Goal: Task Accomplishment & Management: Manage account settings

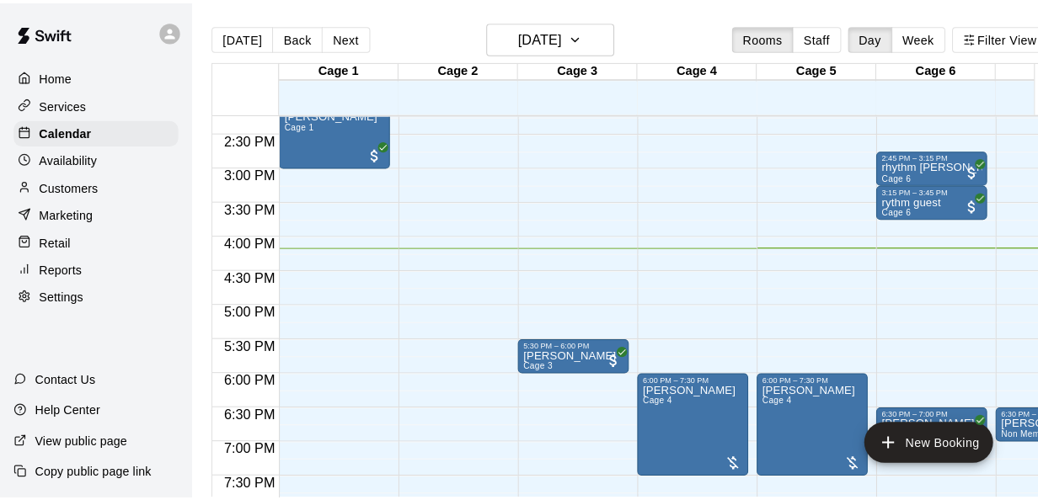
scroll to position [959, 0]
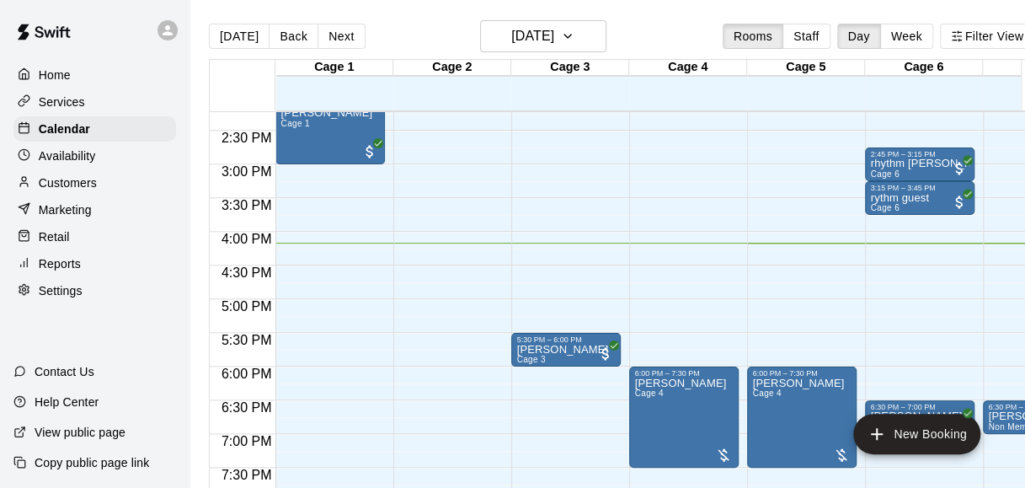
click at [646, 19] on main "Today Back Next Friday Sep 12 Rooms Staff Day Week Filter View Cage 1 12 Fri Ca…" at bounding box center [622, 257] width 864 height 515
click at [674, 44] on div "Today Back Next Friday Sep 12 Rooms Staff Day Week Filter View" at bounding box center [622, 39] width 826 height 39
click at [643, 35] on div "Today Back Next Friday Sep 12 Rooms Staff Day Week Filter View" at bounding box center [622, 39] width 826 height 39
click at [647, 44] on div "Today Back Next Friday Sep 12 Rooms Staff Day Week Filter View" at bounding box center [622, 39] width 826 height 39
click at [696, 44] on div "Today Back Next Friday Sep 12 Rooms Staff Day Week Filter View" at bounding box center [622, 39] width 826 height 39
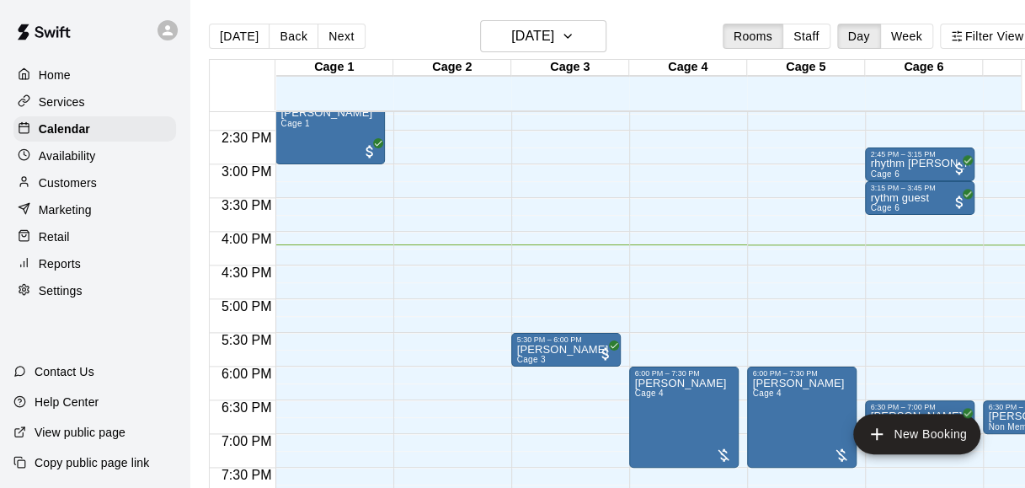
click at [666, 45] on div "[DATE] Back [DATE][DATE] Rooms Staff Day Week Filter View" at bounding box center [622, 39] width 826 height 39
click at [678, 29] on div "[DATE] Back [DATE][DATE] Rooms Staff Day Week Filter View" at bounding box center [622, 39] width 826 height 39
click at [923, 443] on button "New Booking" at bounding box center [916, 434] width 127 height 40
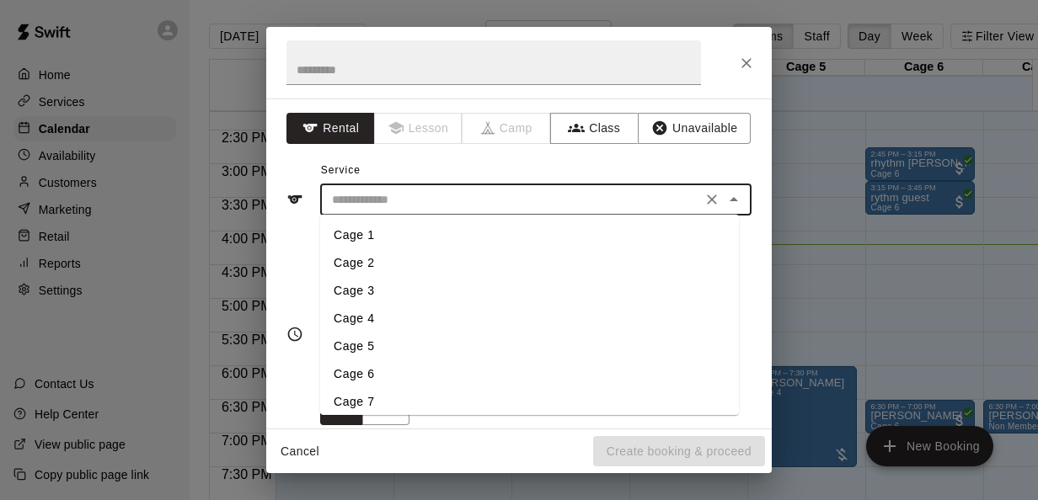
click at [624, 207] on input "text" at bounding box center [510, 200] width 371 height 21
click at [374, 289] on li "Cage 3" at bounding box center [529, 291] width 419 height 28
type input "******"
click at [510, 205] on input "******" at bounding box center [510, 200] width 371 height 21
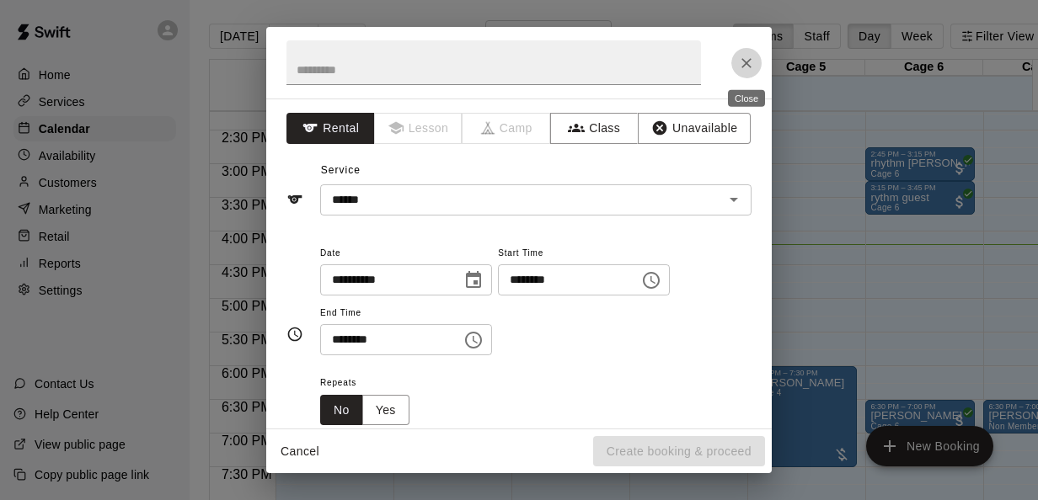
click at [735, 57] on button "Close" at bounding box center [746, 63] width 30 height 30
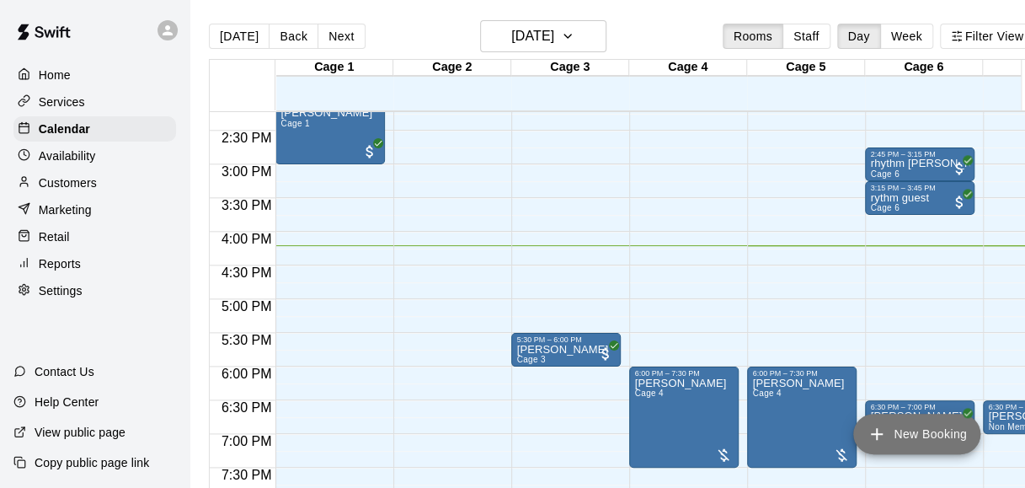
click at [894, 441] on button "New Booking" at bounding box center [916, 434] width 127 height 40
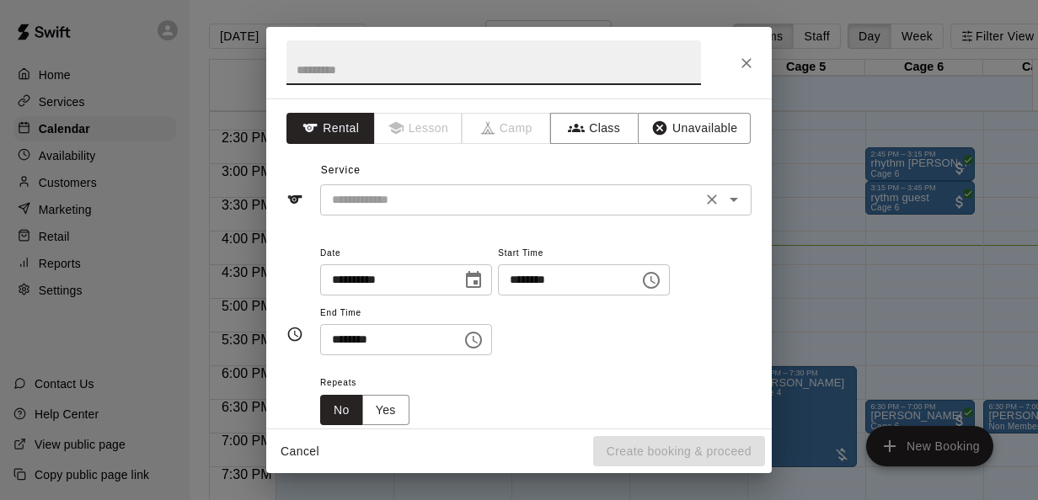
click at [639, 207] on input "text" at bounding box center [510, 200] width 371 height 21
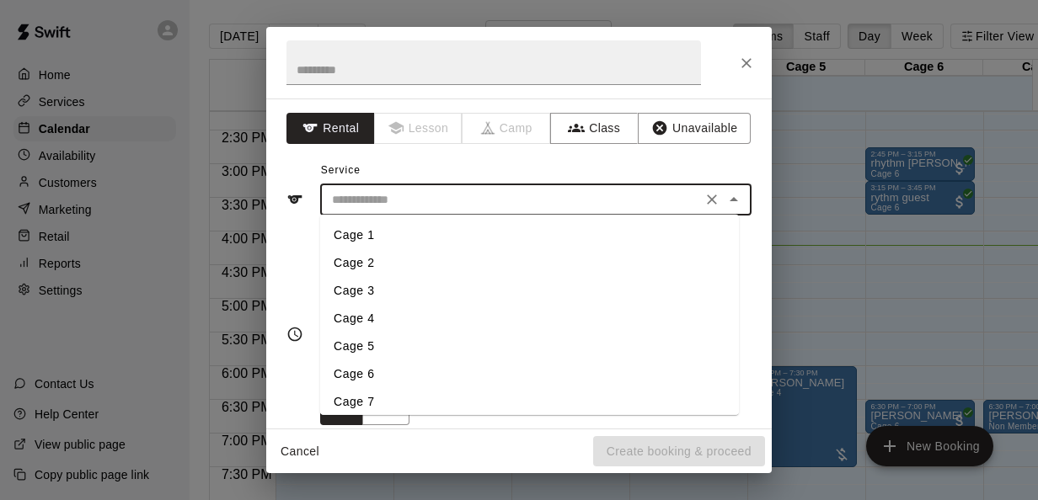
click at [342, 291] on li "Cage 3" at bounding box center [529, 291] width 419 height 28
type input "******"
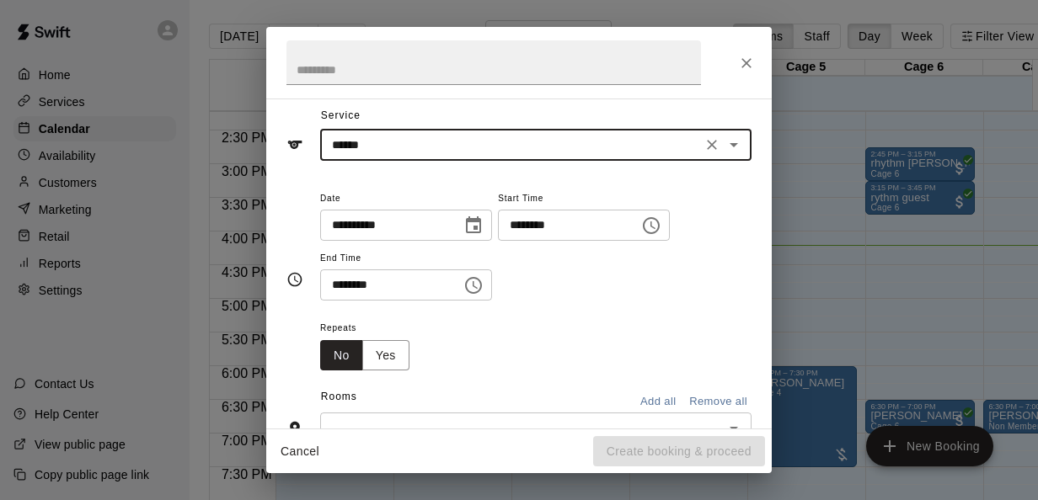
scroll to position [56, 0]
click at [542, 220] on input "********" at bounding box center [563, 224] width 130 height 31
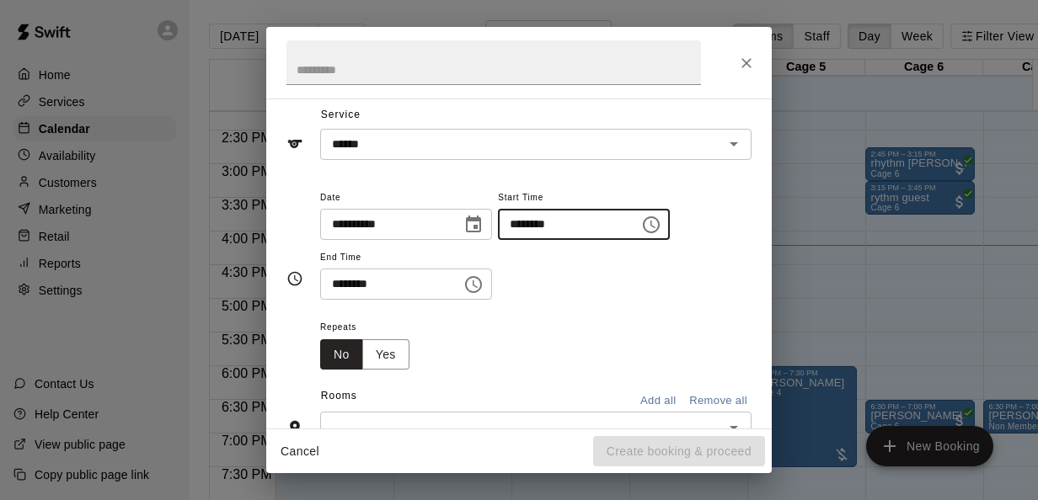
click at [537, 226] on input "********" at bounding box center [563, 224] width 130 height 31
type input "********"
click at [345, 290] on input "********" at bounding box center [385, 284] width 130 height 31
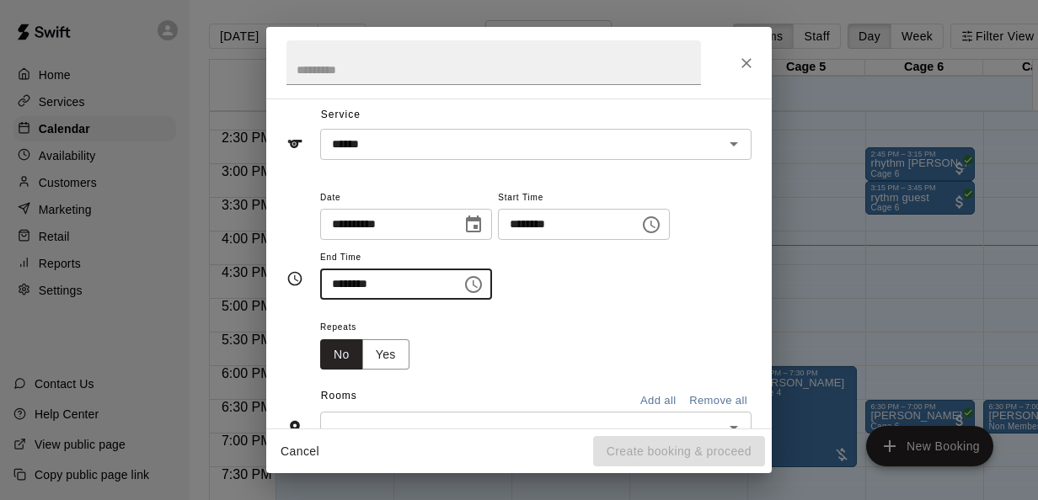
type input "********"
click at [481, 334] on div "Repeats No Yes" at bounding box center [535, 343] width 431 height 53
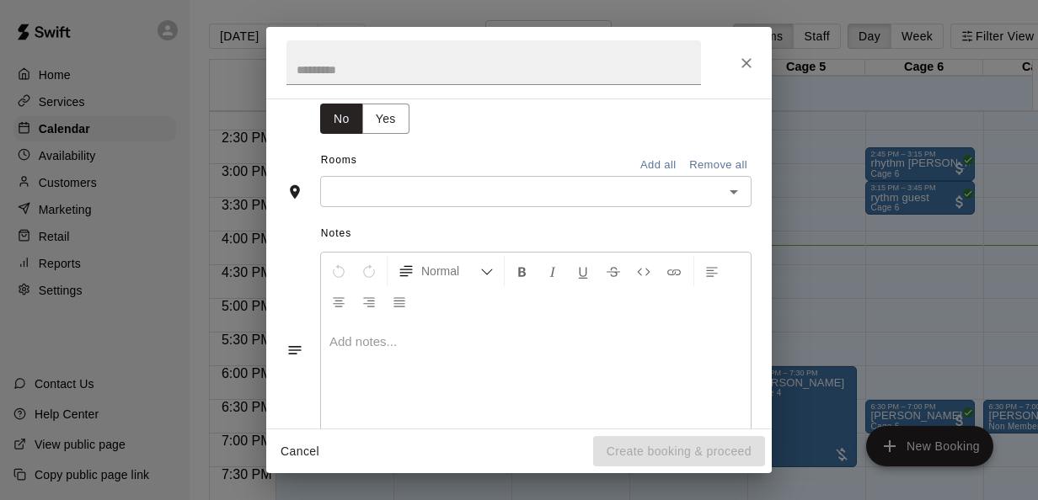
scroll to position [294, 0]
click at [567, 184] on input "text" at bounding box center [521, 189] width 393 height 21
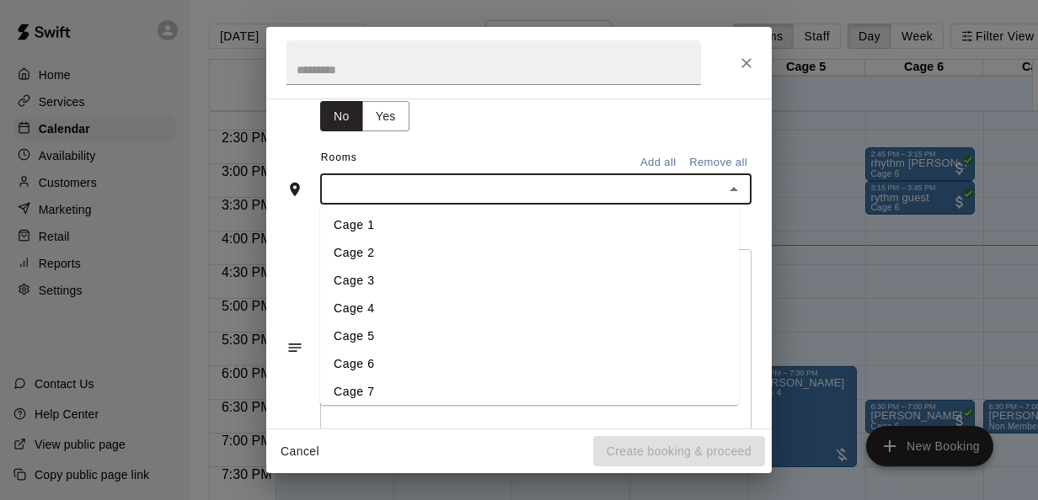
click at [396, 281] on li "Cage 3" at bounding box center [529, 282] width 419 height 28
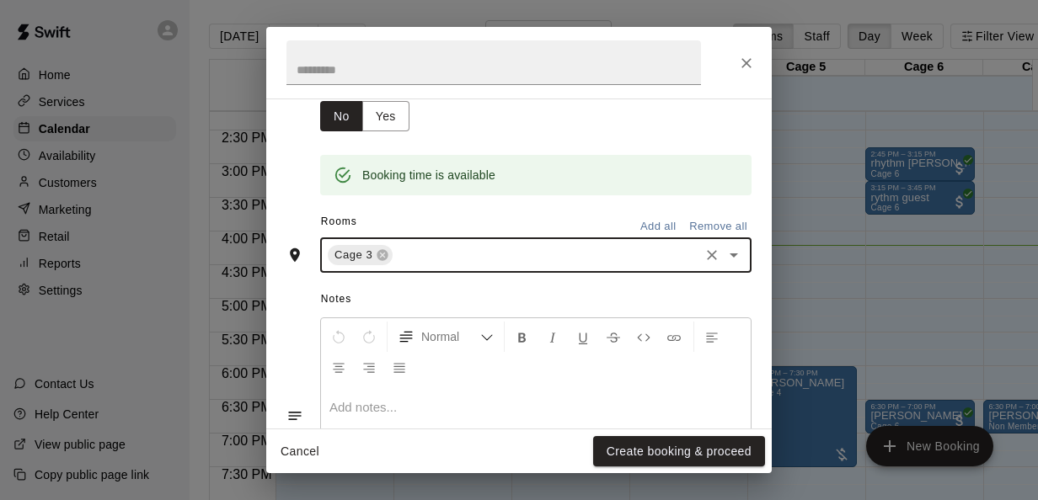
scroll to position [408, 0]
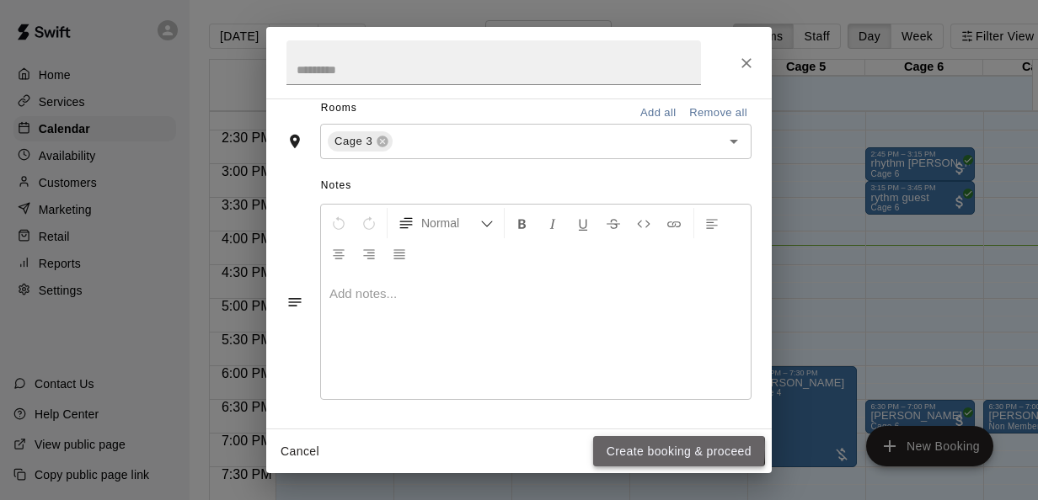
click at [635, 448] on button "Create booking & proceed" at bounding box center [679, 451] width 172 height 31
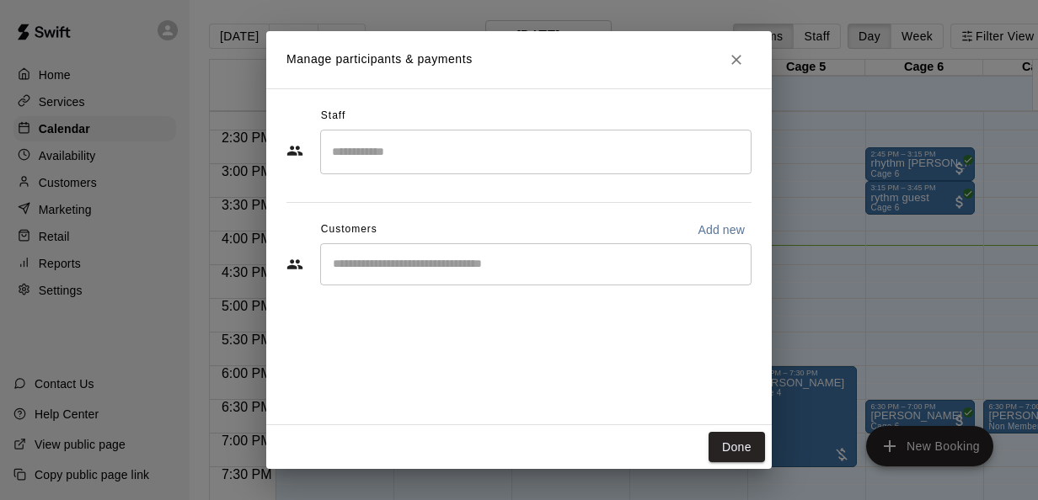
click at [537, 254] on div "​" at bounding box center [535, 264] width 431 height 42
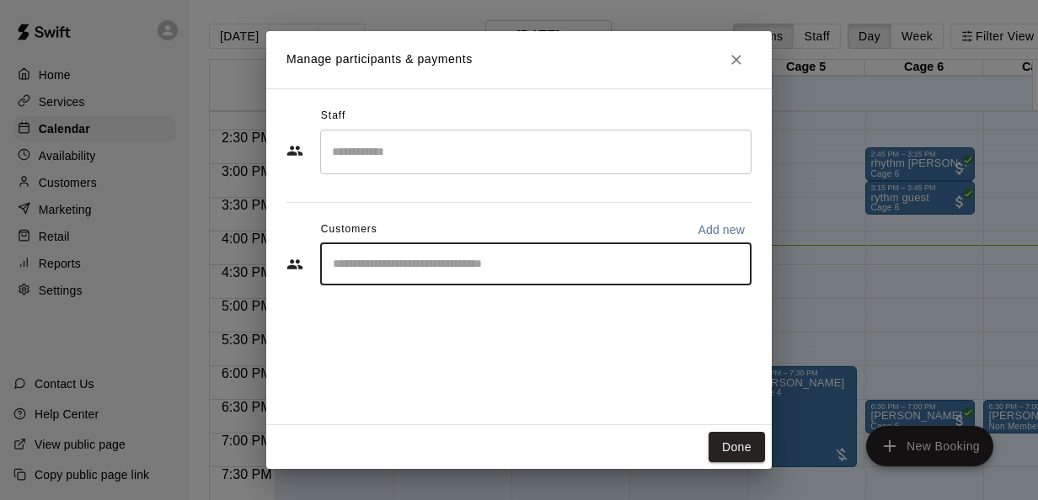
click at [711, 226] on p "Add new" at bounding box center [720, 230] width 47 height 17
select select "**"
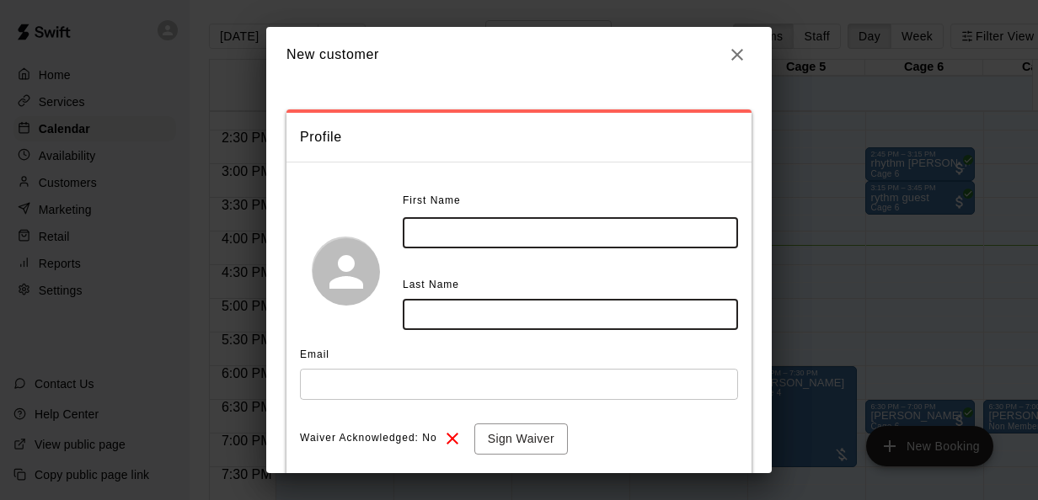
click at [633, 236] on input "text" at bounding box center [570, 232] width 335 height 31
type input "******"
type input "*******"
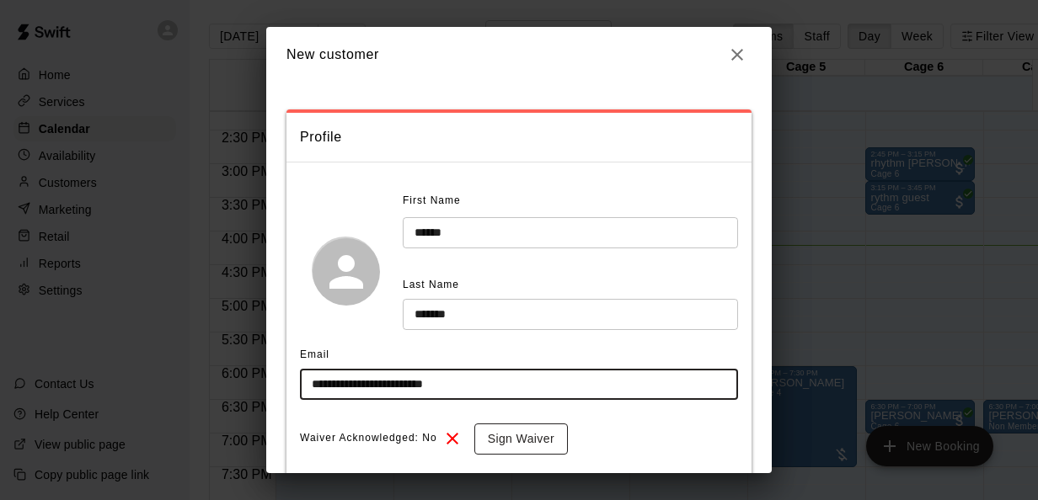
type input "**********"
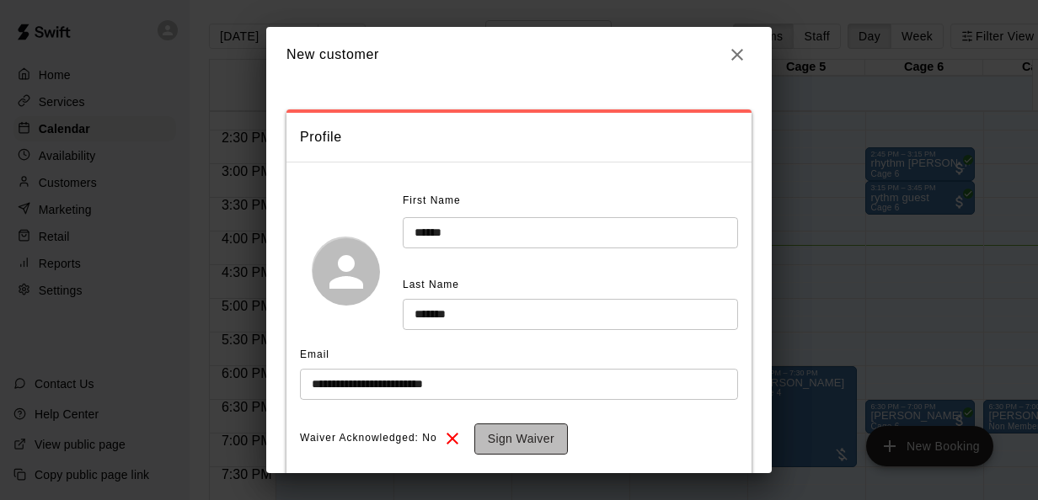
click at [544, 438] on button "Sign Waiver" at bounding box center [521, 439] width 94 height 31
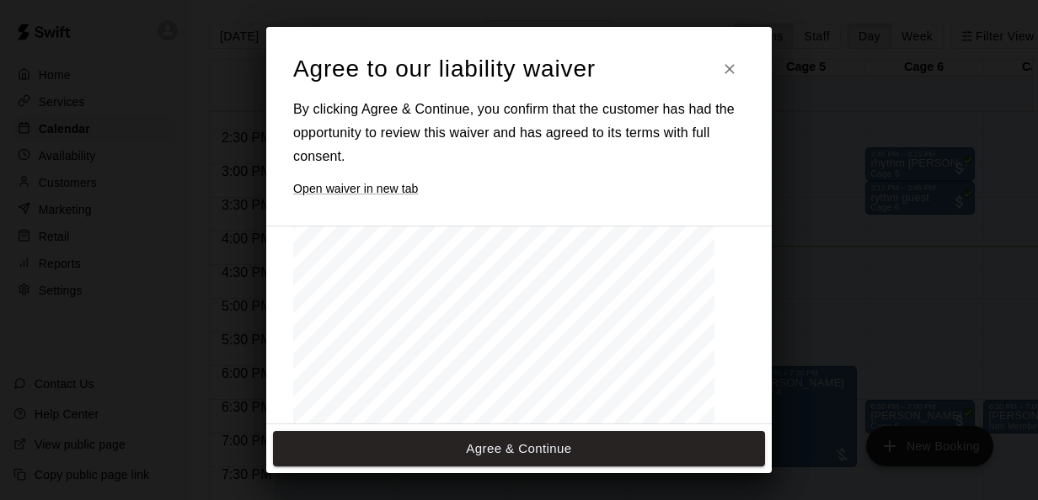
scroll to position [1996, 0]
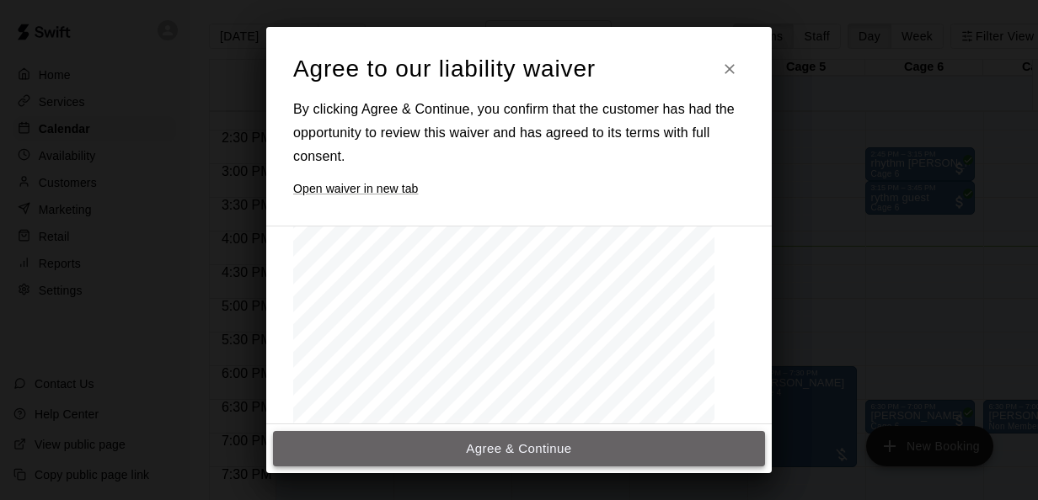
click at [551, 454] on button "Agree & Continue" at bounding box center [519, 448] width 492 height 35
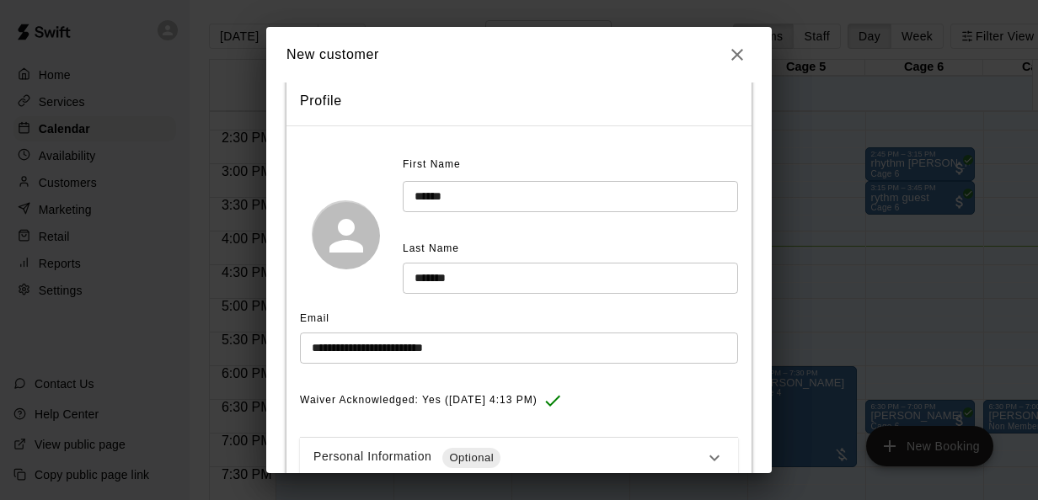
scroll to position [191, 0]
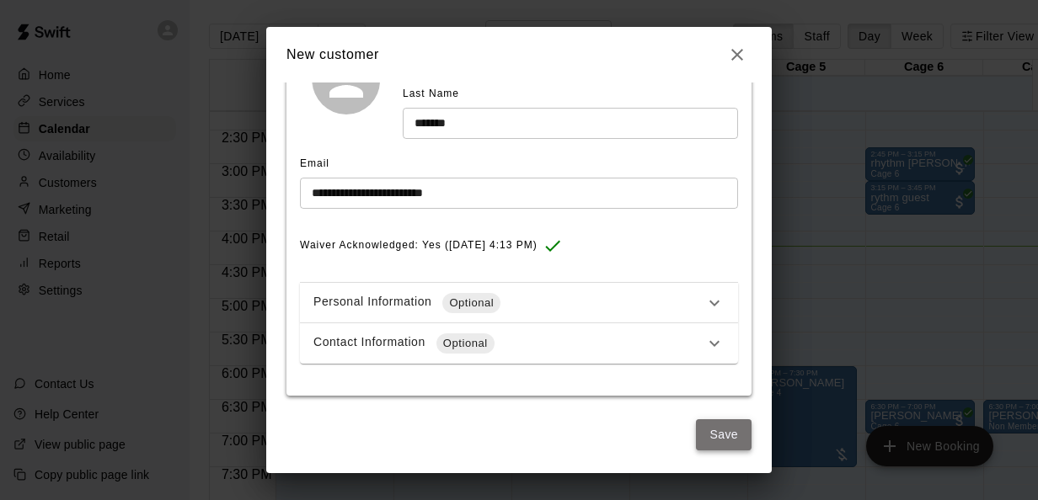
click at [696, 431] on button "Save" at bounding box center [724, 434] width 56 height 31
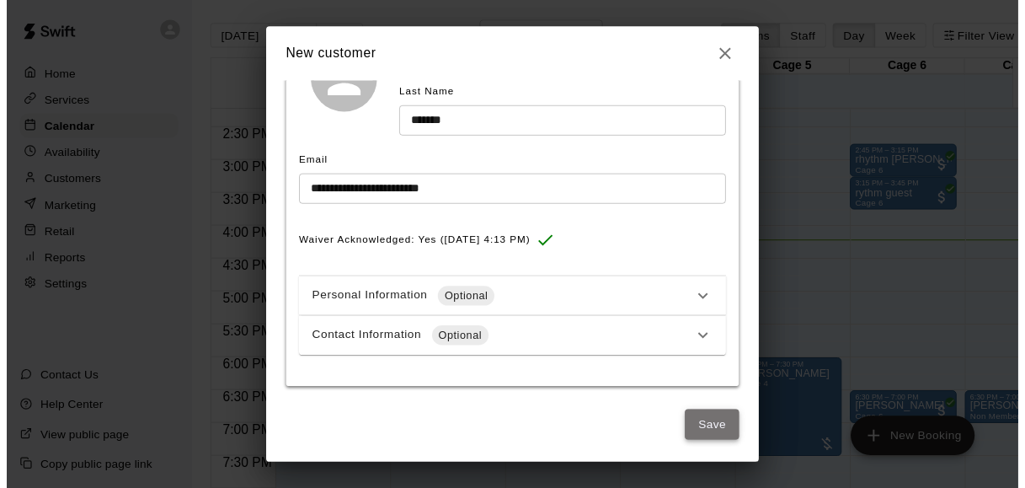
scroll to position [0, 0]
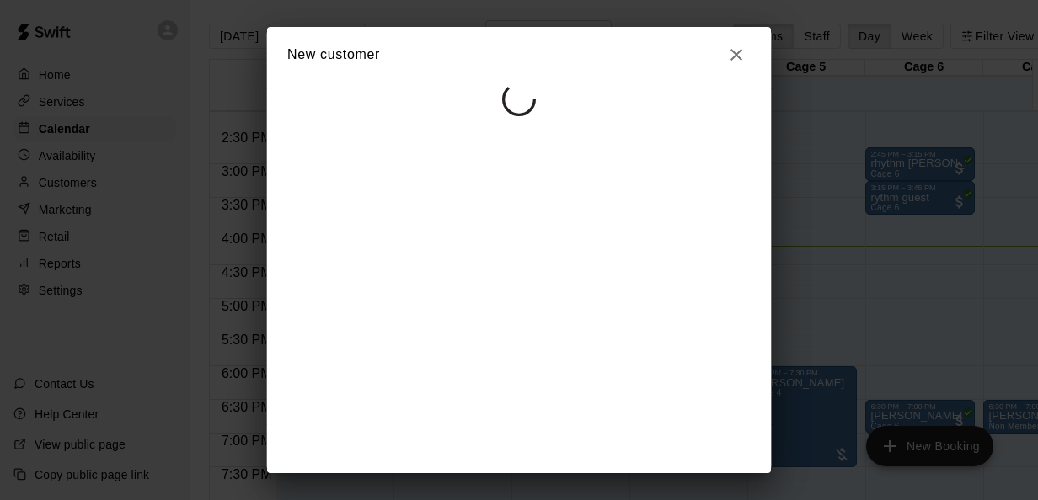
select select "**"
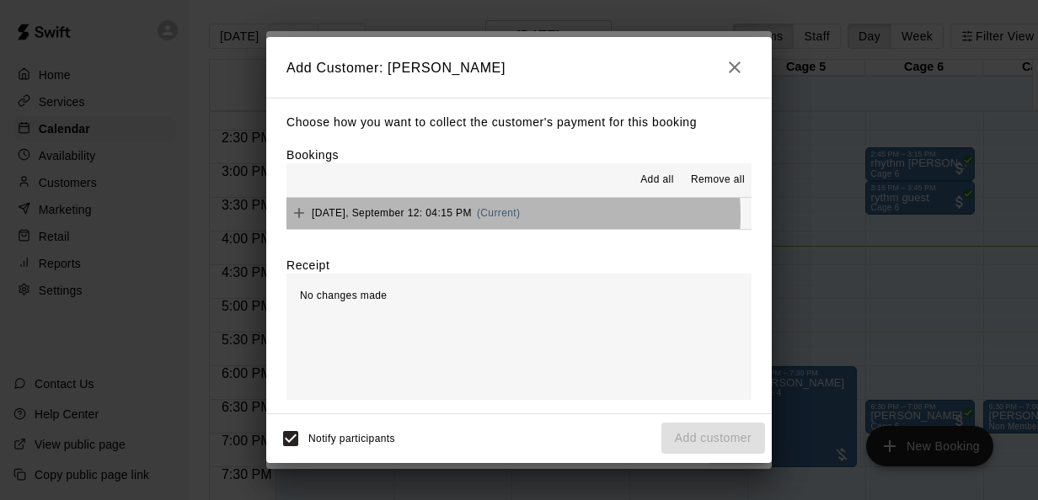
click at [507, 216] on span "(Current)" at bounding box center [499, 213] width 44 height 12
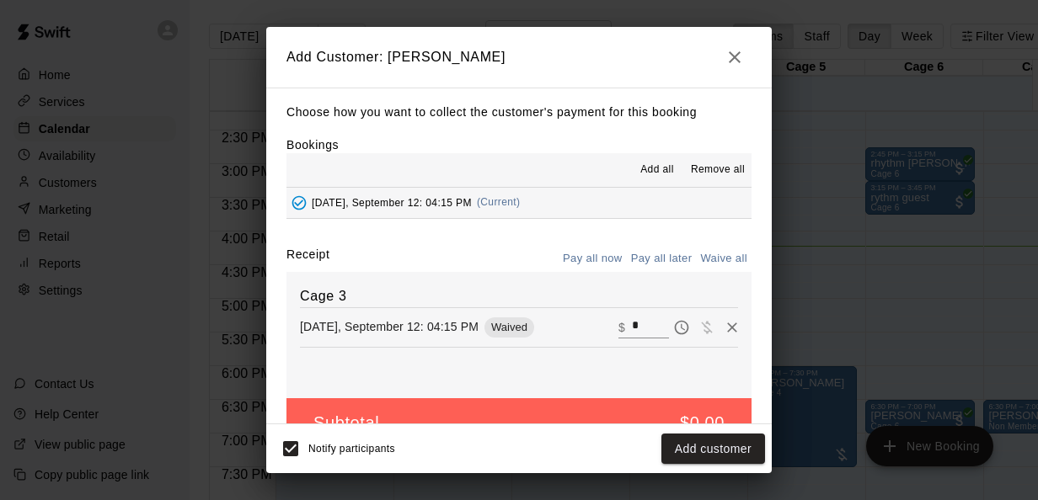
click at [632, 330] on input "*" at bounding box center [650, 327] width 37 height 22
type input "**"
click at [744, 453] on button "Checkout" at bounding box center [725, 449] width 79 height 31
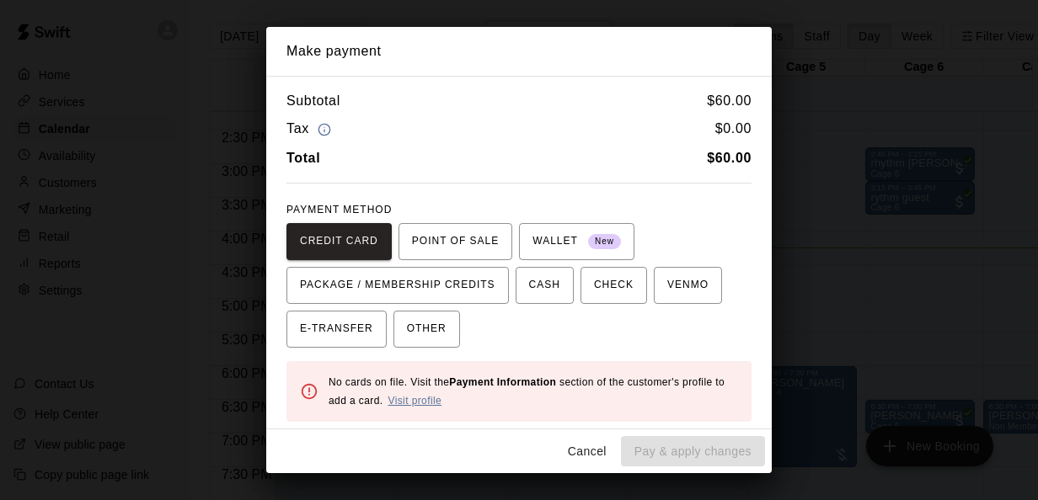
click at [441, 400] on link "Visit profile" at bounding box center [414, 401] width 54 height 12
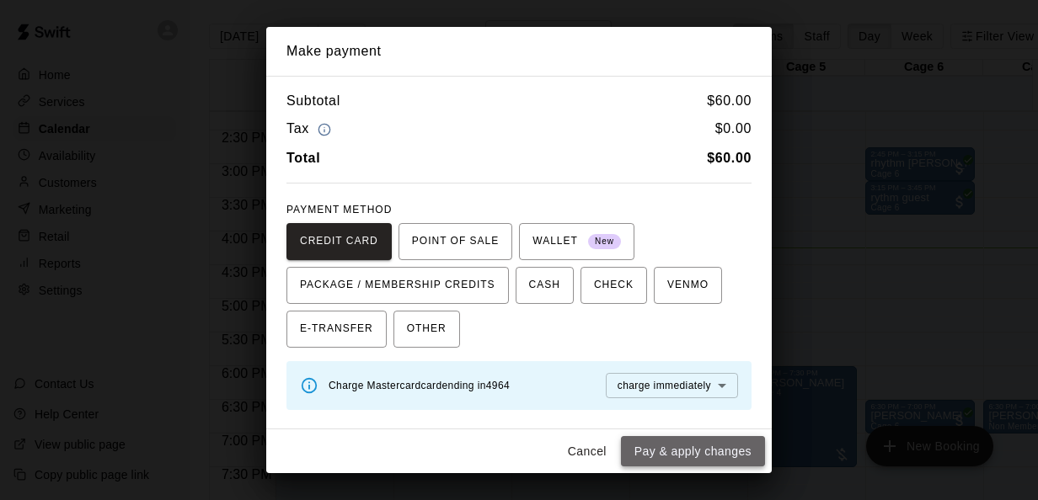
click at [718, 465] on button "Pay & apply changes" at bounding box center [693, 451] width 144 height 31
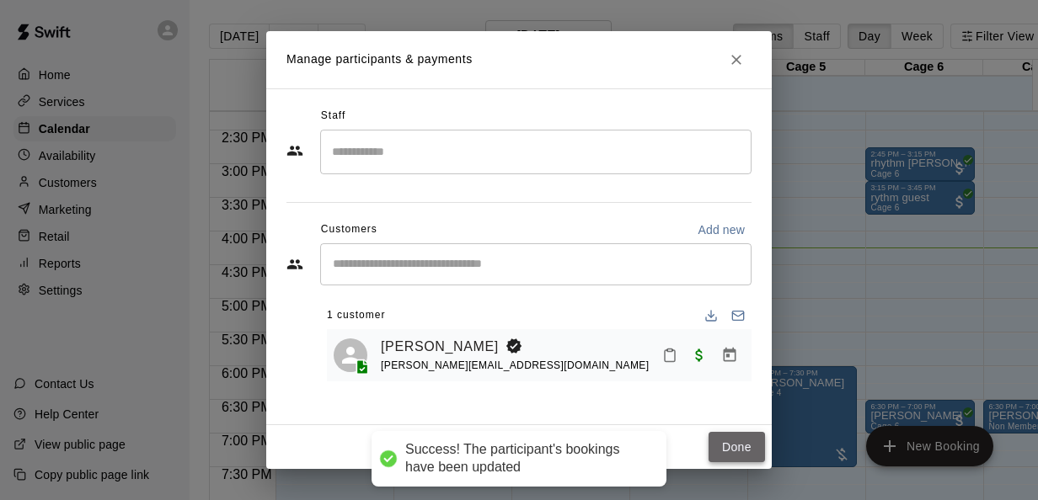
click at [724, 445] on button "Done" at bounding box center [736, 447] width 56 height 31
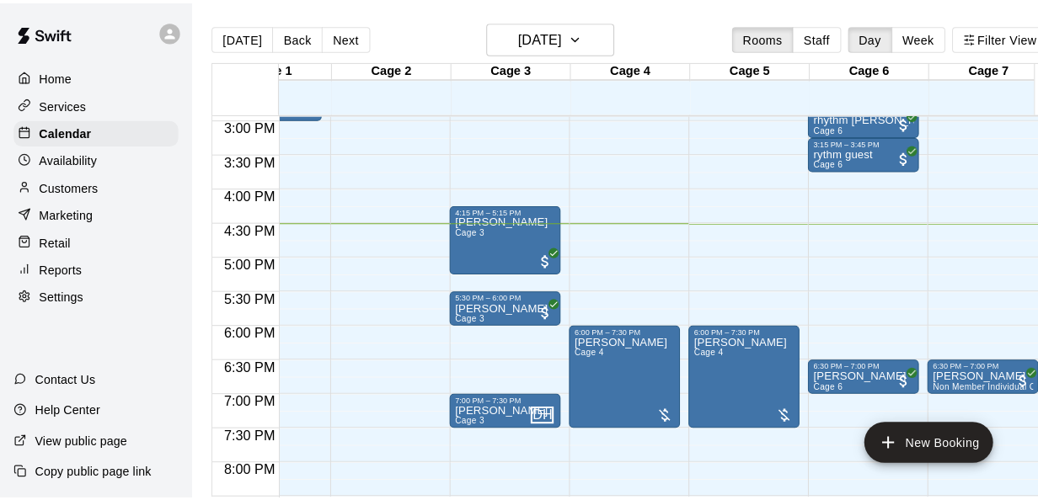
scroll to position [1006, 67]
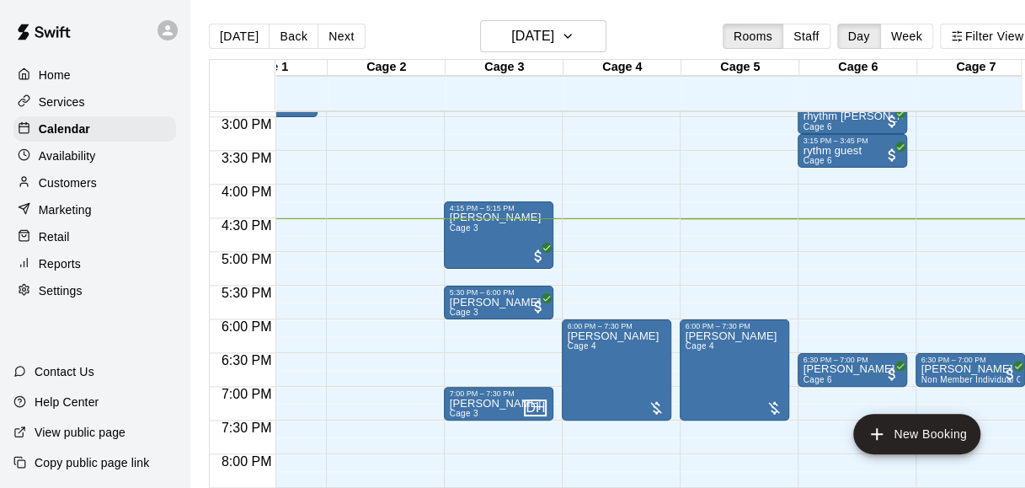
click at [699, 42] on div "[DATE] Back [DATE][DATE] Rooms Staff Day Week Filter View" at bounding box center [622, 39] width 826 height 39
click at [666, 20] on div "[DATE] Back [DATE][DATE] Rooms Staff Day Week Filter View" at bounding box center [622, 39] width 826 height 39
click at [430, 13] on main "Today Back Next Friday Sep 12 Rooms Staff Day Week Filter View Cage 1 12 Fri Ca…" at bounding box center [622, 257] width 864 height 515
click at [403, 29] on div "[DATE] Back [DATE][DATE] Rooms Staff Day Week Filter View" at bounding box center [622, 39] width 826 height 39
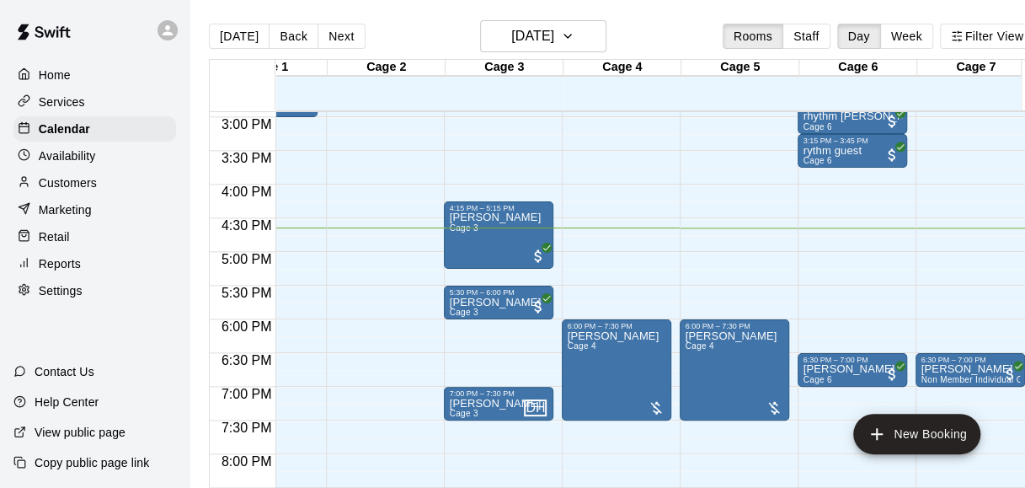
click at [403, 29] on div "[DATE] Back [DATE][DATE] Rooms Staff Day Week Filter View" at bounding box center [622, 39] width 826 height 39
drag, startPoint x: 403, startPoint y: 29, endPoint x: 394, endPoint y: 29, distance: 9.3
click at [394, 29] on div "[DATE] Back [DATE][DATE] Rooms Staff Day Week Filter View" at bounding box center [622, 39] width 826 height 39
click at [415, 43] on div "[DATE] Back [DATE][DATE] Rooms Staff Day Week Filter View" at bounding box center [622, 39] width 826 height 39
click at [927, 434] on button "New Booking" at bounding box center [916, 434] width 127 height 40
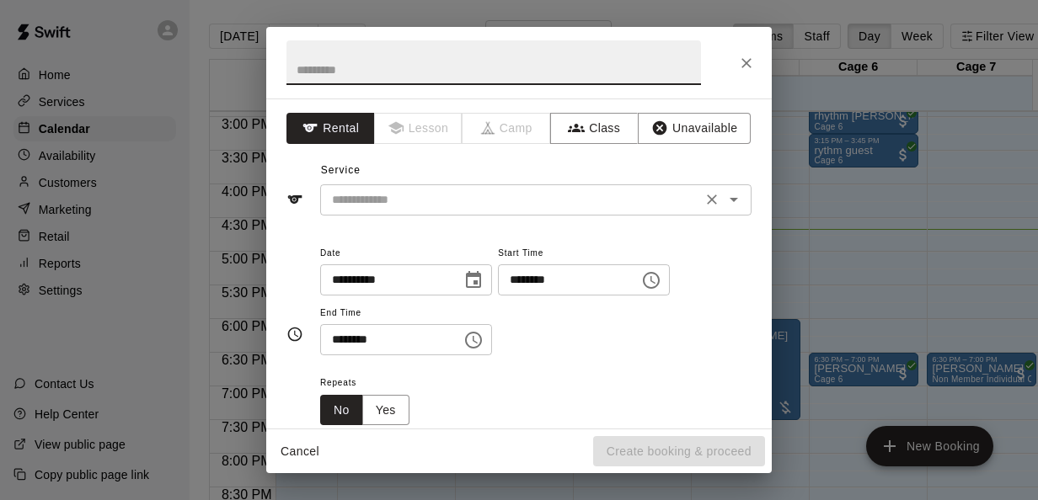
click at [558, 211] on div "​" at bounding box center [535, 199] width 431 height 31
click at [523, 158] on div "Service ​" at bounding box center [518, 187] width 465 height 58
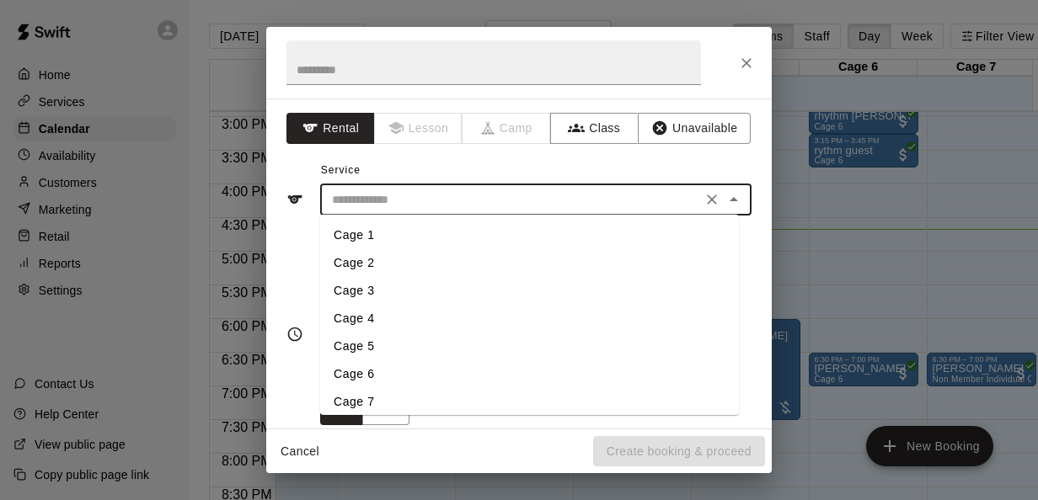
click at [470, 190] on input "text" at bounding box center [510, 200] width 371 height 21
click at [369, 264] on li "Cage 2" at bounding box center [529, 263] width 419 height 28
type input "******"
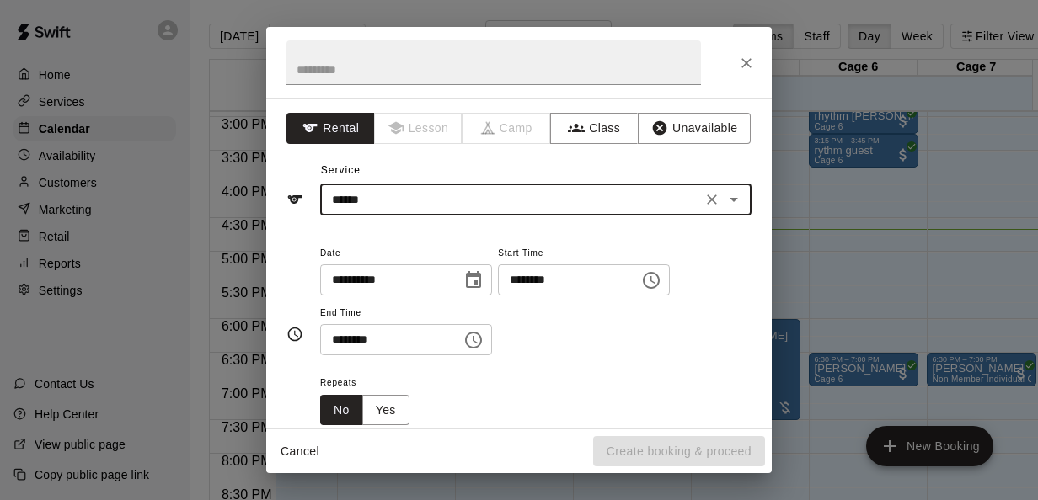
click at [599, 289] on input "********" at bounding box center [563, 279] width 130 height 31
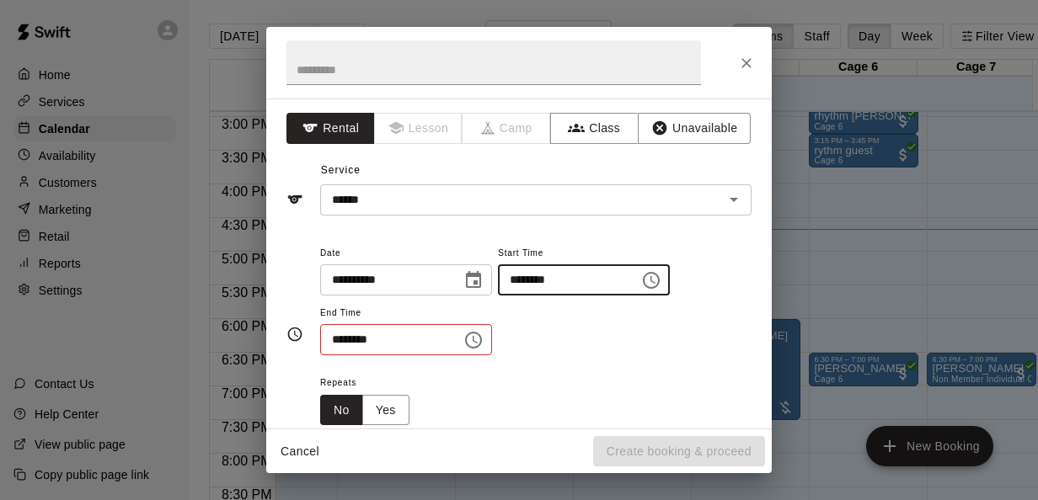
type input "********"
click at [564, 319] on div "**********" at bounding box center [535, 300] width 431 height 114
click at [340, 340] on input "********" at bounding box center [385, 339] width 130 height 31
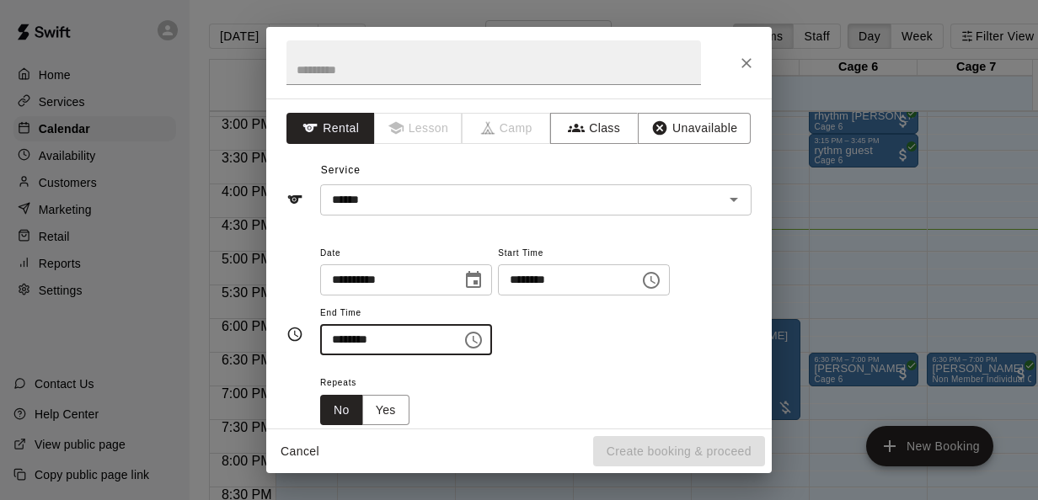
type input "********"
click at [688, 393] on div "Repeats No Yes" at bounding box center [535, 398] width 431 height 53
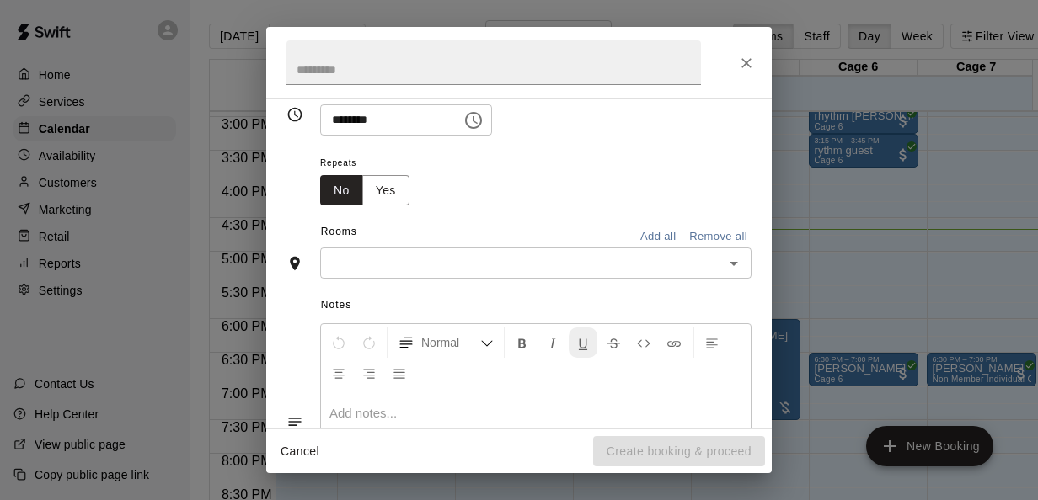
scroll to position [222, 0]
click at [531, 247] on div "​" at bounding box center [535, 261] width 431 height 31
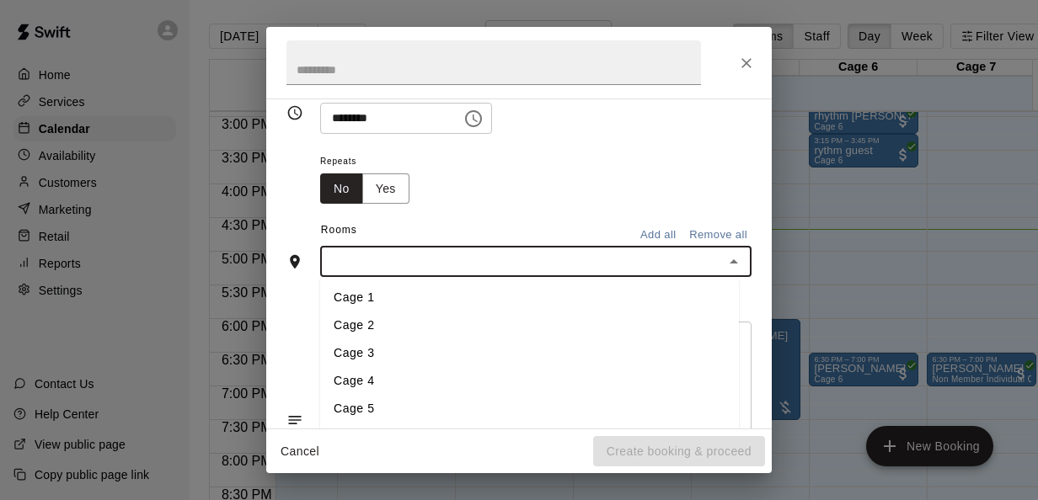
click at [399, 329] on li "Cage 2" at bounding box center [529, 327] width 419 height 28
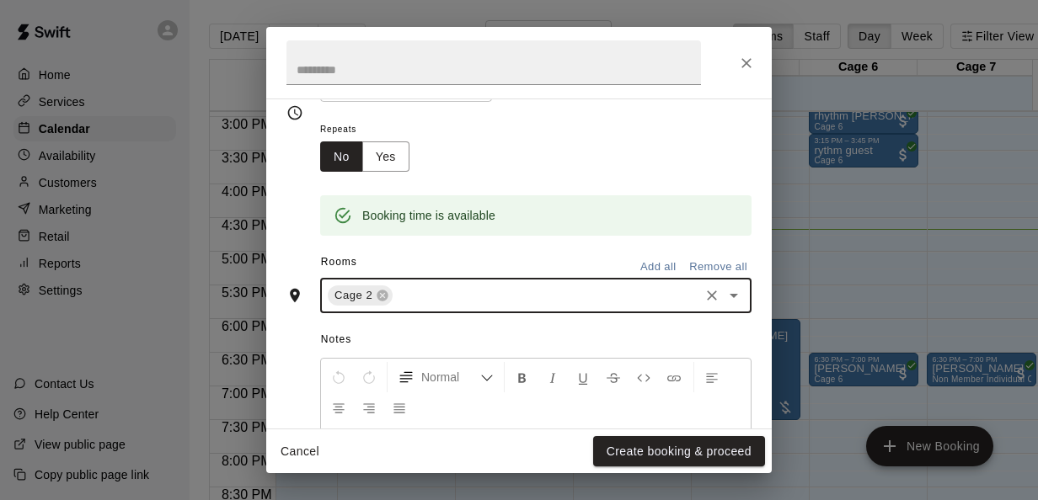
scroll to position [408, 0]
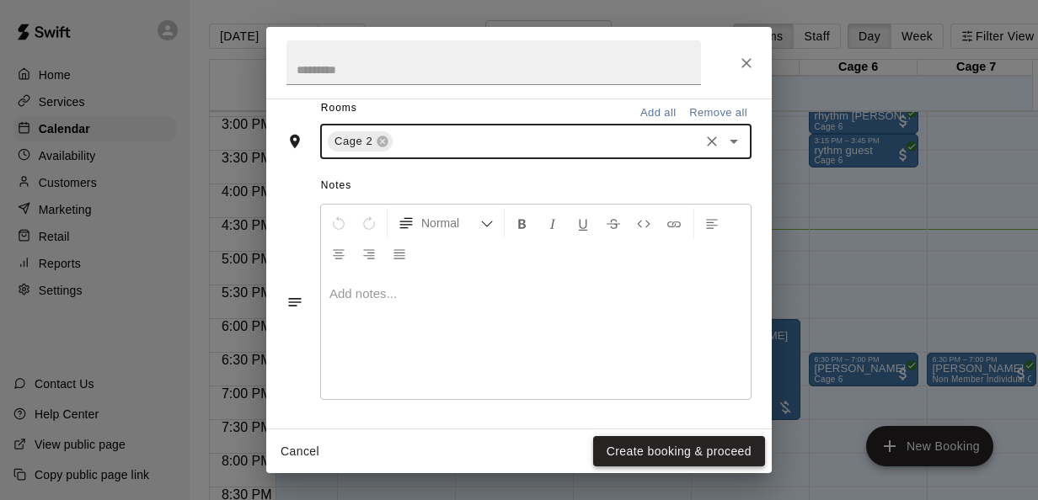
click at [660, 448] on button "Create booking & proceed" at bounding box center [679, 451] width 172 height 31
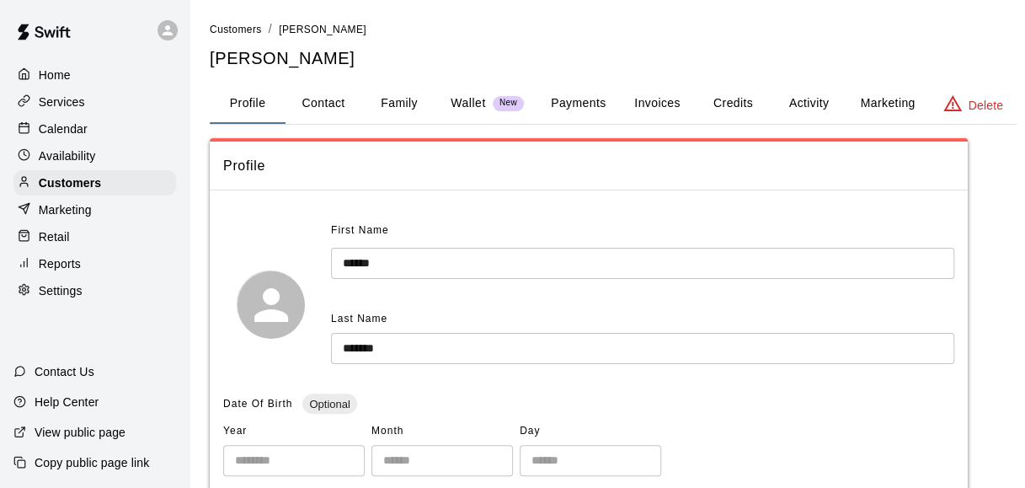
click at [580, 102] on button "Payments" at bounding box center [578, 103] width 82 height 40
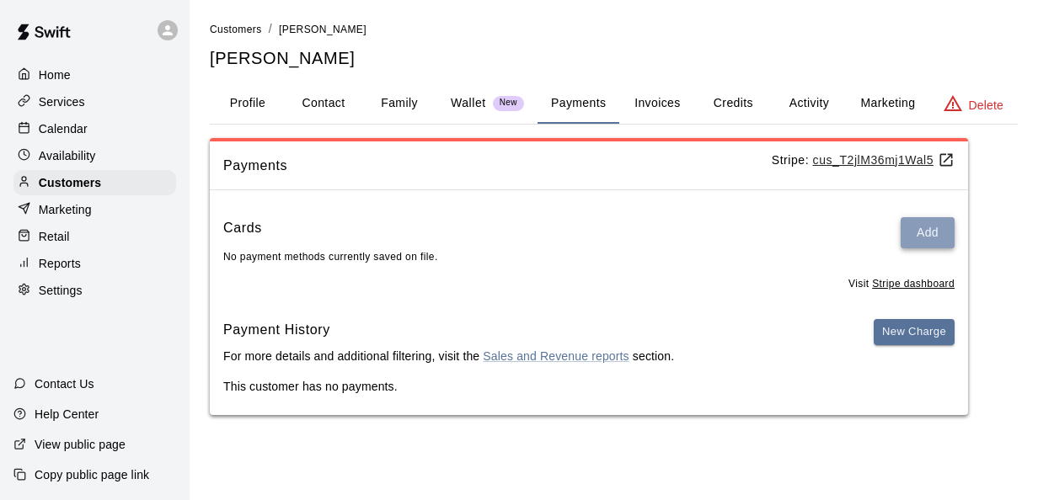
click at [932, 232] on button "Add" at bounding box center [927, 232] width 54 height 31
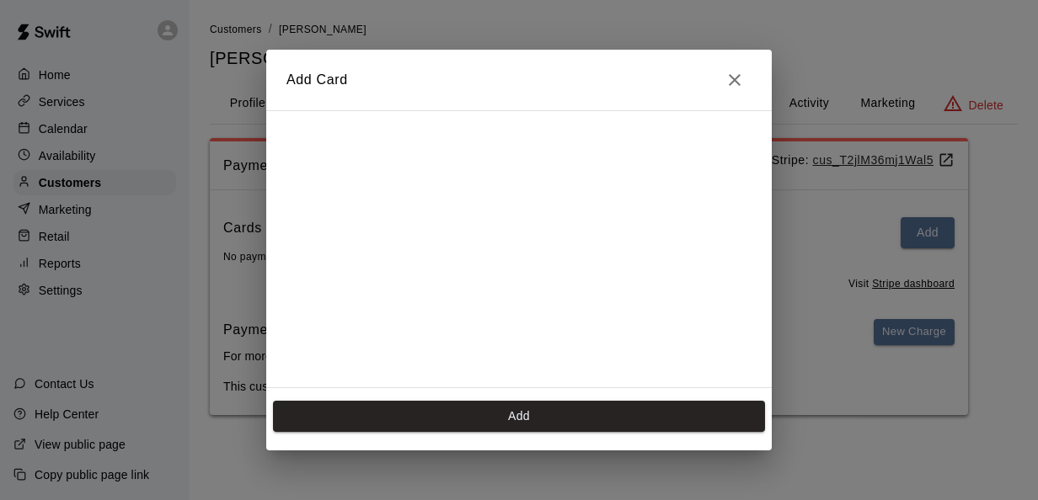
scroll to position [233, 0]
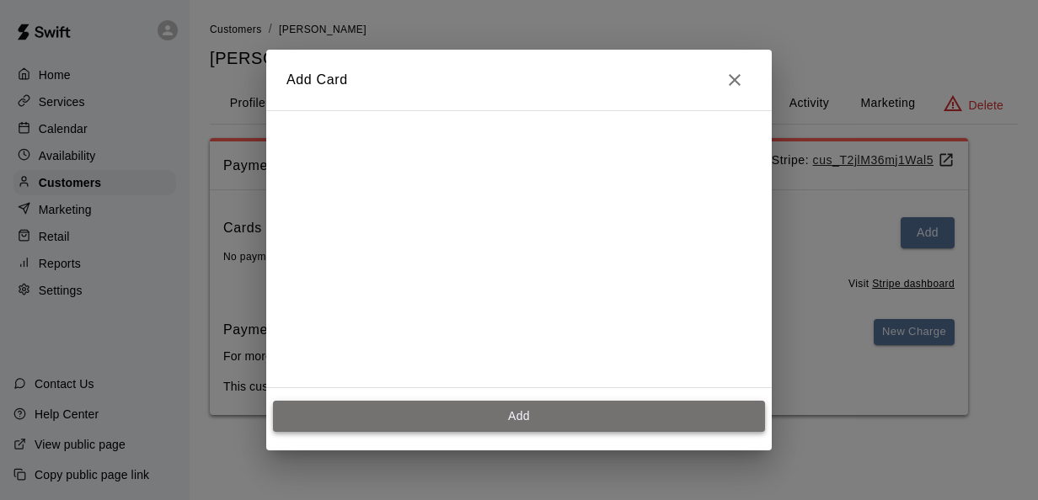
click at [622, 414] on button "Add" at bounding box center [519, 416] width 492 height 31
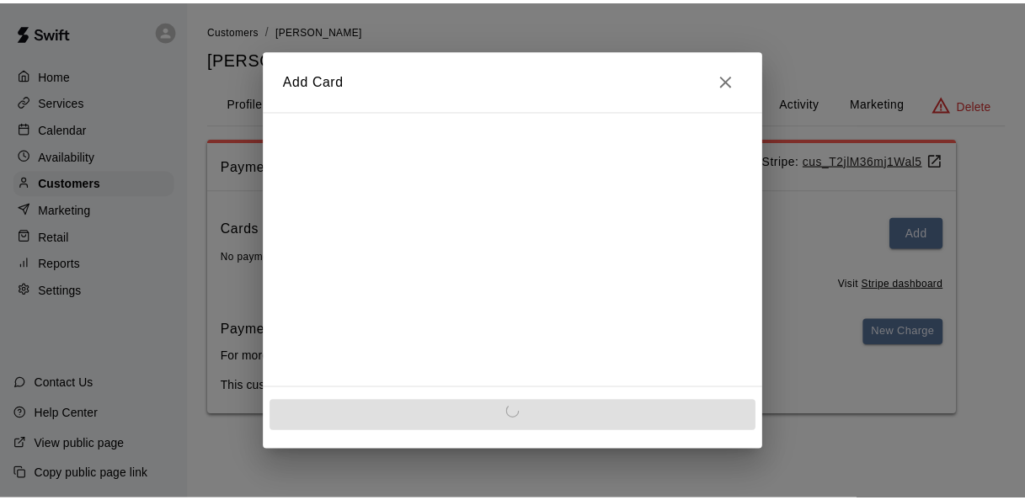
scroll to position [0, 0]
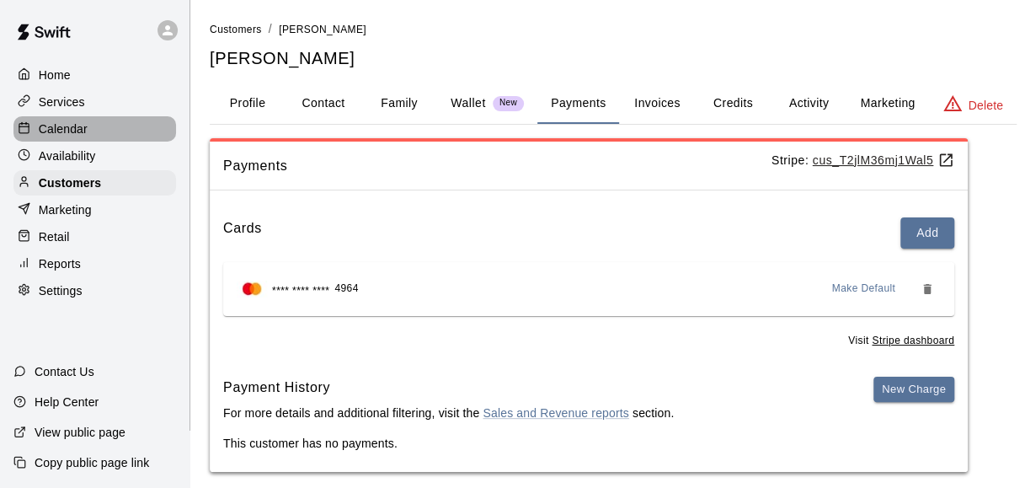
click at [71, 127] on p "Calendar" at bounding box center [63, 128] width 49 height 17
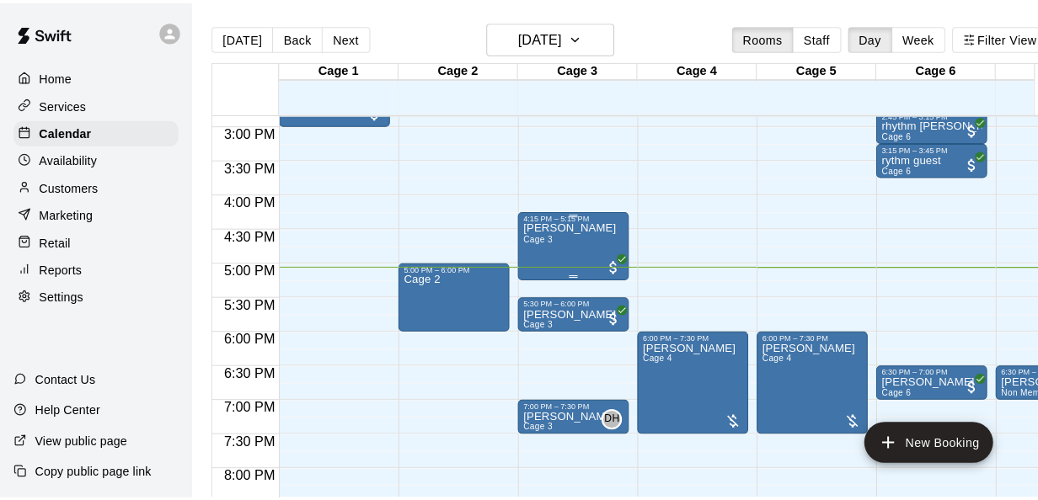
scroll to position [1039, 0]
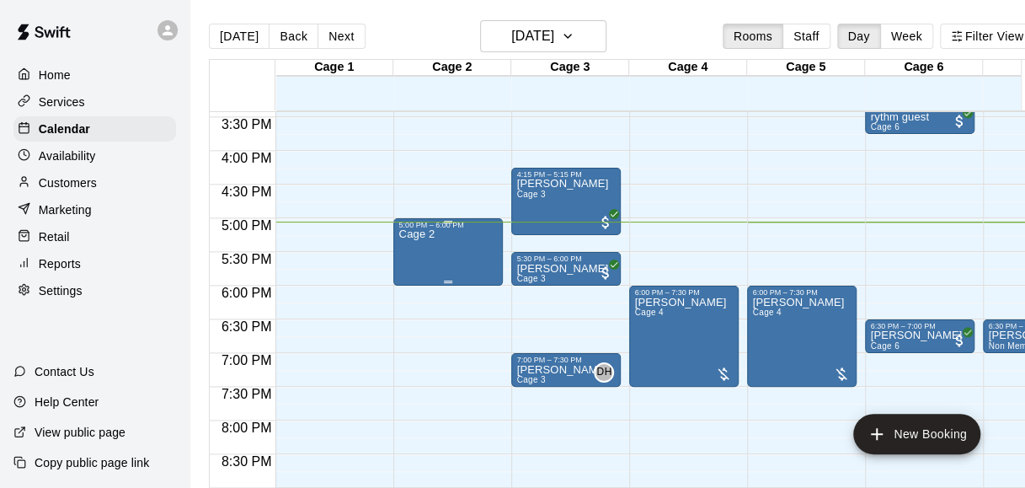
click at [441, 249] on div "Cage 2" at bounding box center [447, 473] width 99 height 488
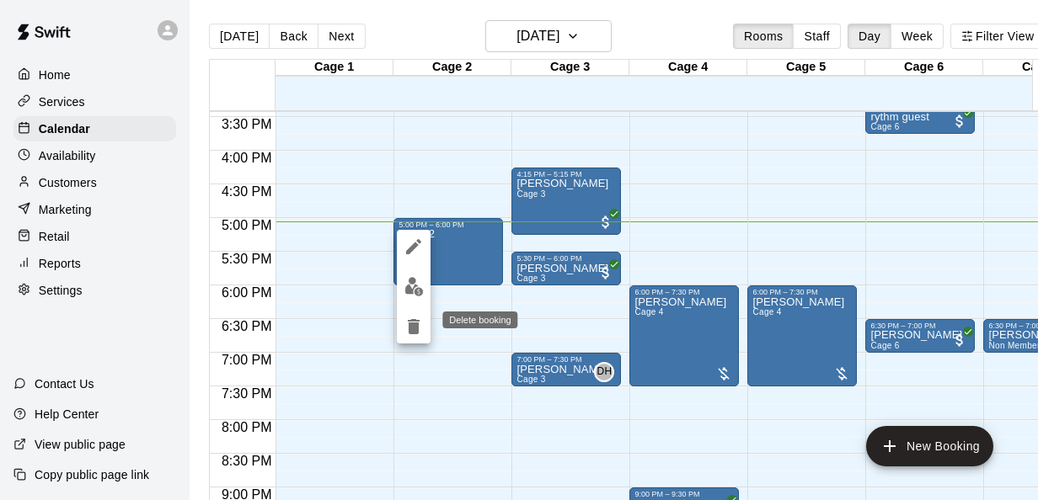
click at [415, 332] on icon "delete" at bounding box center [414, 326] width 12 height 15
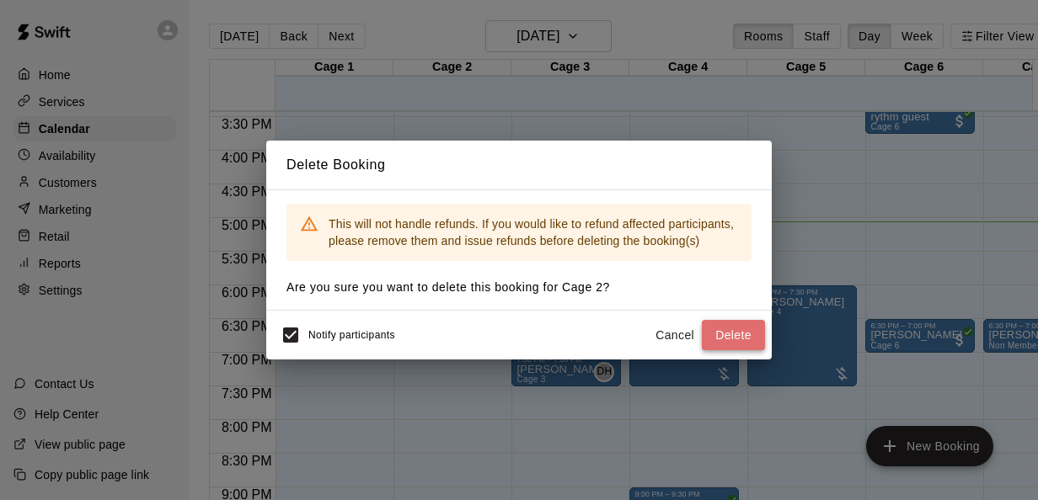
click at [716, 339] on button "Delete" at bounding box center [733, 335] width 63 height 31
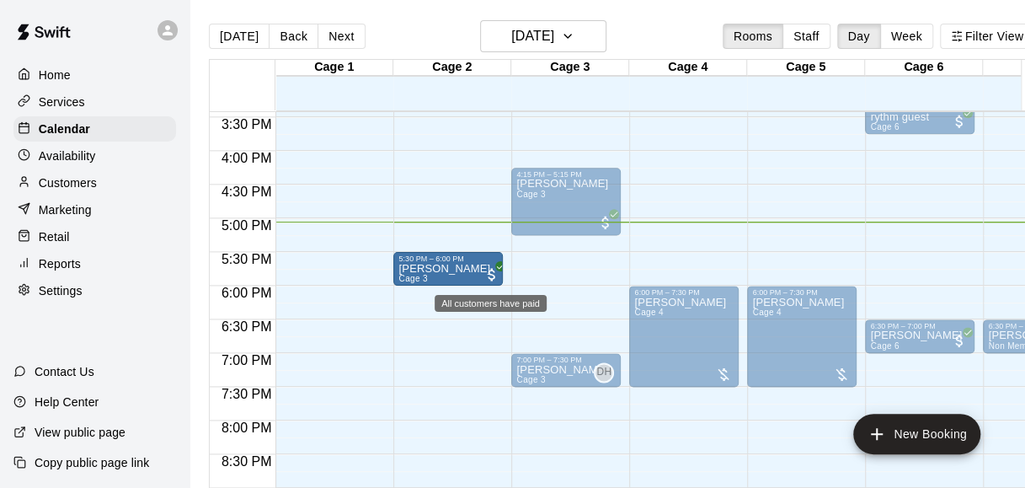
drag, startPoint x: 581, startPoint y: 264, endPoint x: 496, endPoint y: 273, distance: 85.5
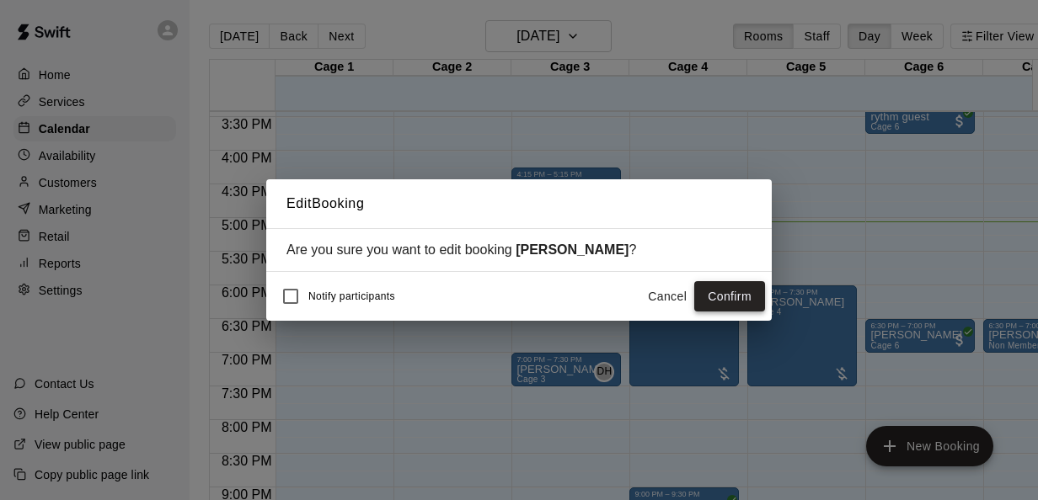
click at [735, 298] on button "Confirm" at bounding box center [729, 296] width 71 height 31
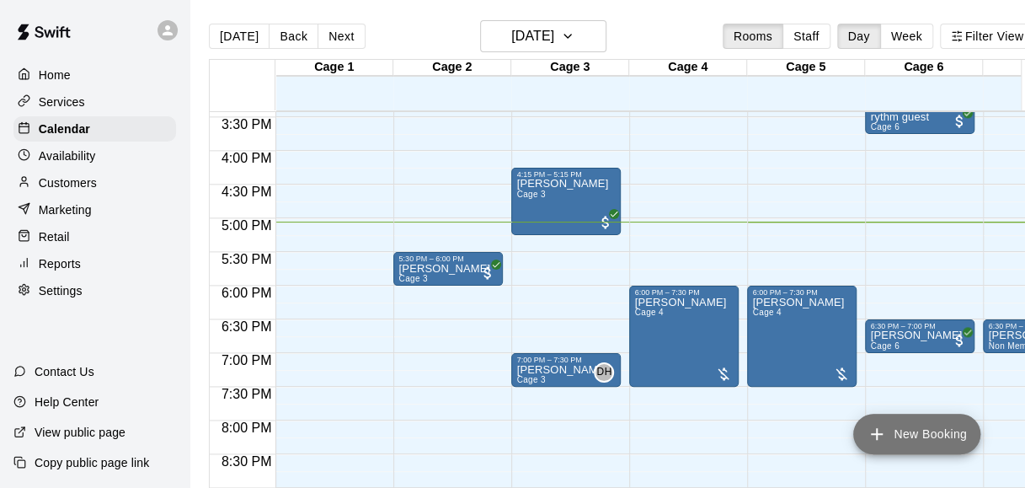
click at [944, 430] on button "New Booking" at bounding box center [916, 434] width 127 height 40
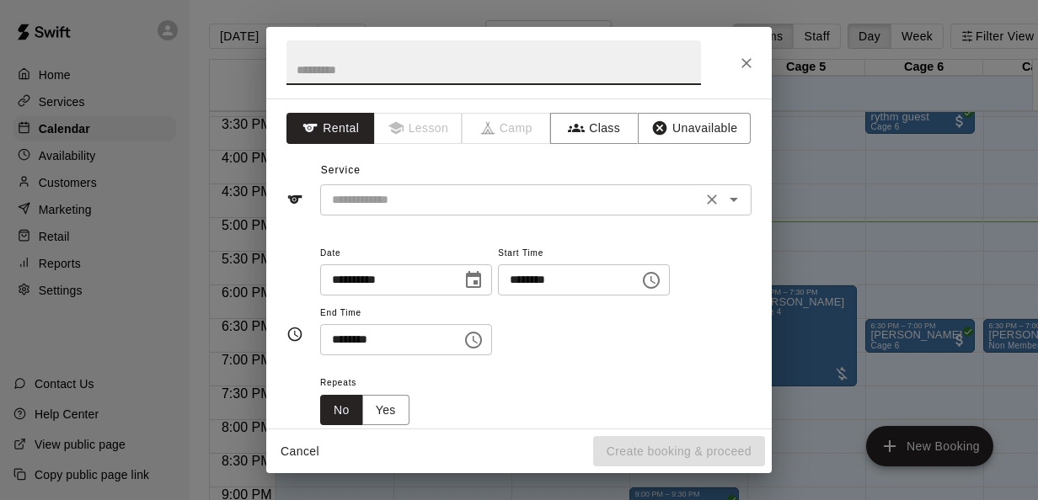
click at [564, 211] on div "​" at bounding box center [535, 199] width 431 height 31
click at [735, 62] on button "Close" at bounding box center [746, 63] width 30 height 30
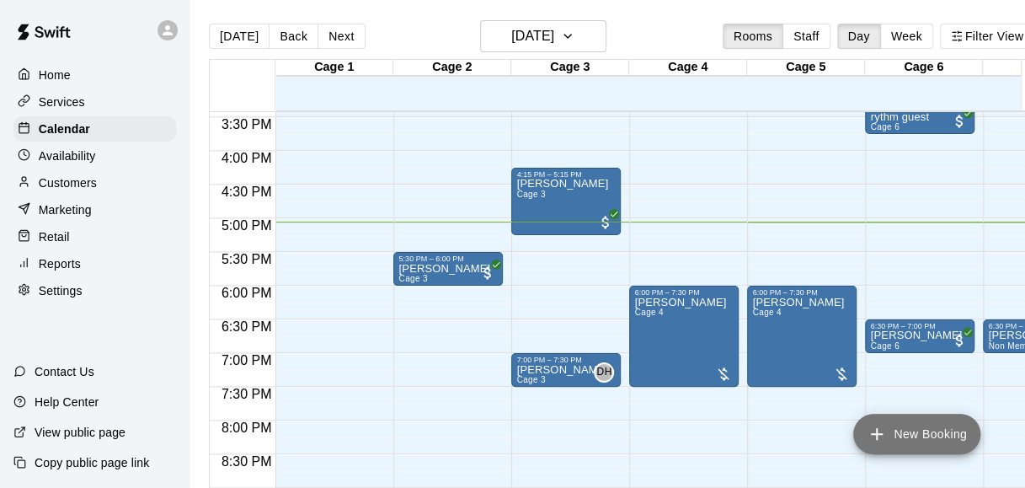
click at [903, 430] on button "New Booking" at bounding box center [916, 434] width 127 height 40
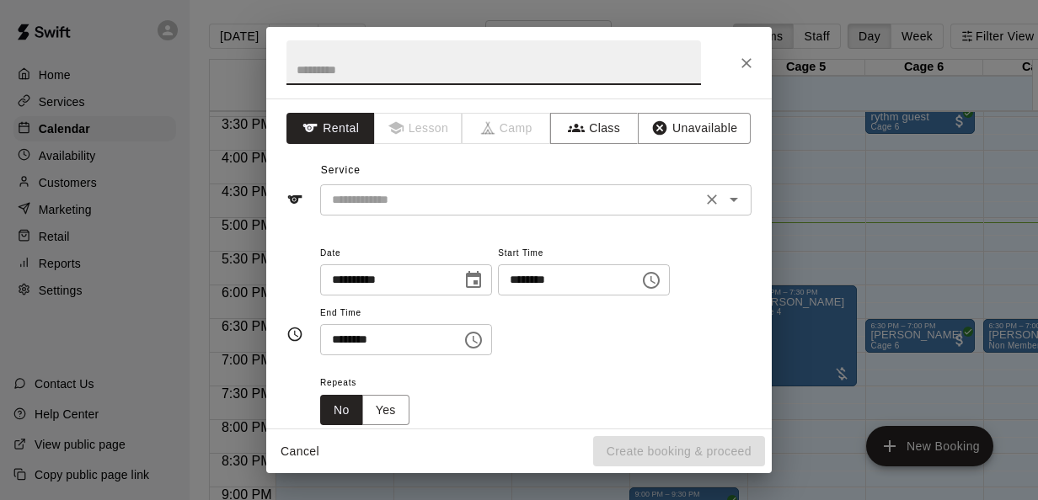
click at [507, 207] on input "text" at bounding box center [510, 200] width 371 height 21
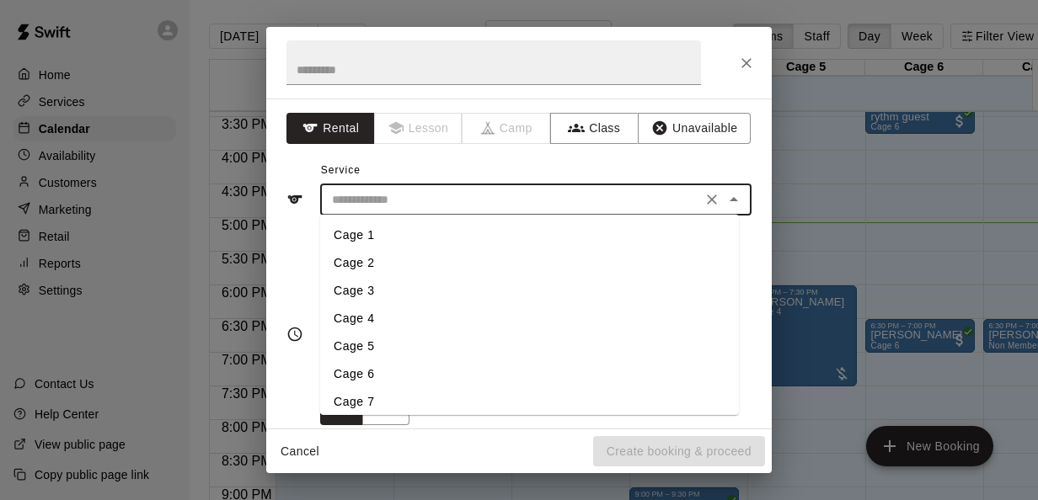
click at [354, 291] on li "Cage 3" at bounding box center [529, 291] width 419 height 28
type input "******"
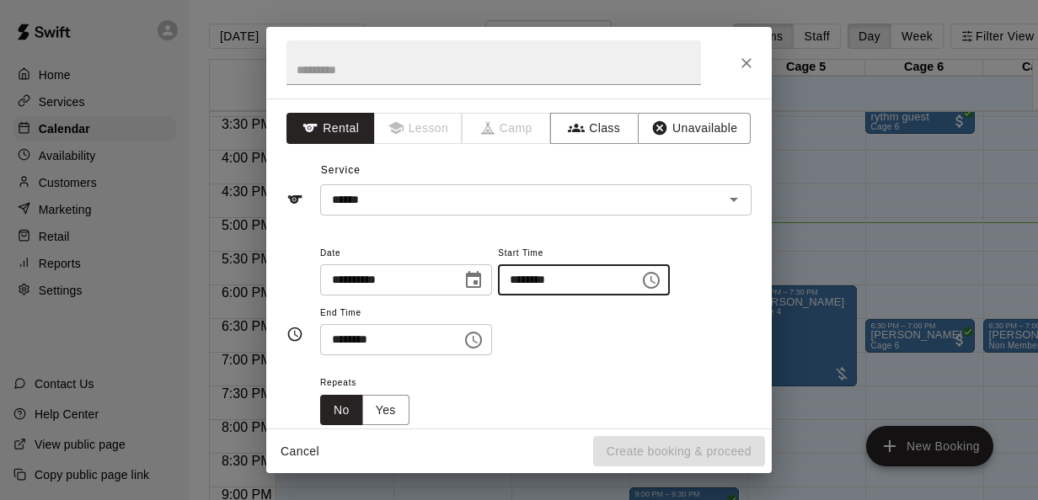
click at [543, 286] on input "********" at bounding box center [563, 279] width 130 height 31
click at [540, 285] on input "********" at bounding box center [563, 279] width 130 height 31
type input "********"
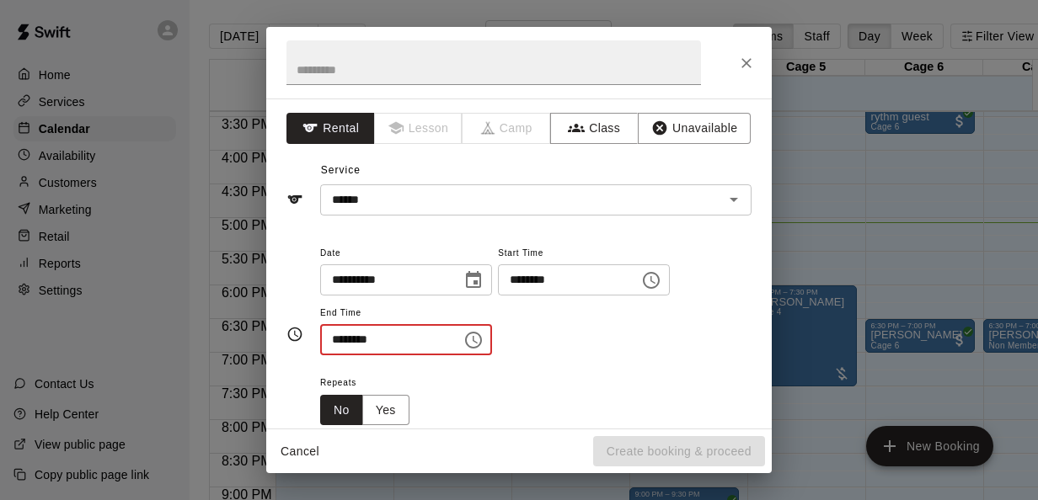
click at [343, 335] on input "********" at bounding box center [385, 339] width 130 height 31
type input "********"
click at [674, 355] on div "**********" at bounding box center [535, 308] width 431 height 131
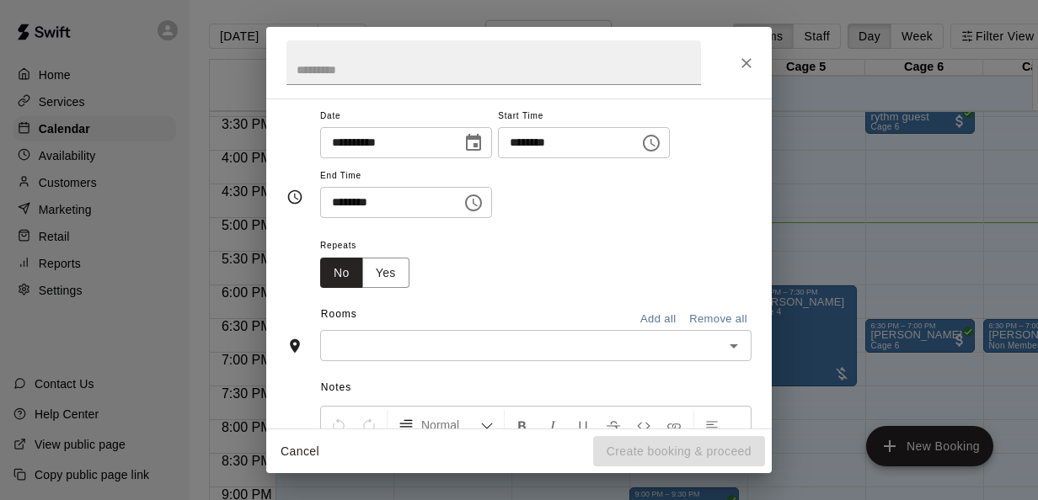
scroll to position [139, 0]
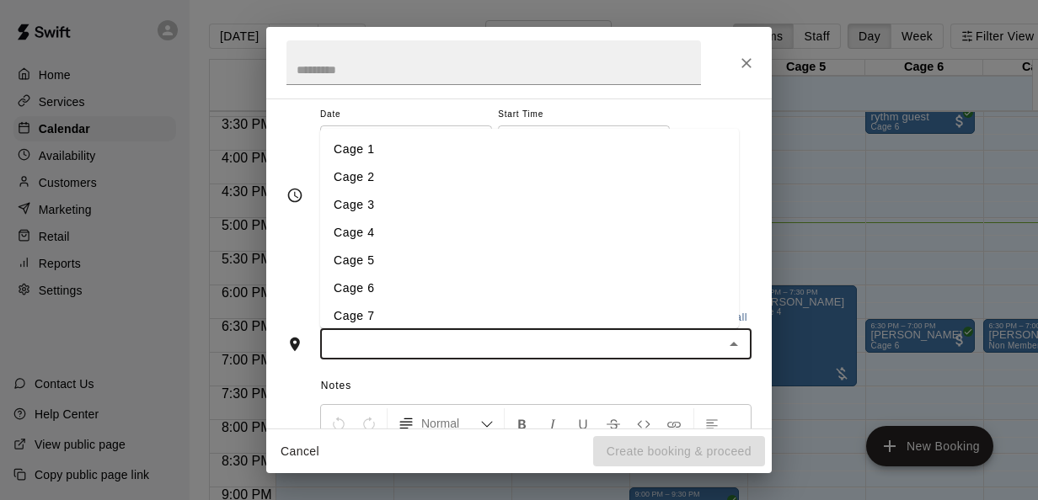
click at [635, 349] on input "text" at bounding box center [521, 344] width 393 height 21
click at [477, 205] on li "Cage 3" at bounding box center [529, 204] width 419 height 28
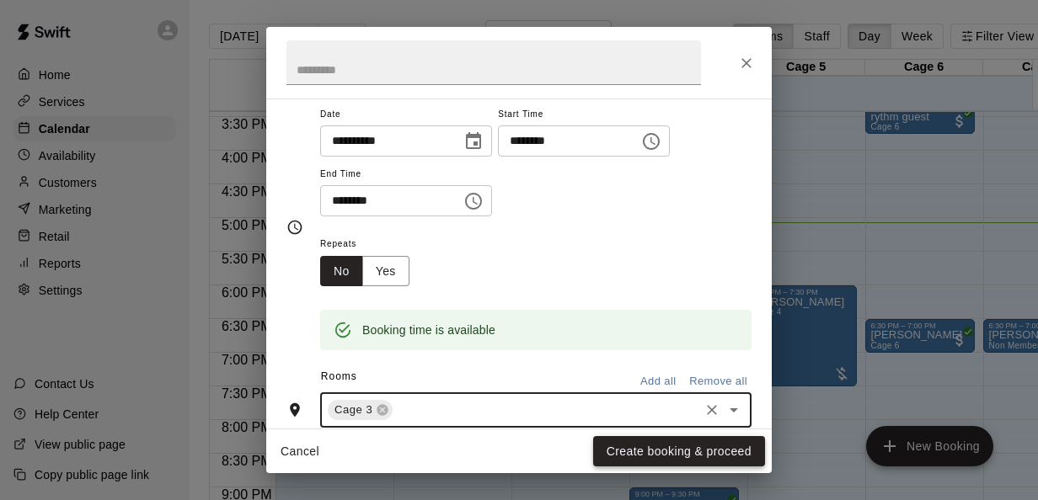
click at [660, 441] on button "Create booking & proceed" at bounding box center [679, 451] width 172 height 31
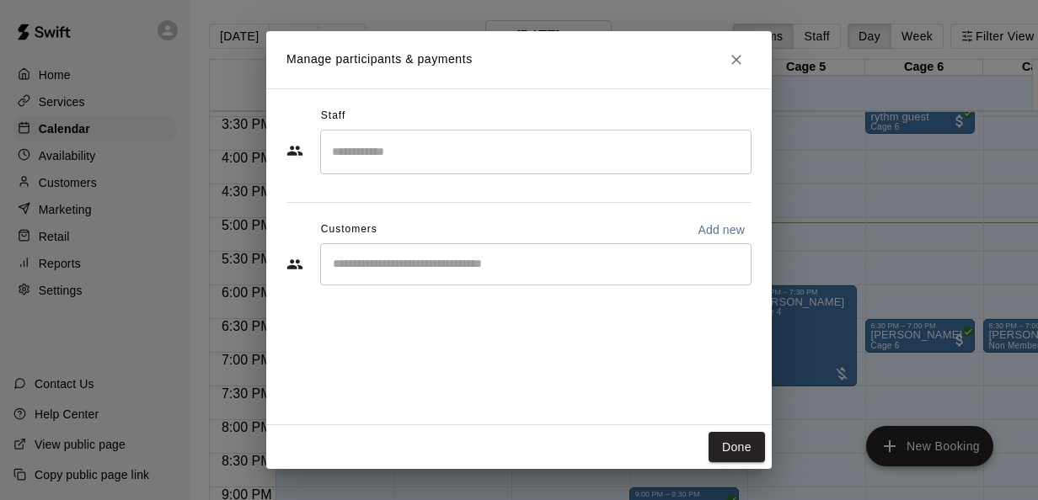
click at [549, 264] on input "Start typing to search customers..." at bounding box center [536, 264] width 416 height 17
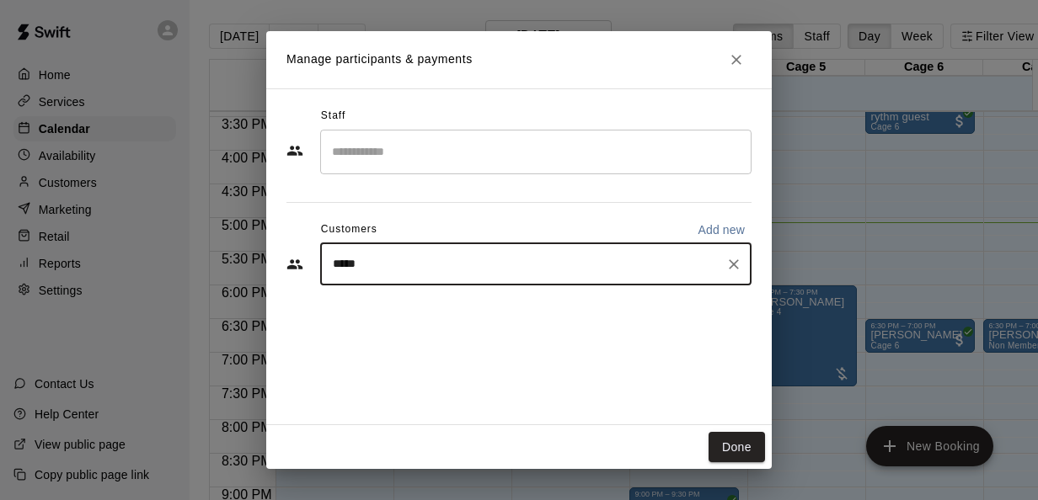
type input "******"
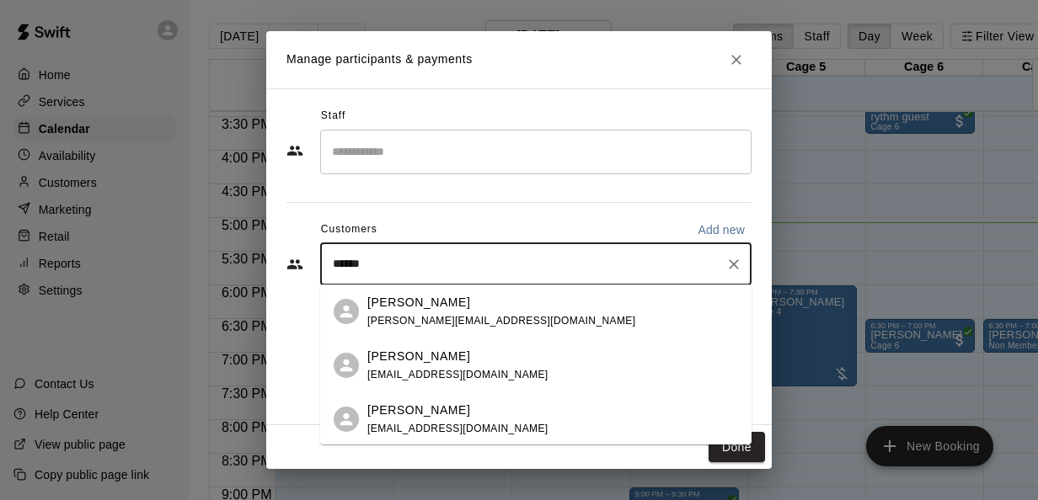
click at [569, 313] on div "Albert Uresti albert@alberturestilaw.com" at bounding box center [552, 312] width 371 height 36
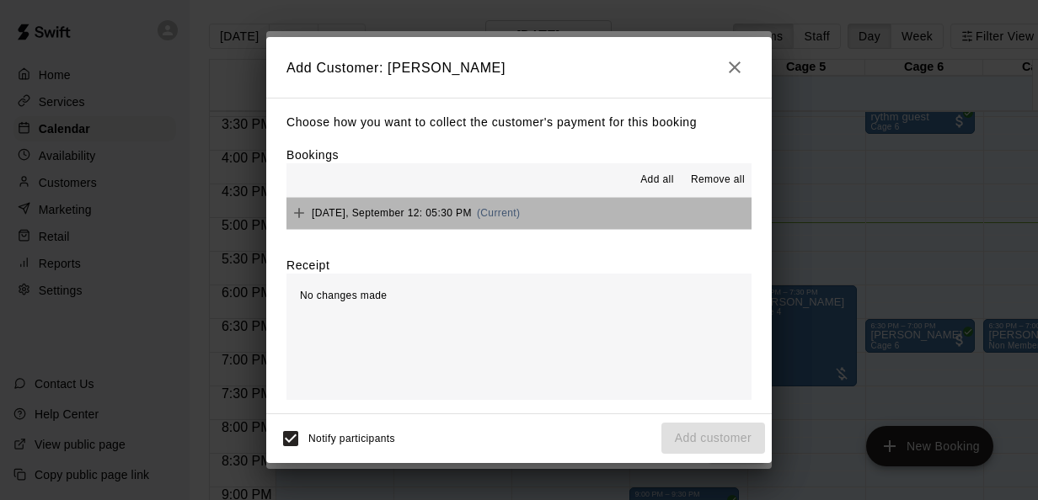
click at [615, 218] on button "Friday, September 12: 05:30 PM (Current)" at bounding box center [518, 213] width 465 height 31
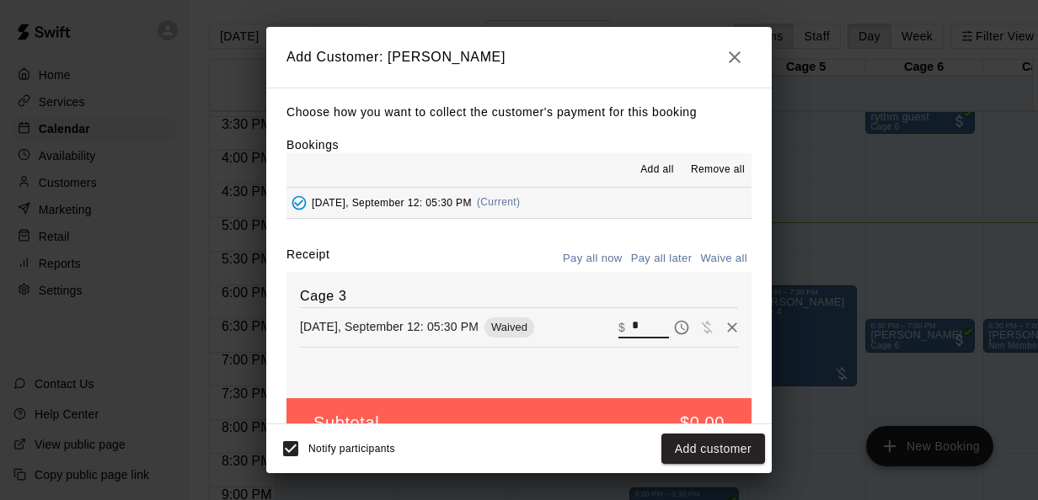
click at [632, 330] on input "*" at bounding box center [650, 327] width 37 height 22
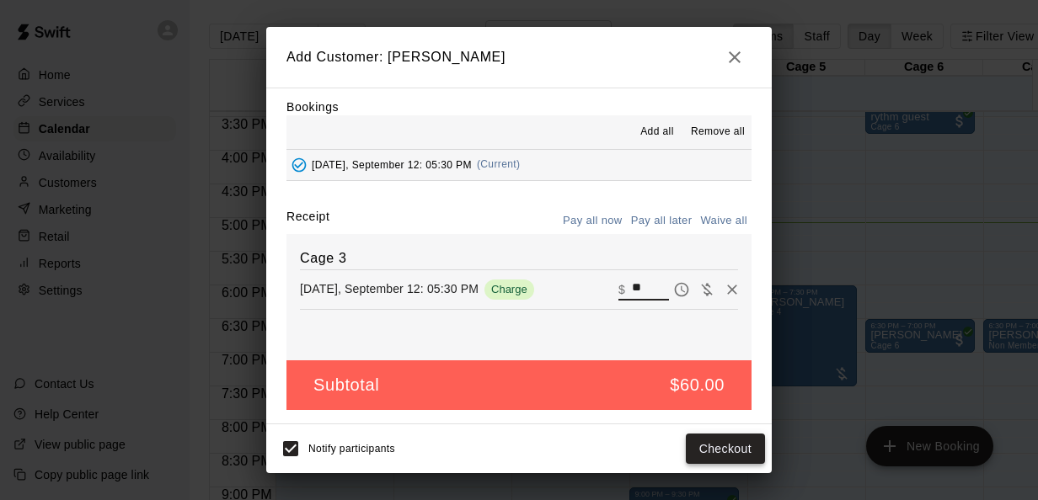
type input "**"
click at [724, 462] on button "Checkout" at bounding box center [725, 449] width 79 height 31
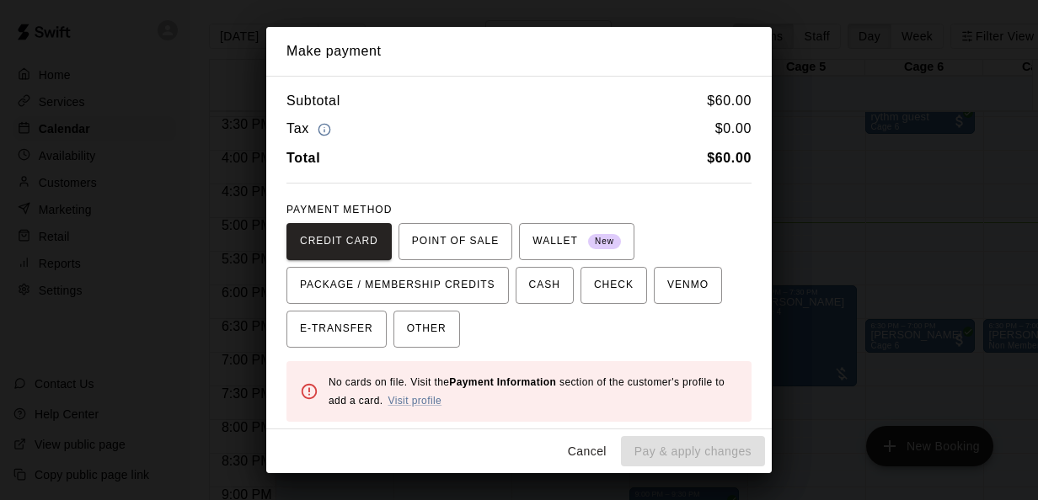
click at [430, 406] on div "No cards on file. Visit the Payment Information section of the customer's profi…" at bounding box center [533, 391] width 409 height 51
click at [441, 398] on link "Visit profile" at bounding box center [414, 401] width 54 height 12
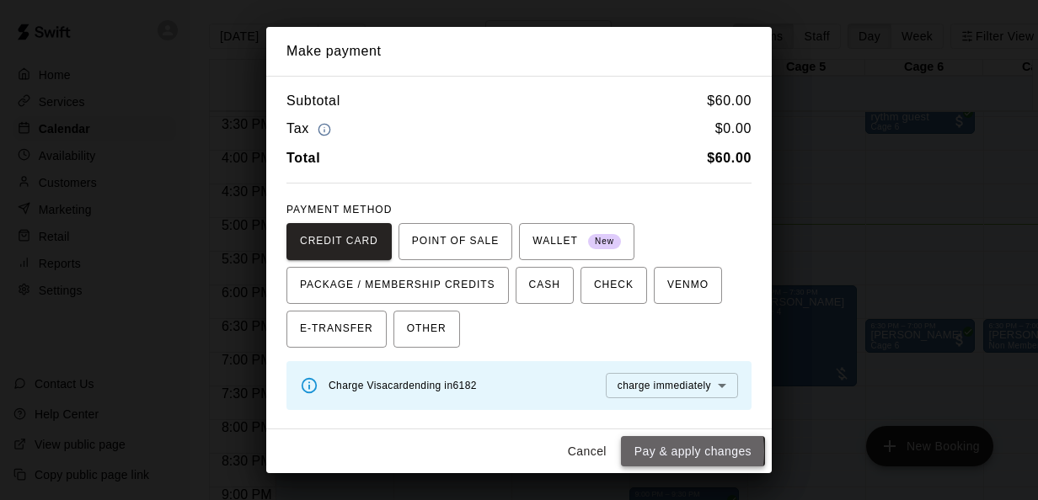
click at [655, 452] on button "Pay & apply changes" at bounding box center [693, 451] width 144 height 31
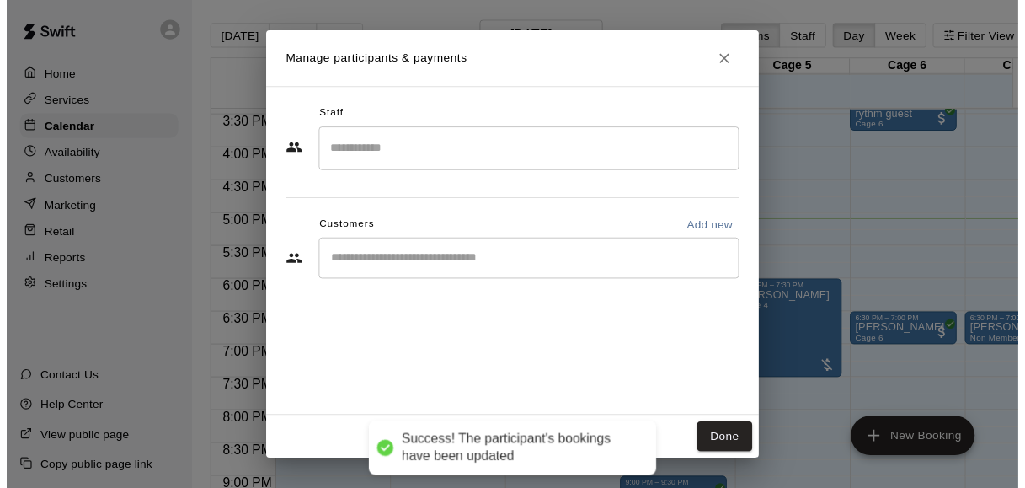
scroll to position [0, 0]
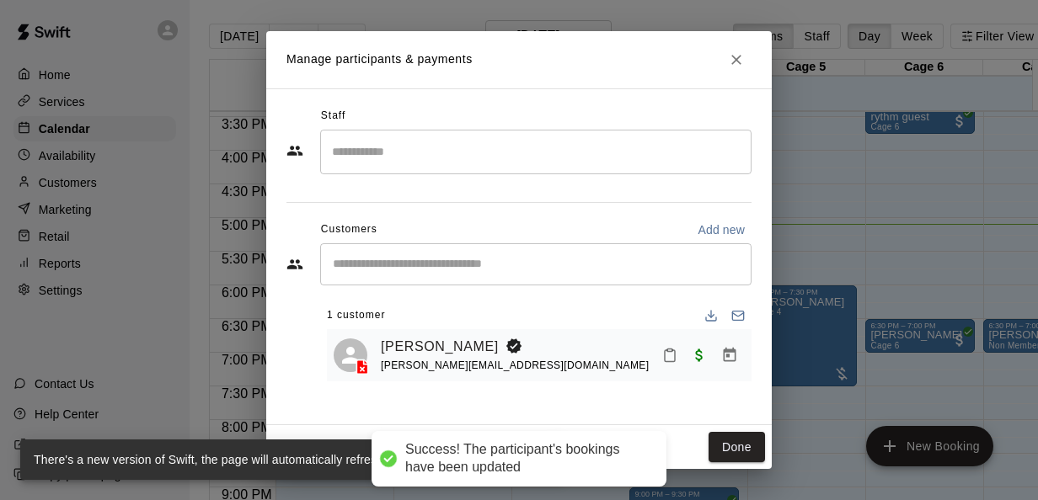
click at [745, 463] on div "Done" at bounding box center [518, 447] width 505 height 45
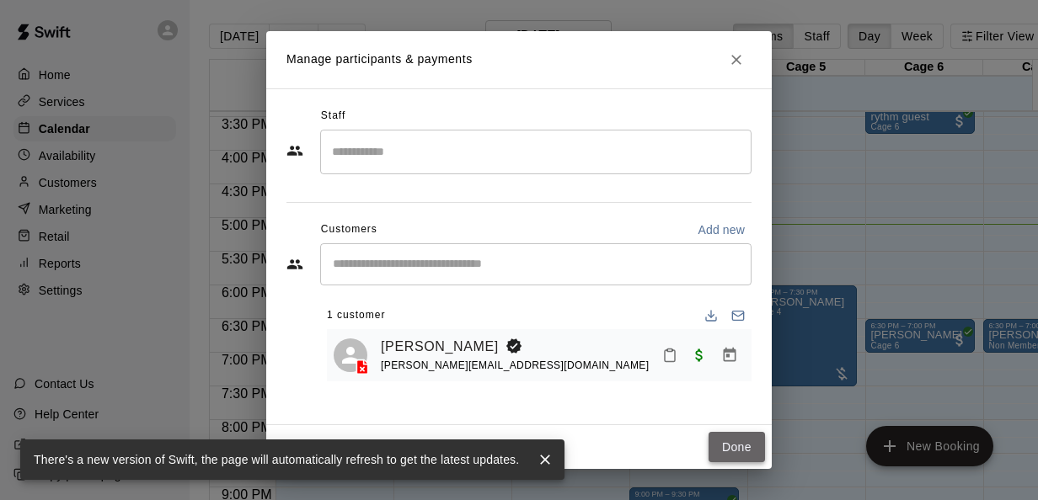
click at [746, 449] on button "Done" at bounding box center [736, 447] width 56 height 31
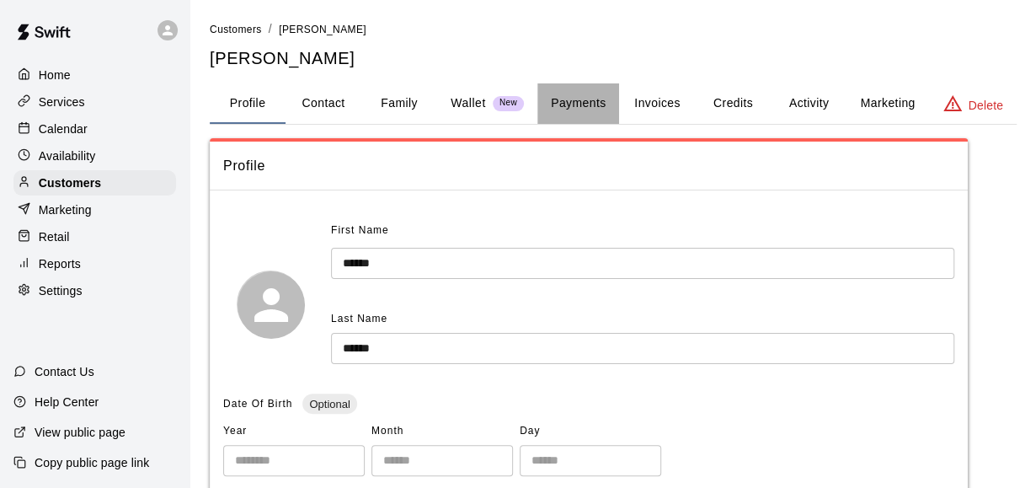
click at [596, 114] on button "Payments" at bounding box center [578, 103] width 82 height 40
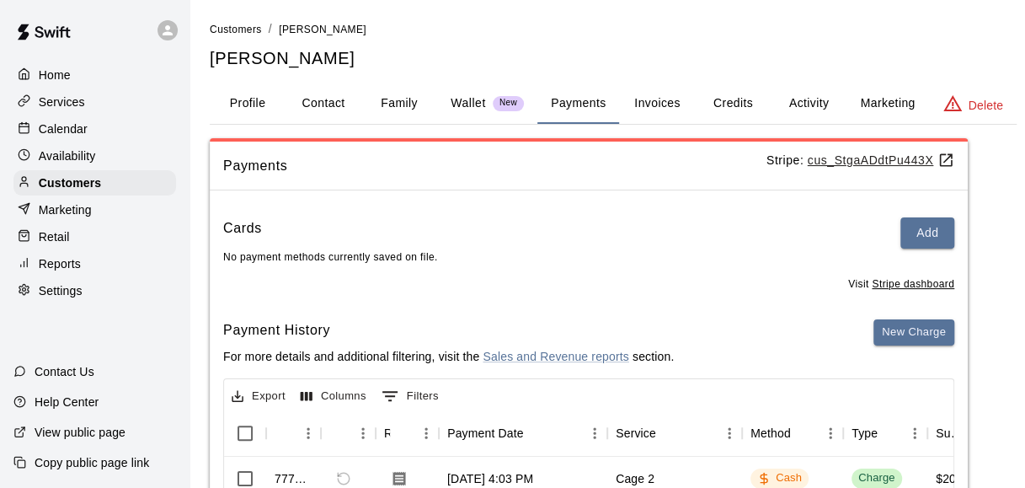
click at [913, 253] on div "Cards Add No payment methods currently saved on file." at bounding box center [588, 241] width 731 height 48
click at [933, 238] on button "Add" at bounding box center [927, 232] width 54 height 31
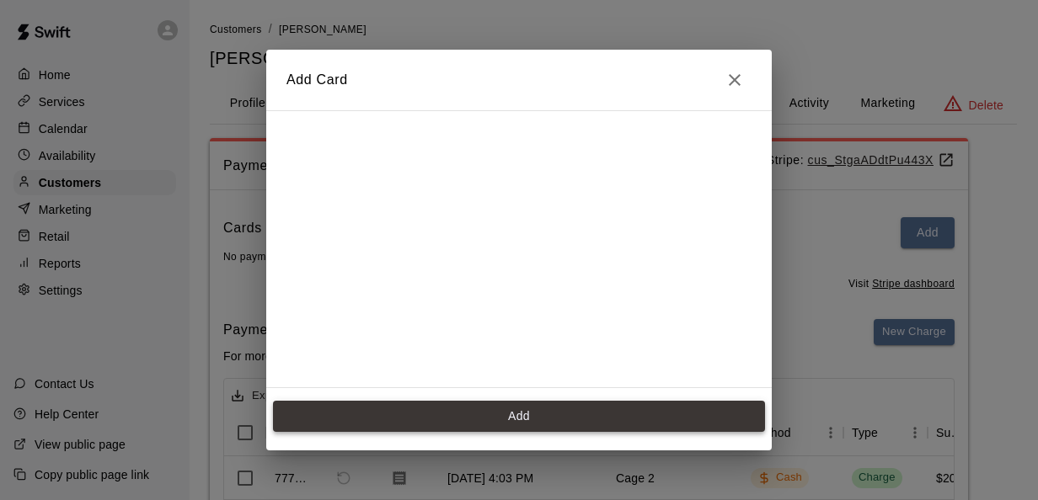
scroll to position [233, 0]
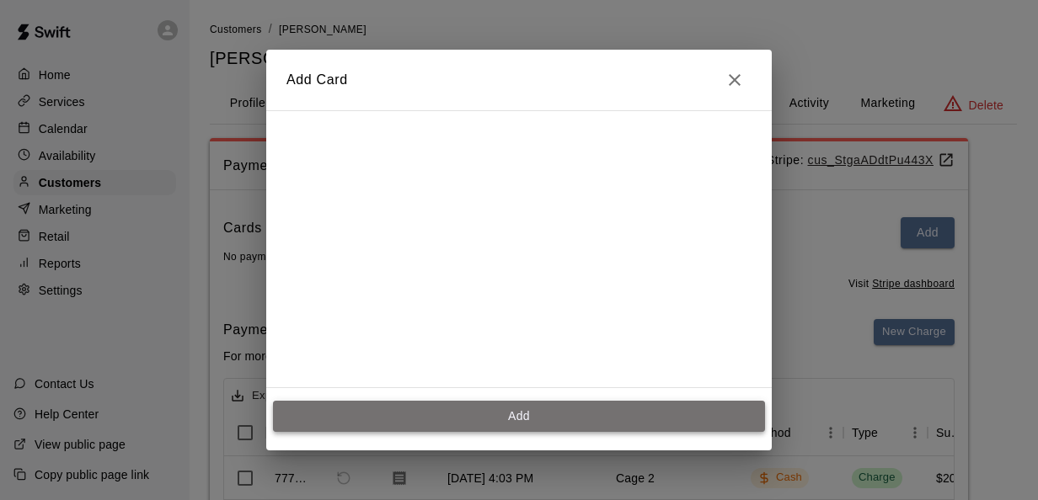
click at [679, 421] on button "Add" at bounding box center [519, 416] width 492 height 31
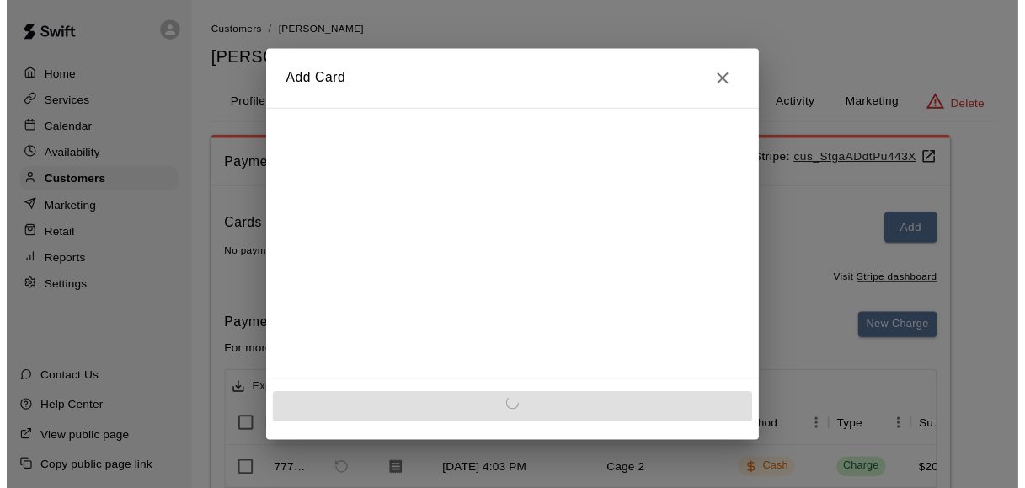
scroll to position [0, 0]
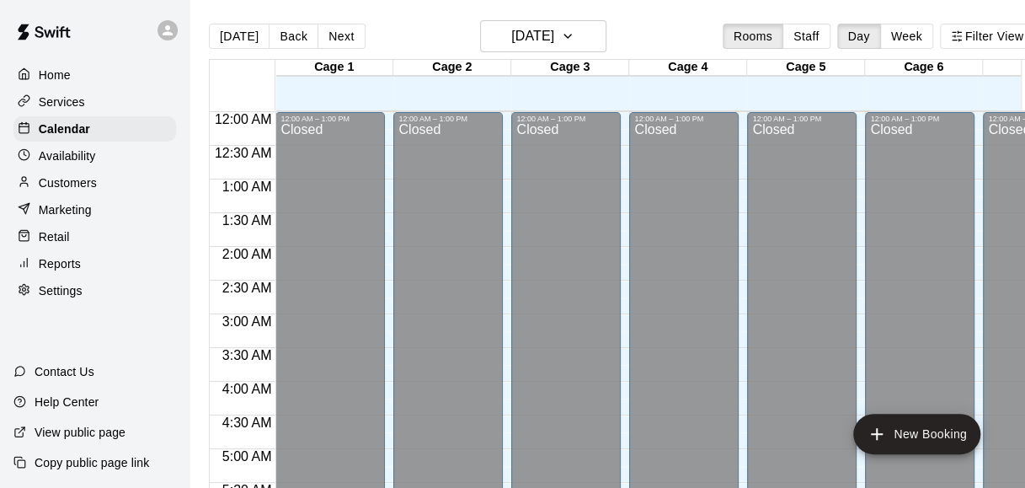
scroll to position [1152, 0]
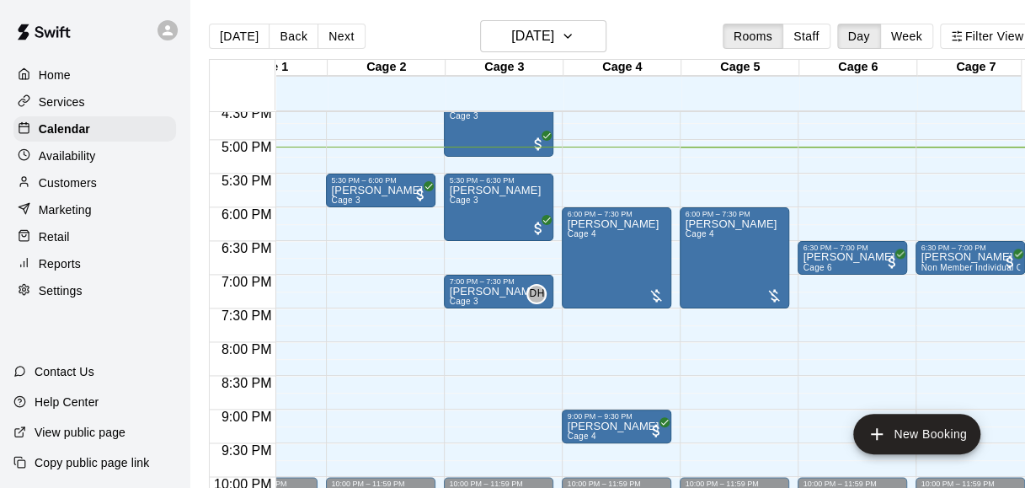
scroll to position [1114, 67]
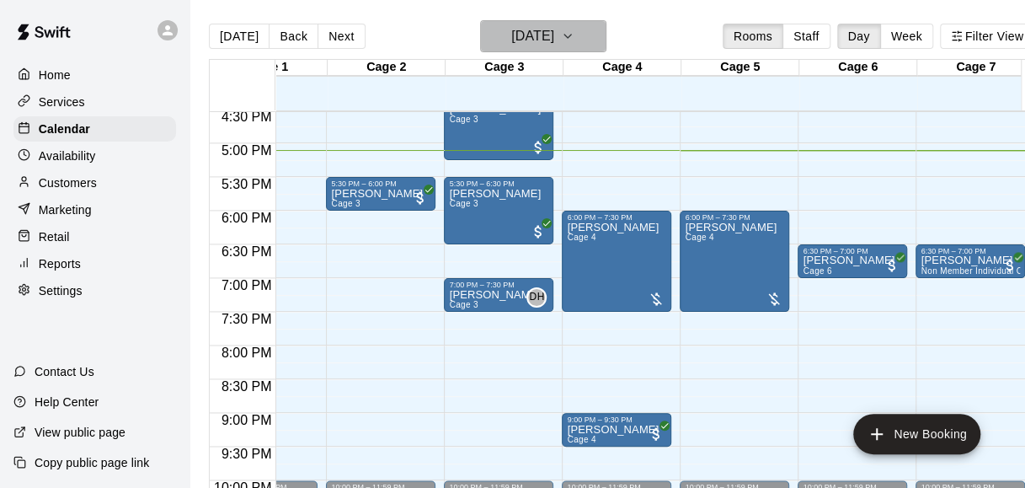
click at [551, 46] on h6 "[DATE]" at bounding box center [532, 36] width 43 height 24
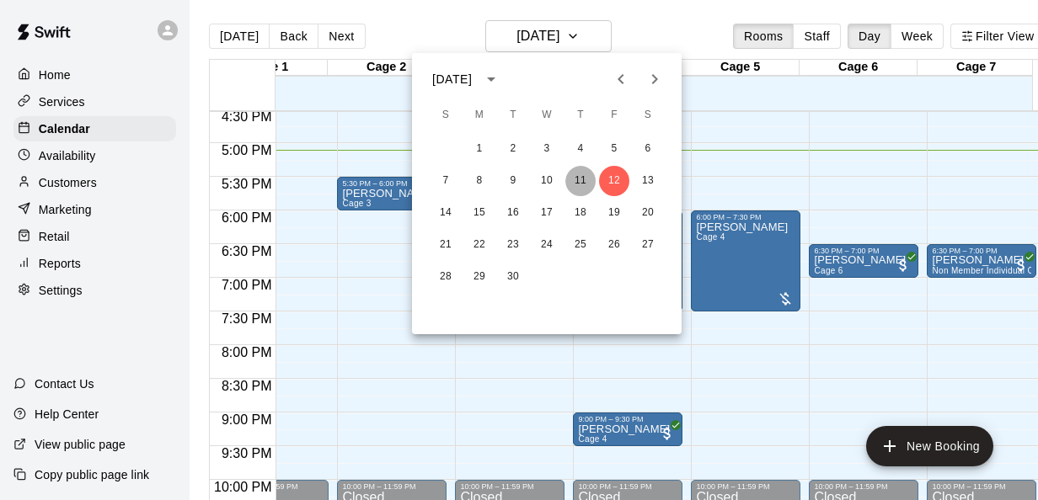
click at [581, 178] on button "11" at bounding box center [580, 181] width 30 height 30
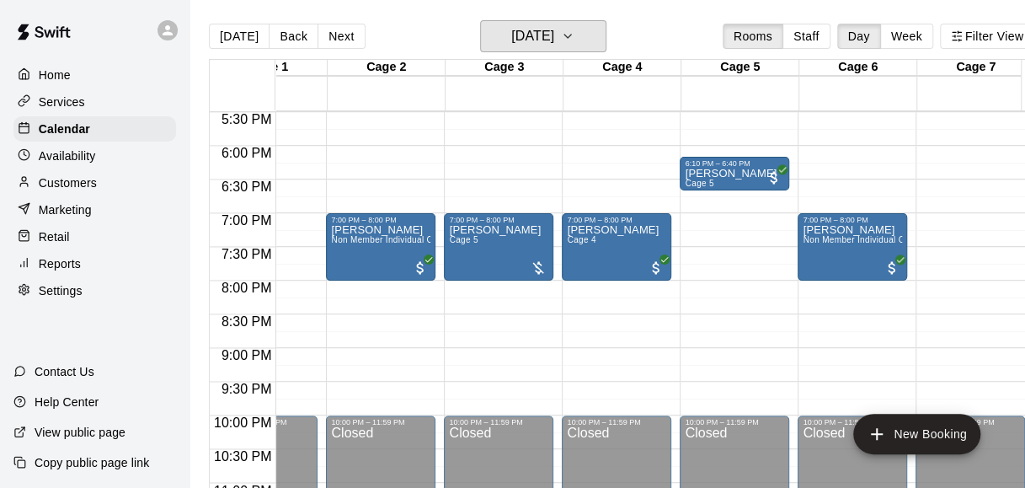
scroll to position [1180, 67]
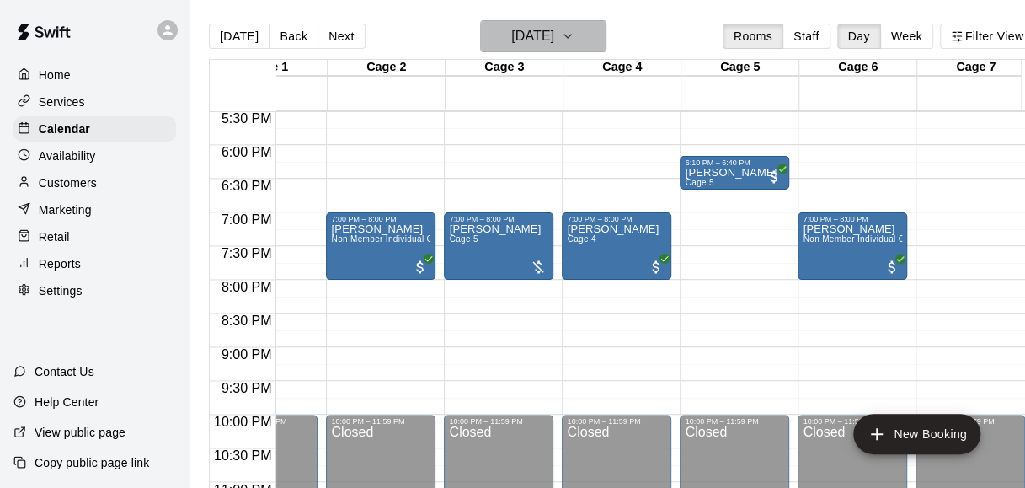
click at [524, 40] on h6 "[DATE]" at bounding box center [532, 36] width 43 height 24
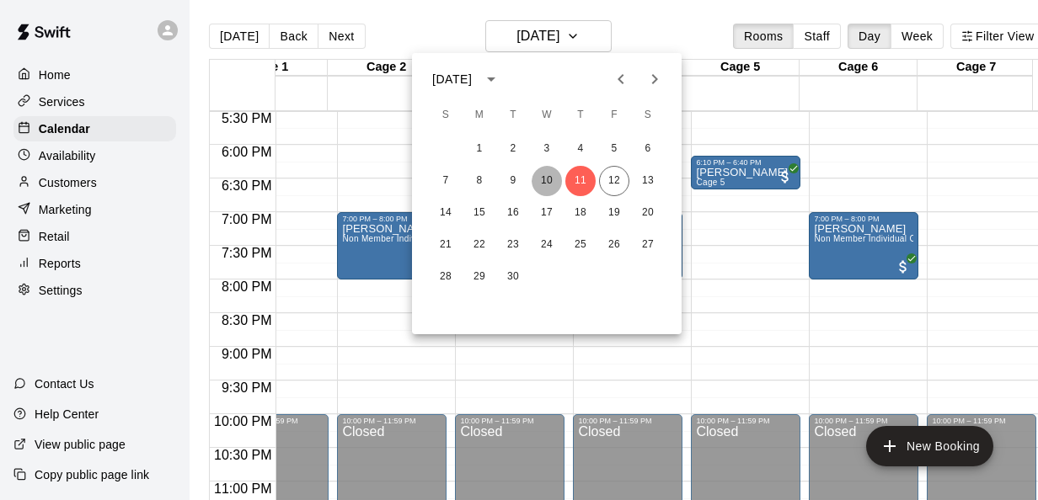
click at [549, 184] on button "10" at bounding box center [547, 181] width 30 height 30
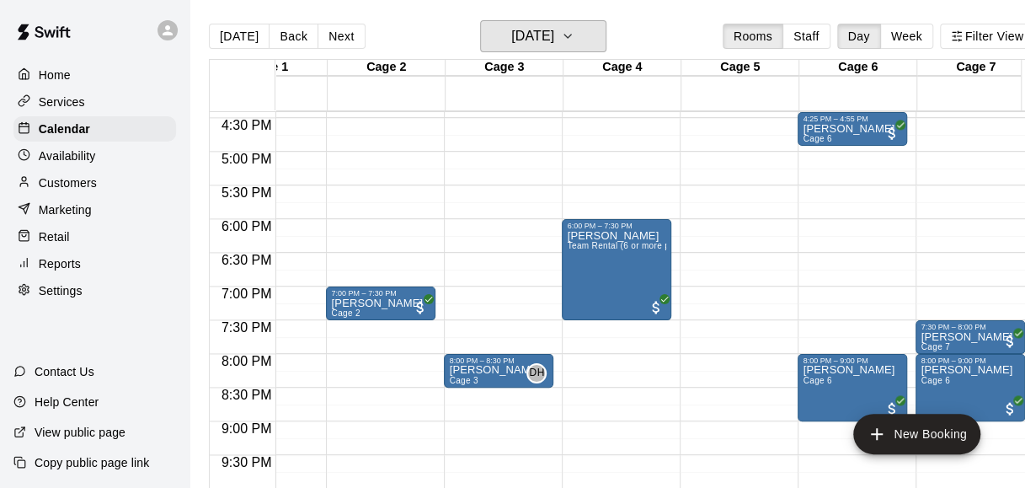
scroll to position [1103, 67]
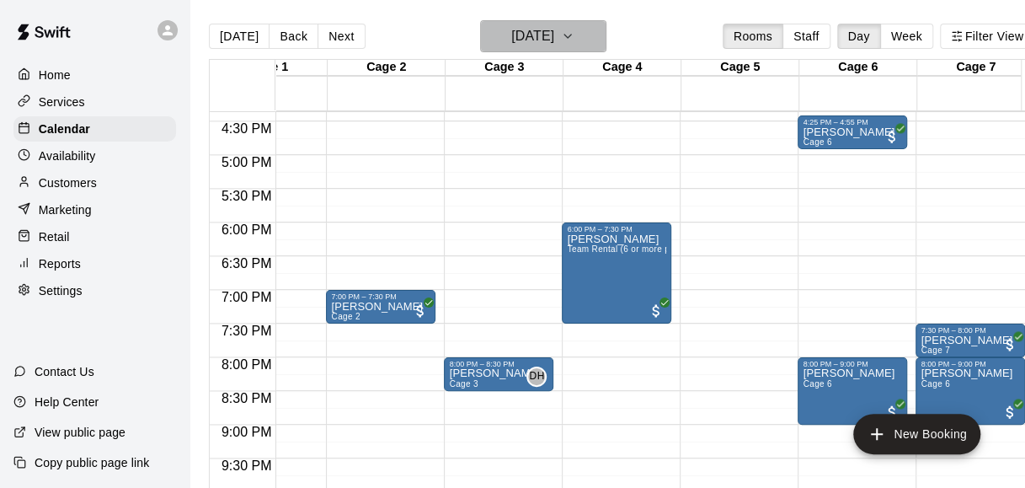
click at [554, 45] on h6 "[DATE]" at bounding box center [532, 36] width 43 height 24
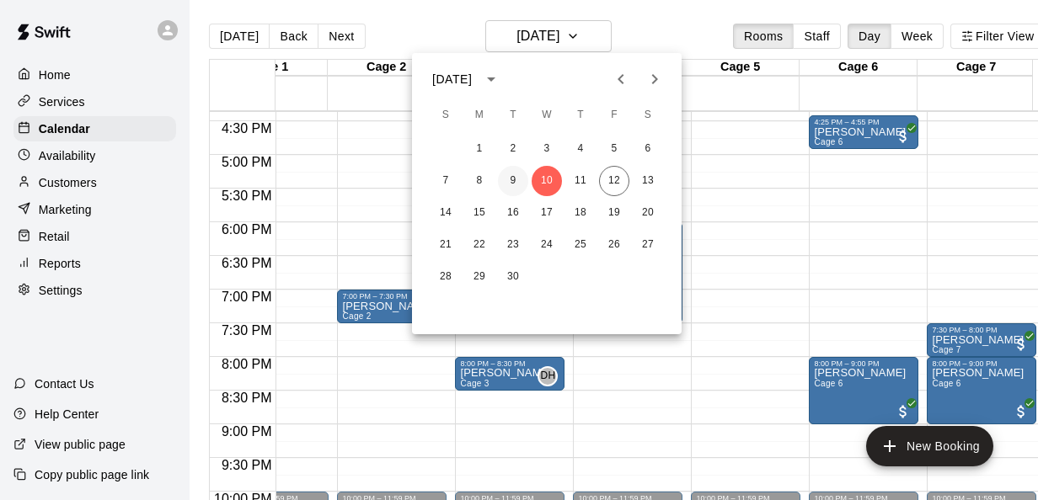
click at [507, 179] on button "9" at bounding box center [513, 181] width 30 height 30
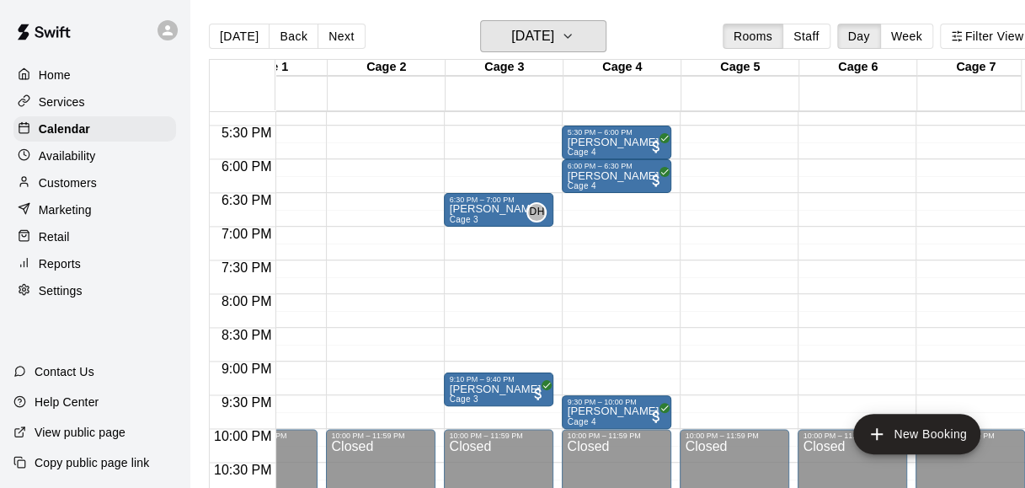
scroll to position [1168, 67]
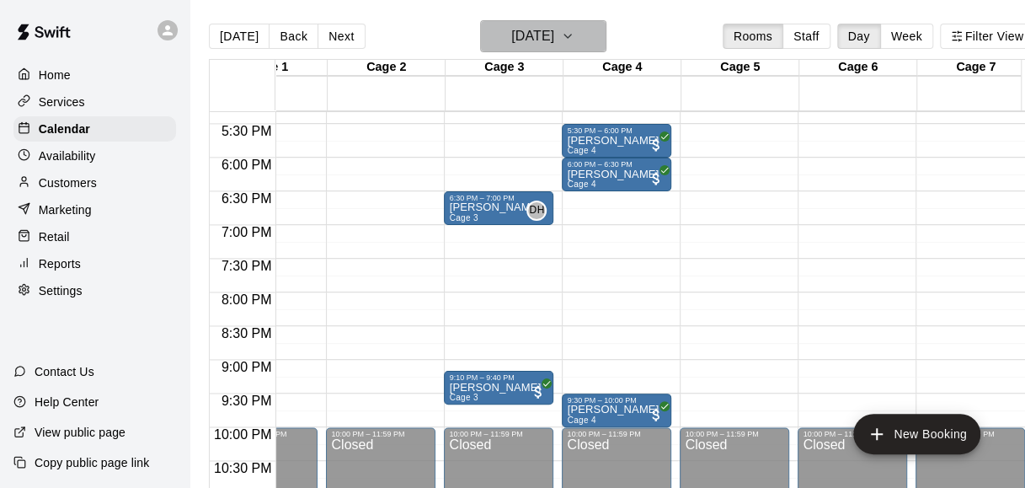
click at [514, 25] on h6 "[DATE]" at bounding box center [532, 36] width 43 height 24
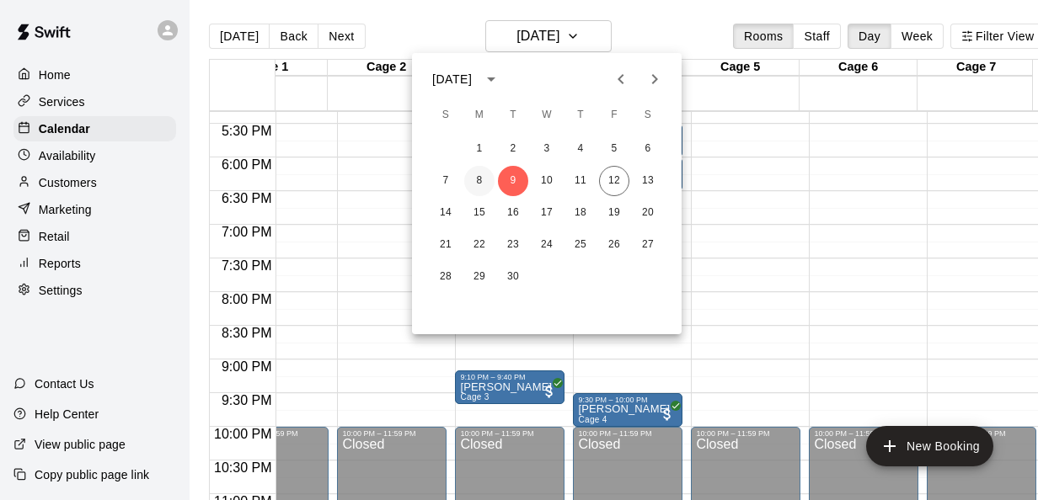
click at [478, 179] on button "8" at bounding box center [479, 181] width 30 height 30
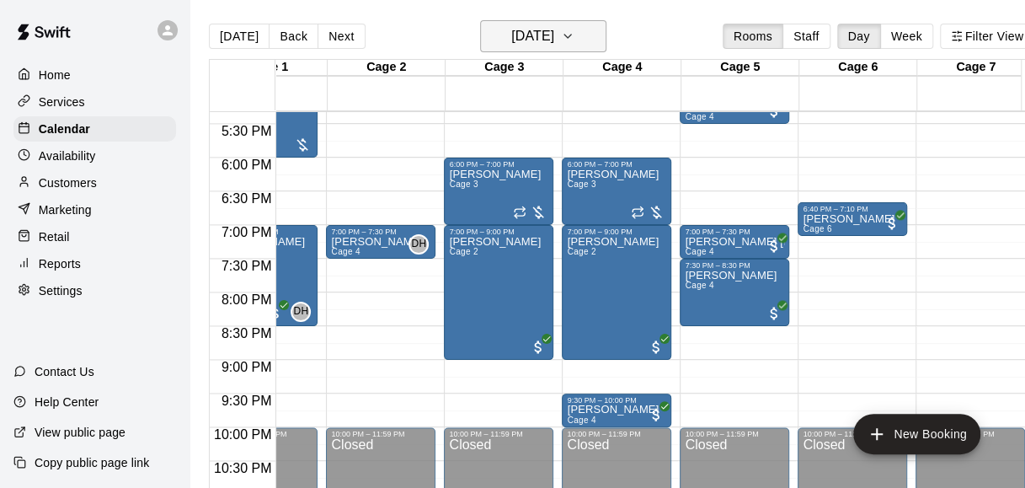
click at [554, 39] on h6 "[DATE]" at bounding box center [532, 36] width 43 height 24
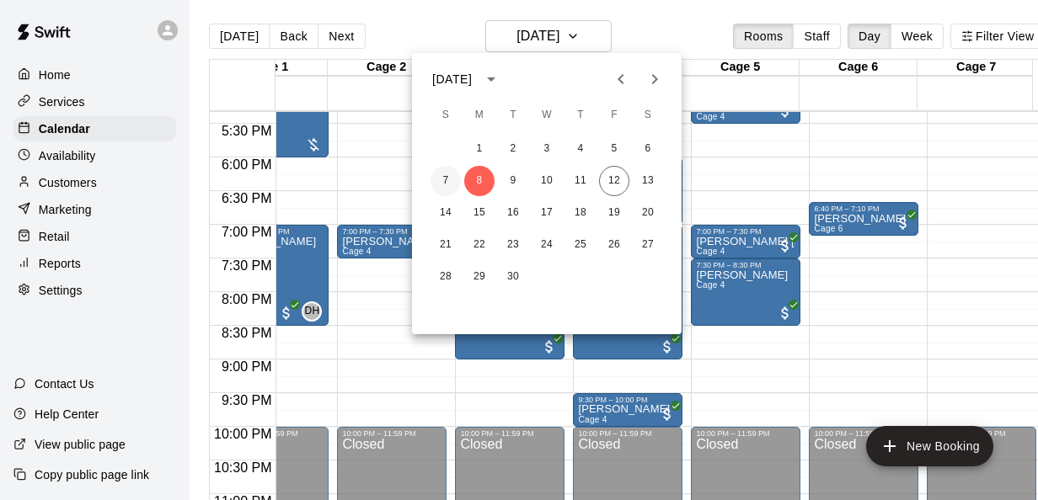
click at [446, 175] on button "7" at bounding box center [445, 181] width 30 height 30
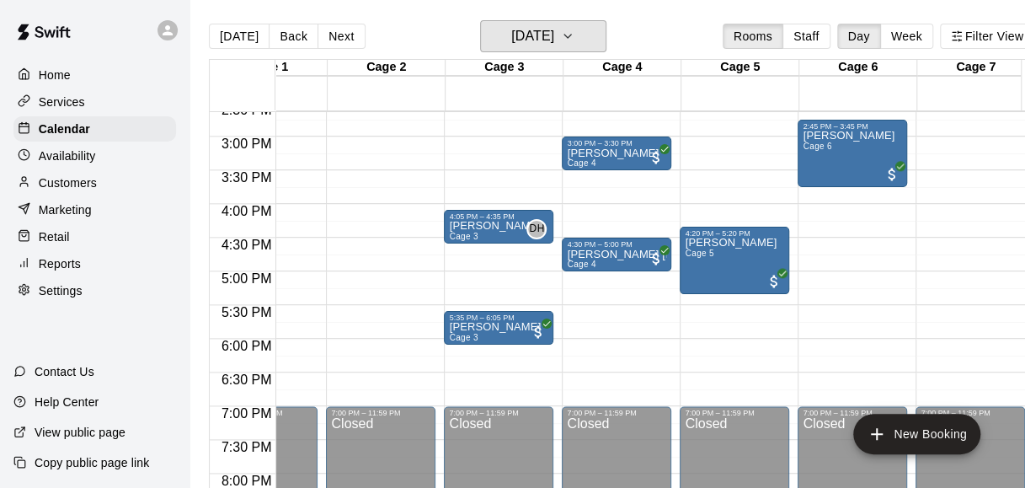
scroll to position [985, 67]
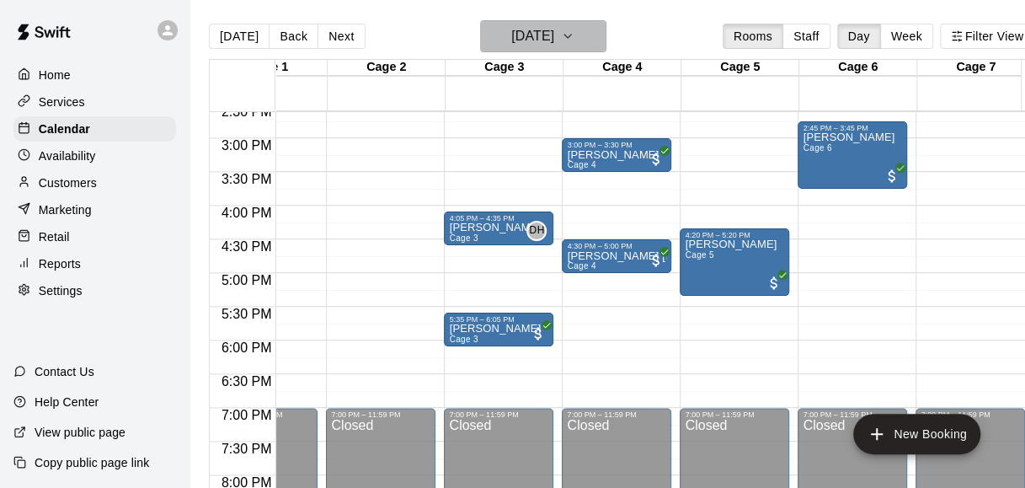
click at [554, 45] on h6 "[DATE]" at bounding box center [532, 36] width 43 height 24
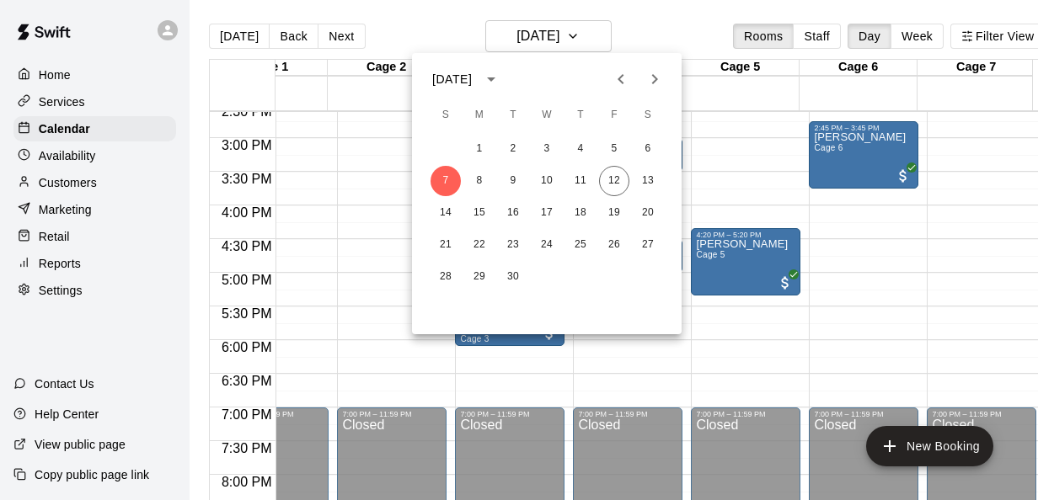
click at [633, 130] on span "S" at bounding box center [648, 116] width 30 height 34
click at [649, 148] on button "6" at bounding box center [648, 149] width 30 height 30
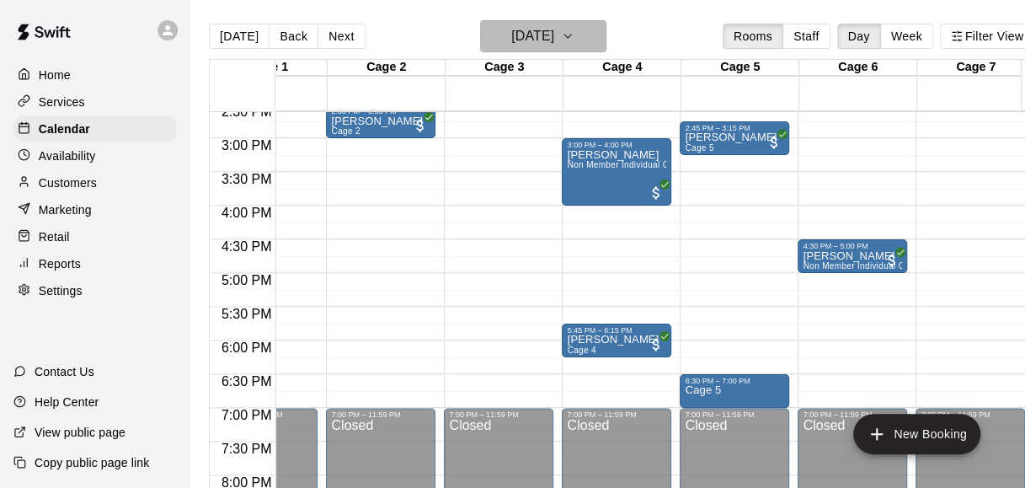
click at [554, 35] on h6 "[DATE]" at bounding box center [532, 36] width 43 height 24
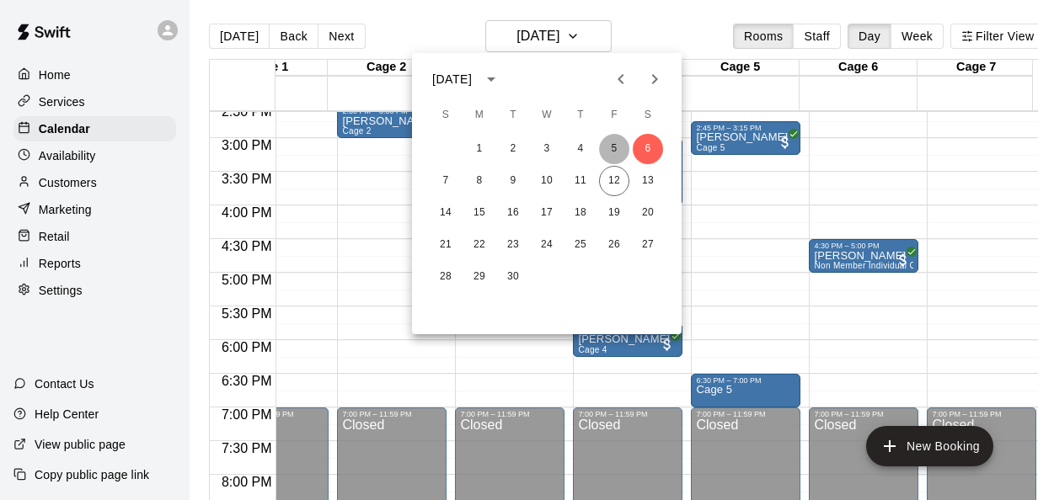
click at [611, 152] on button "5" at bounding box center [614, 149] width 30 height 30
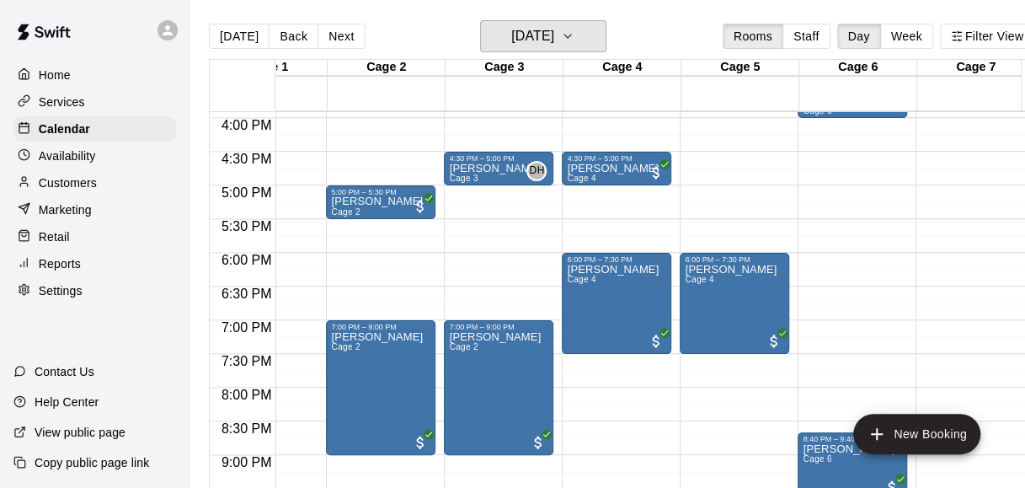
scroll to position [1016, 67]
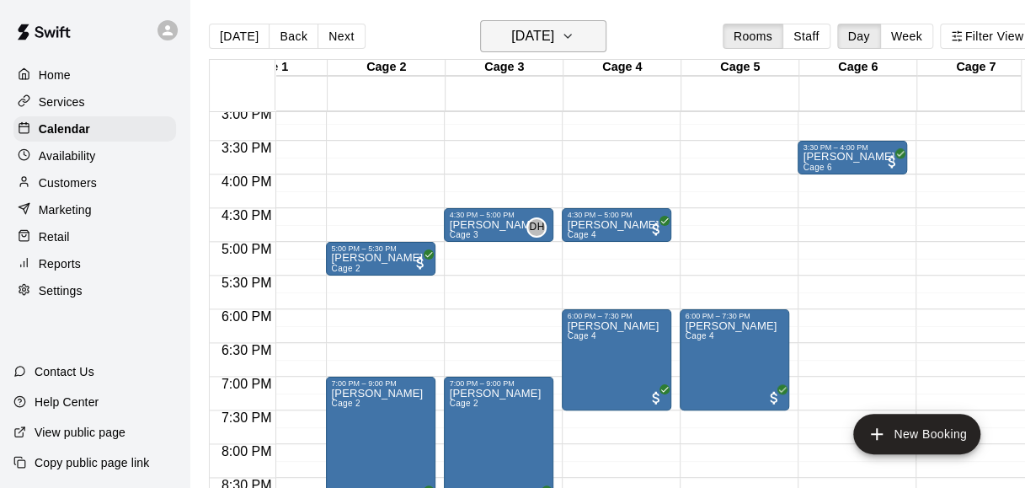
click at [574, 41] on icon "button" at bounding box center [567, 36] width 13 height 20
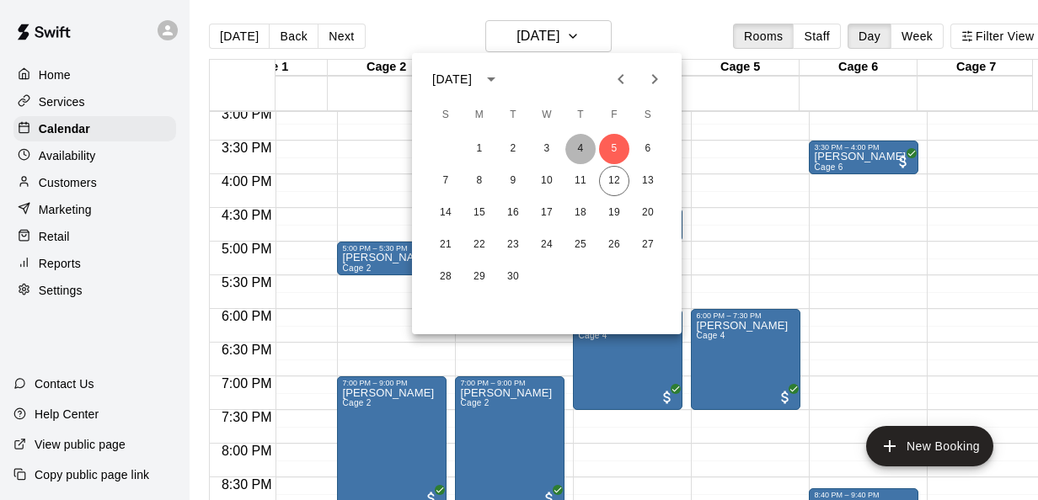
click at [581, 148] on button "4" at bounding box center [580, 149] width 30 height 30
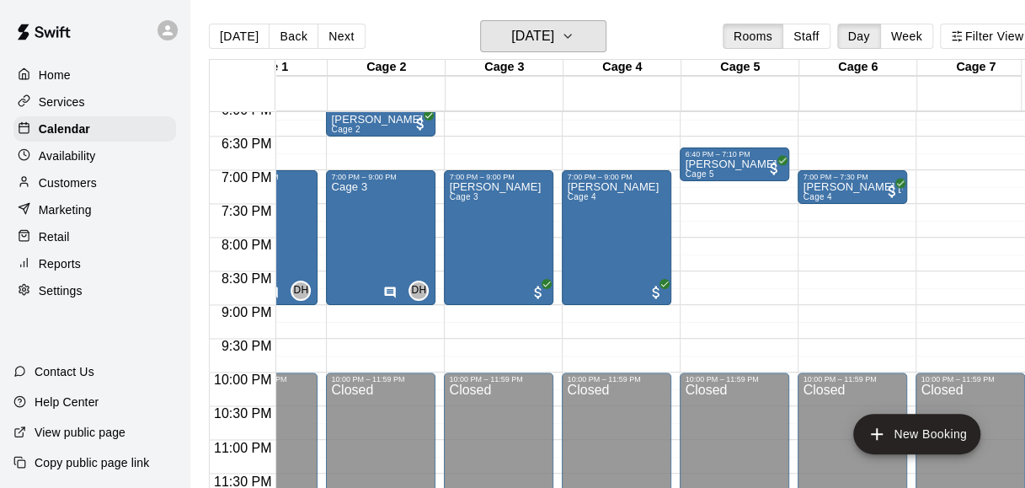
scroll to position [0, 0]
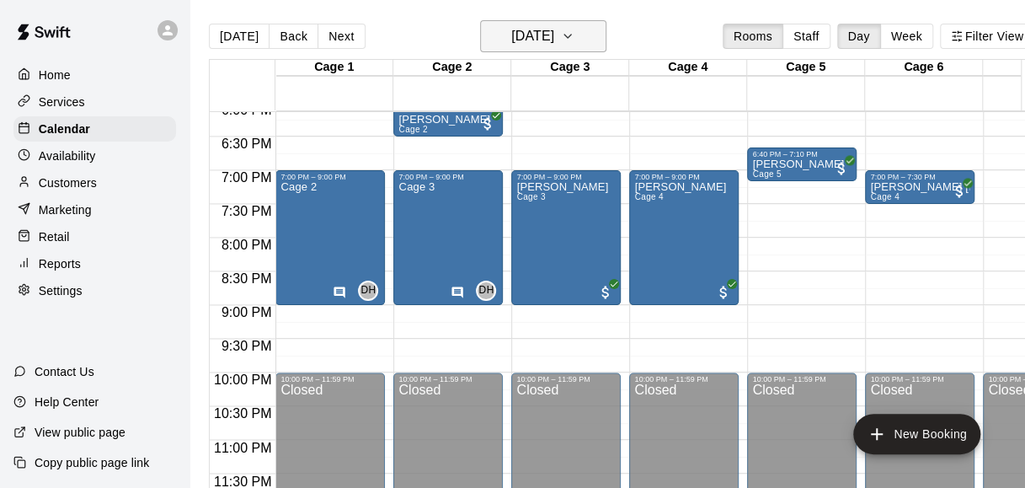
click at [548, 30] on h6 "[DATE]" at bounding box center [532, 36] width 43 height 24
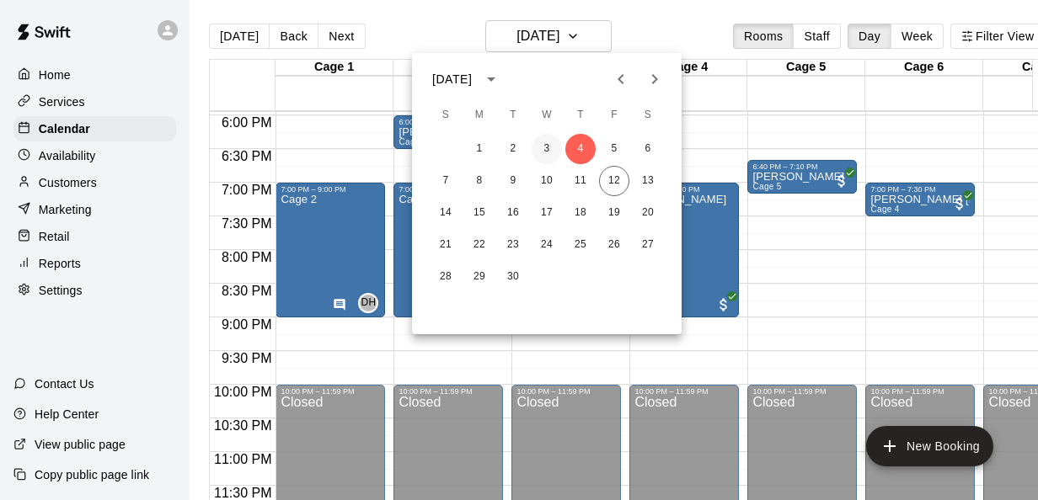
click at [540, 153] on button "3" at bounding box center [547, 149] width 30 height 30
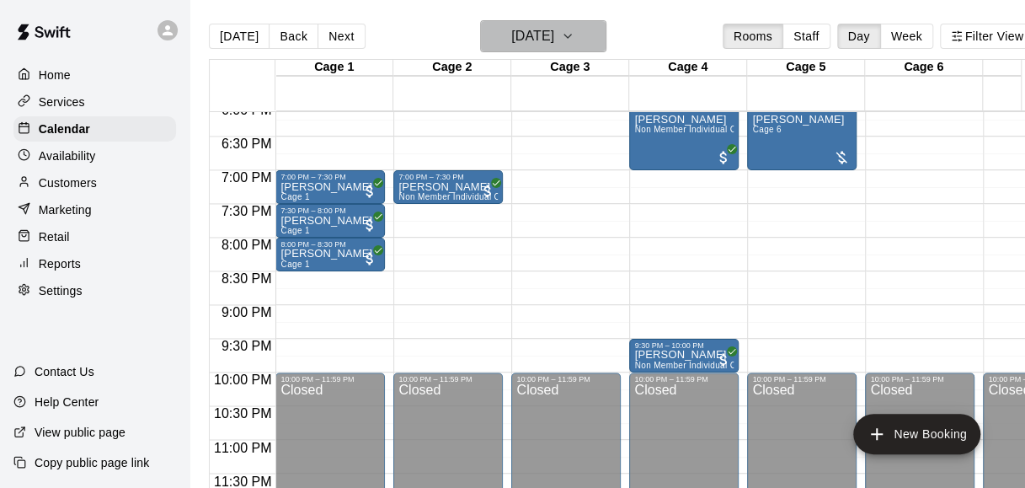
click at [574, 31] on icon "button" at bounding box center [567, 36] width 13 height 20
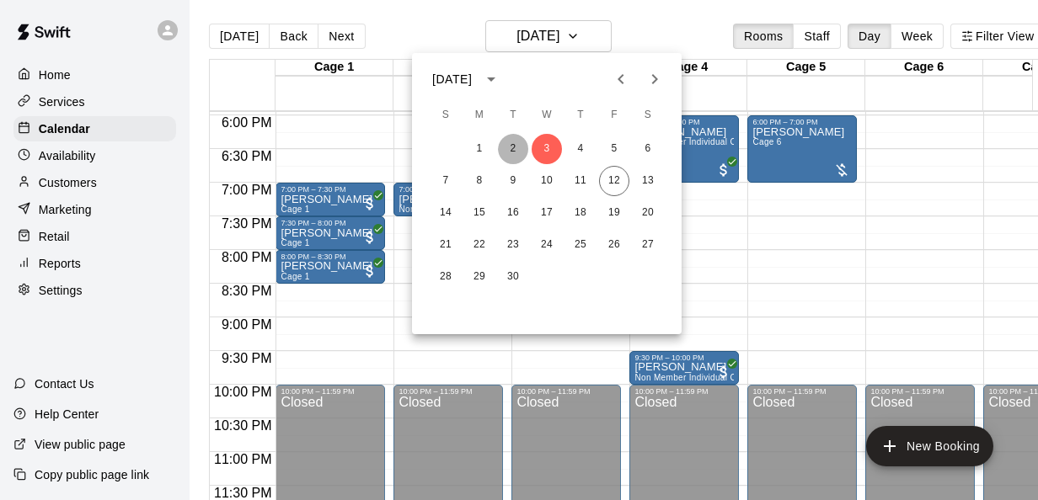
click at [519, 152] on button "2" at bounding box center [513, 149] width 30 height 30
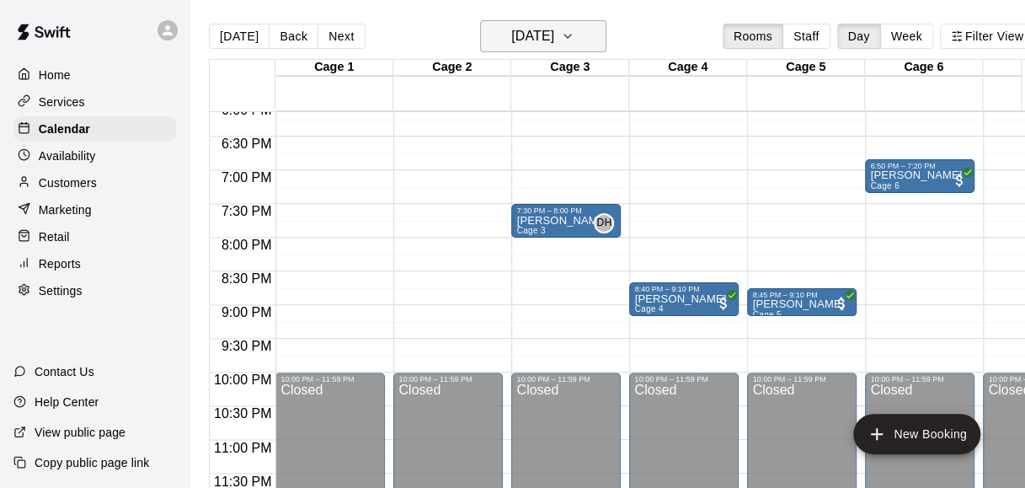
click at [574, 37] on icon "button" at bounding box center [567, 36] width 13 height 20
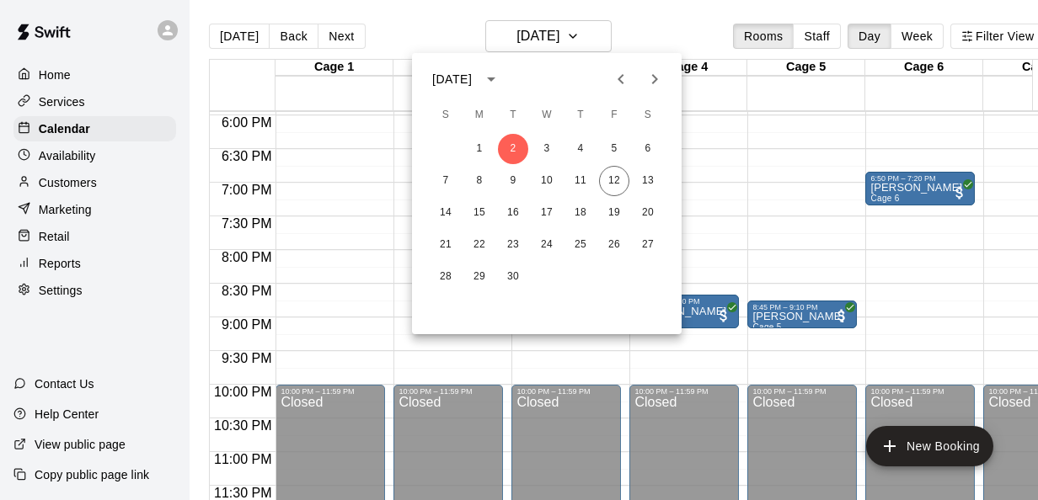
click at [462, 144] on div "1 2 3 4 5 6" at bounding box center [547, 149] width 270 height 30
click at [475, 148] on button "1" at bounding box center [479, 149] width 30 height 30
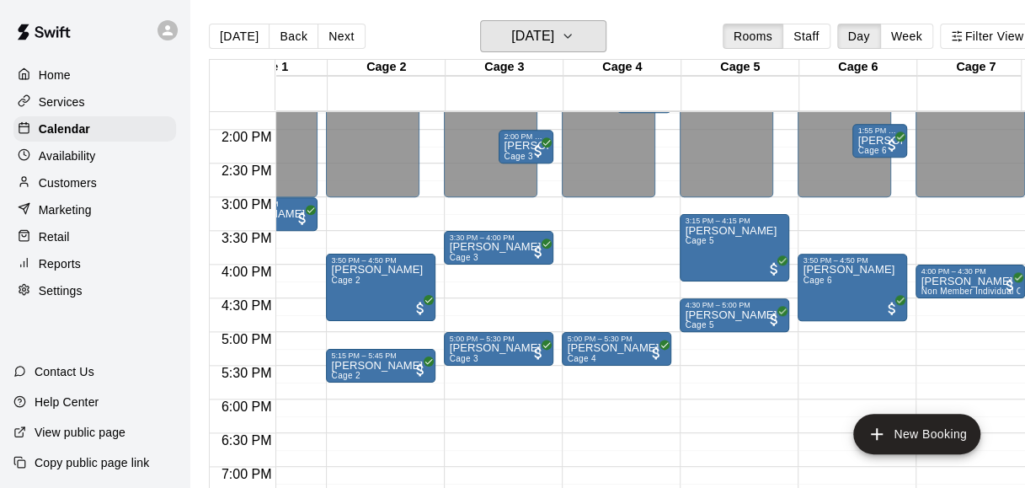
scroll to position [925, 67]
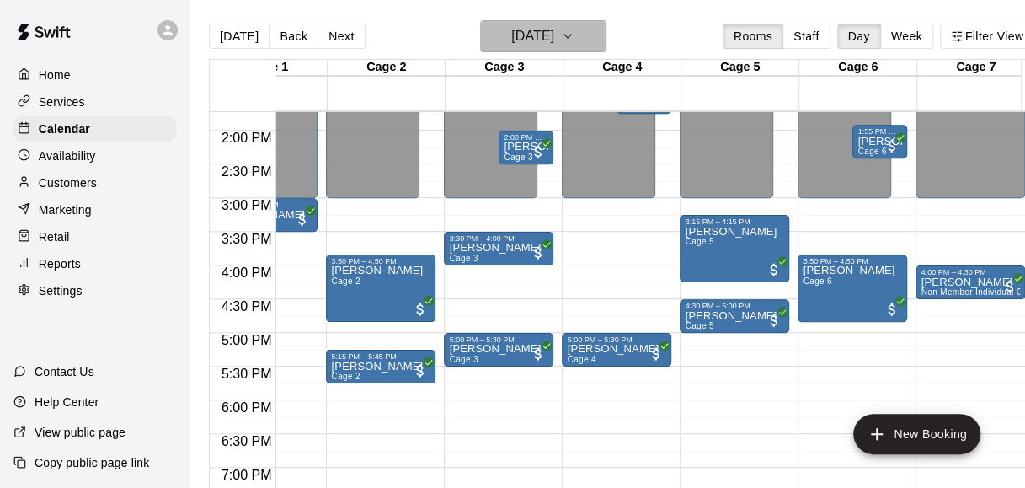
click at [574, 30] on icon "button" at bounding box center [567, 36] width 13 height 20
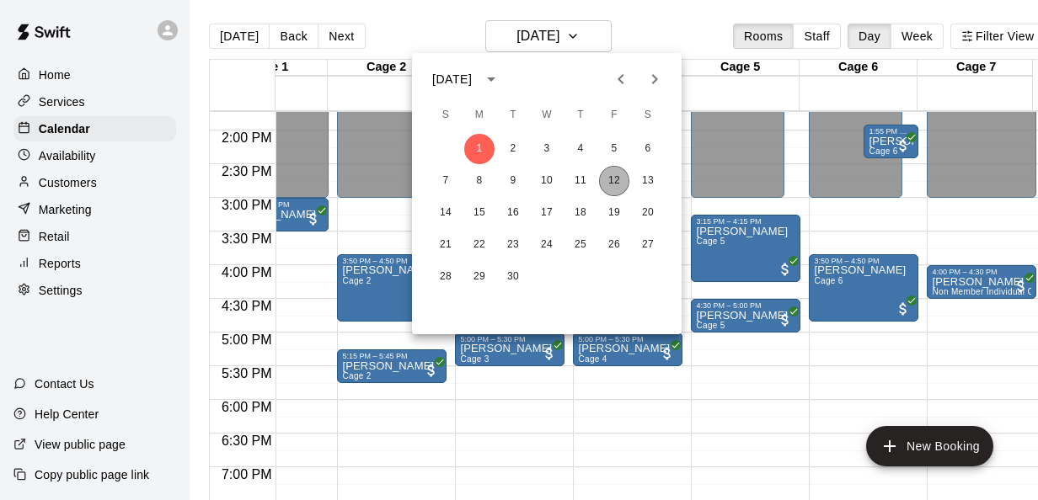
click at [617, 176] on button "12" at bounding box center [614, 181] width 30 height 30
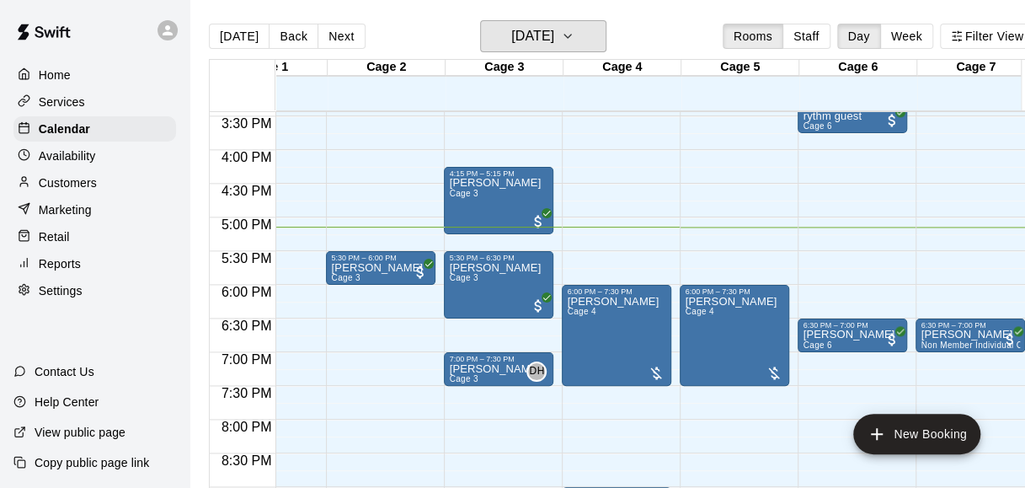
scroll to position [1041, 67]
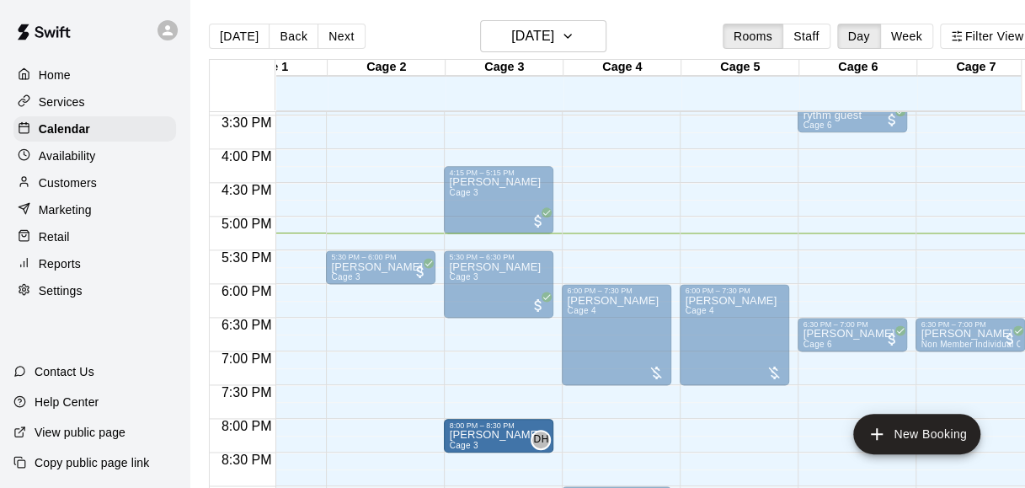
drag, startPoint x: 502, startPoint y: 366, endPoint x: 500, endPoint y: 423, distance: 56.5
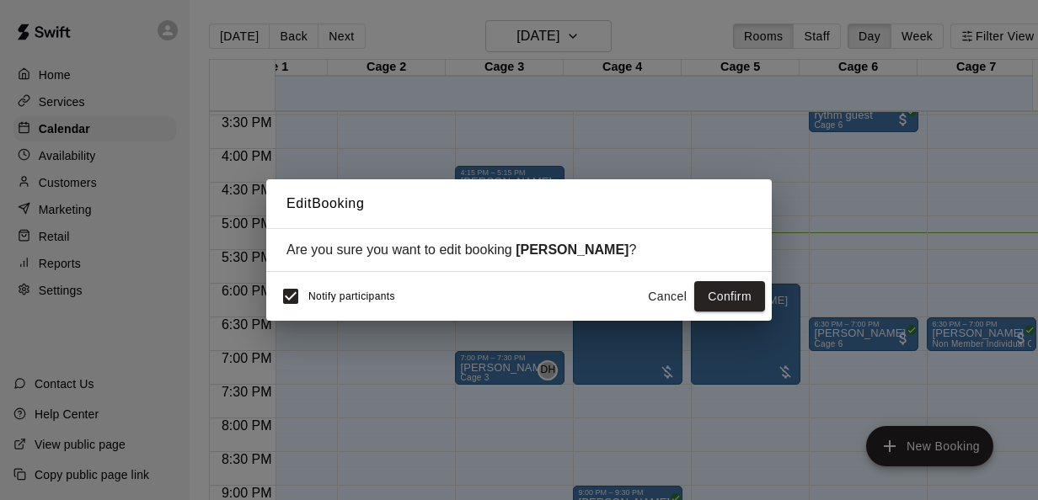
click at [664, 298] on button "Cancel" at bounding box center [667, 296] width 54 height 31
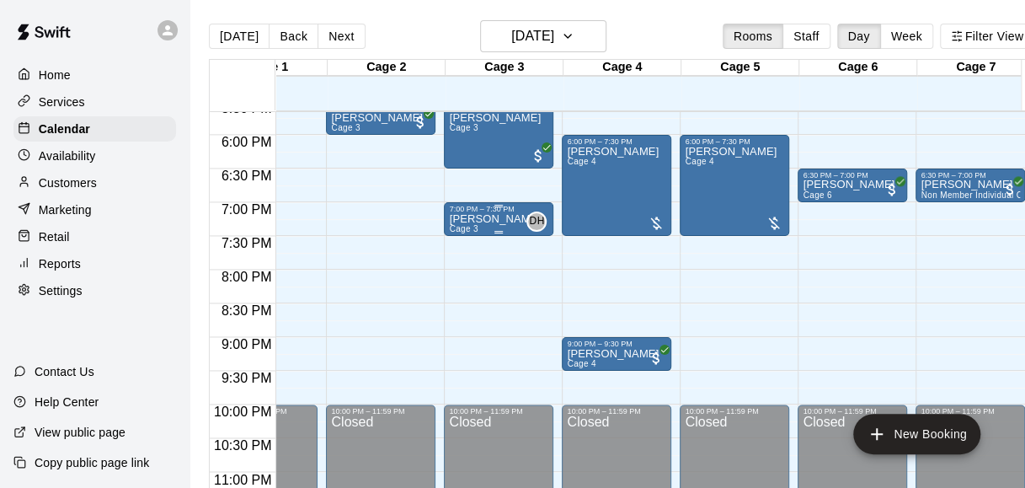
scroll to position [1199, 67]
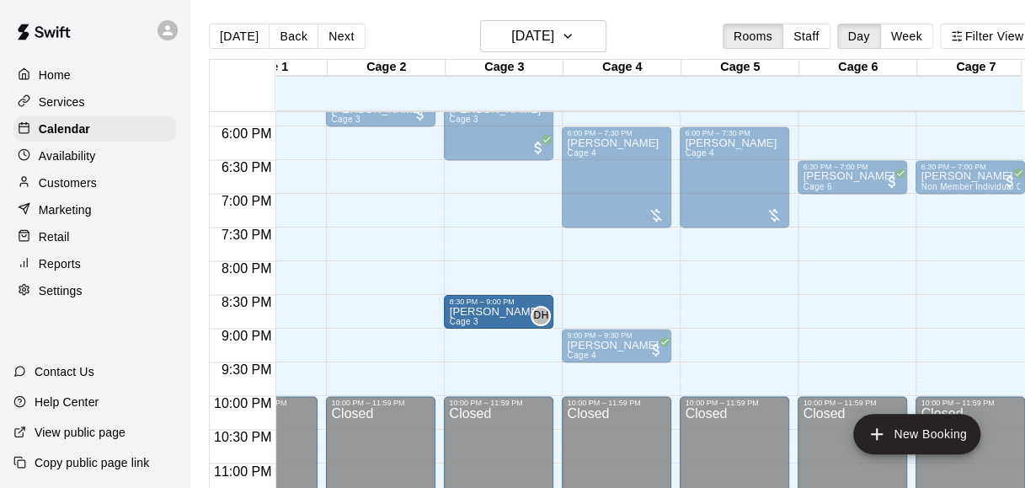
drag, startPoint x: 490, startPoint y: 200, endPoint x: 484, endPoint y: 312, distance: 111.3
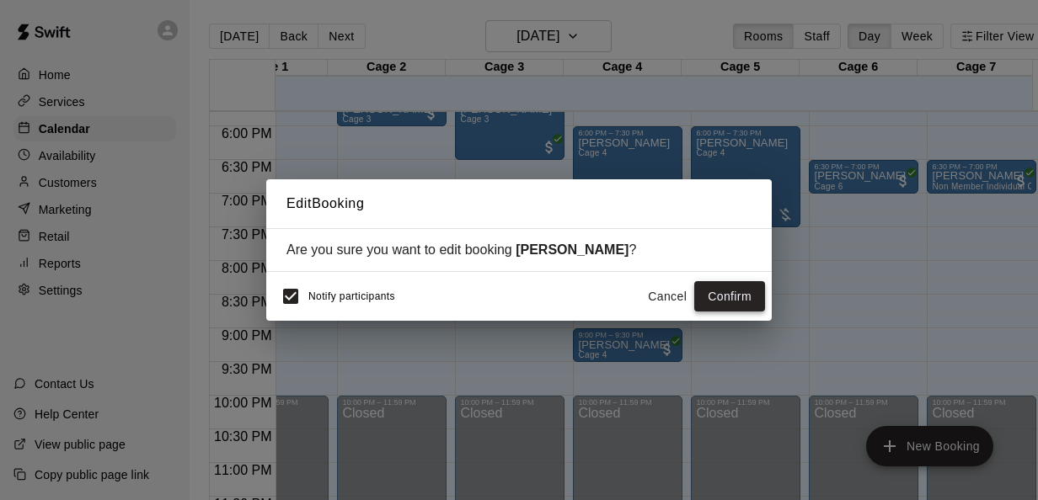
click at [727, 293] on button "Confirm" at bounding box center [729, 296] width 71 height 31
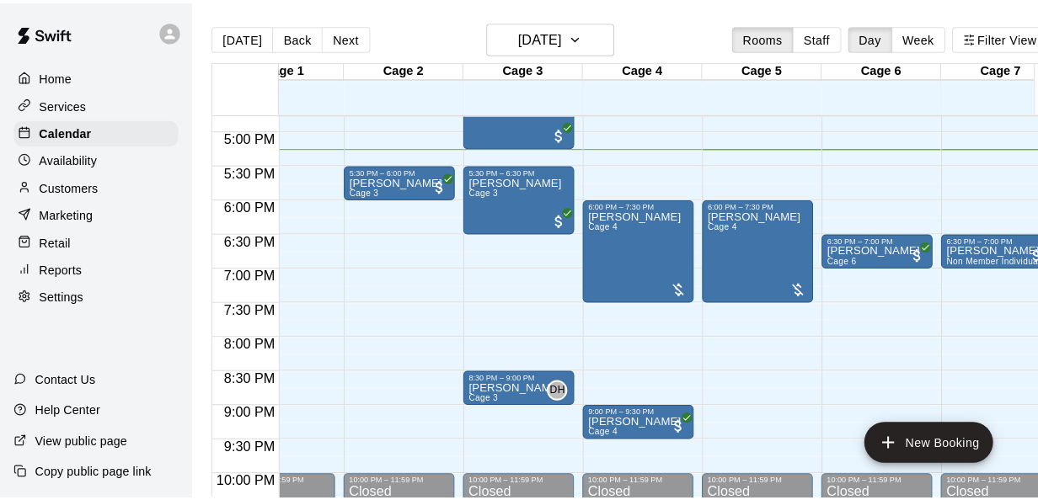
scroll to position [1132, 54]
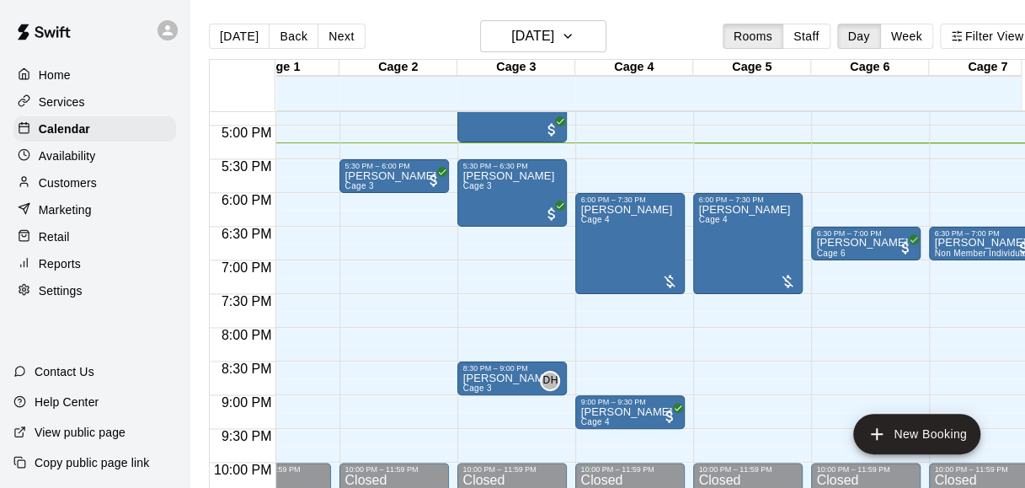
click at [453, 43] on div "[DATE] Back [DATE][DATE] Rooms Staff Day Week Filter View" at bounding box center [622, 39] width 826 height 39
click at [457, 39] on div "[DATE] Back [DATE][DATE] Rooms Staff Day Week Filter View" at bounding box center [622, 39] width 826 height 39
click at [450, 40] on div "[DATE] Back [DATE][DATE] Rooms Staff Day Week Filter View" at bounding box center [622, 39] width 826 height 39
click at [445, 33] on div "[DATE] Back [DATE][DATE] Rooms Staff Day Week Filter View" at bounding box center [622, 39] width 826 height 39
click at [416, 167] on div "5:30 PM – 6:00 PM" at bounding box center [394, 166] width 99 height 8
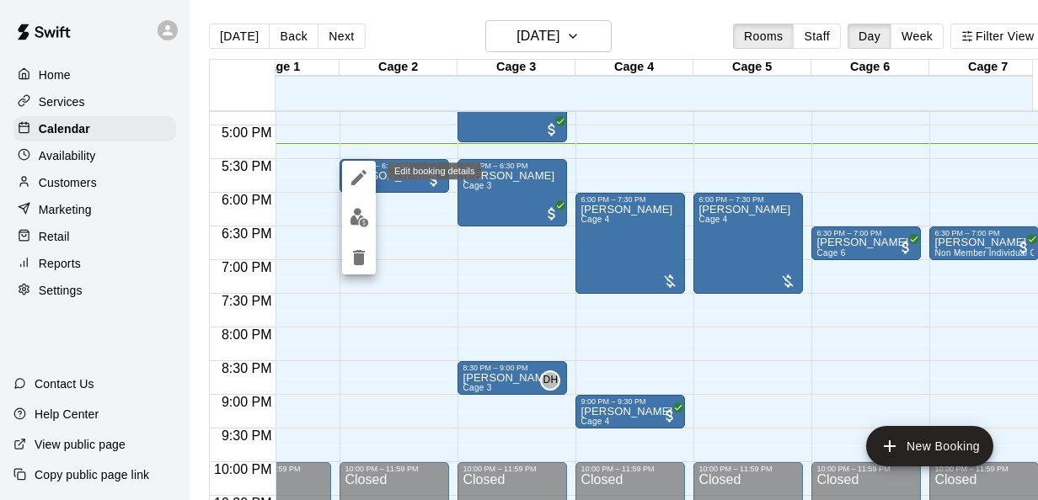
click at [362, 179] on icon "edit" at bounding box center [359, 178] width 20 height 20
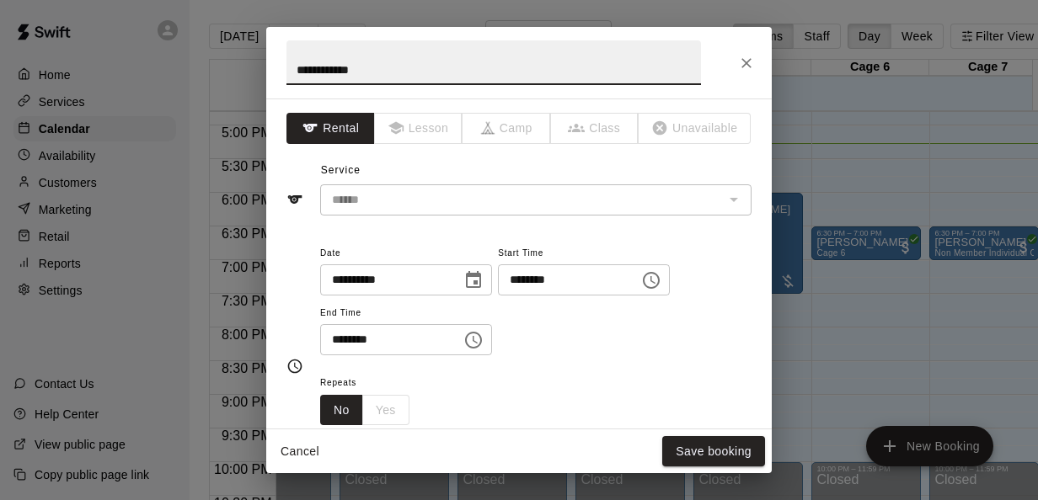
click at [357, 339] on input "********" at bounding box center [385, 339] width 130 height 31
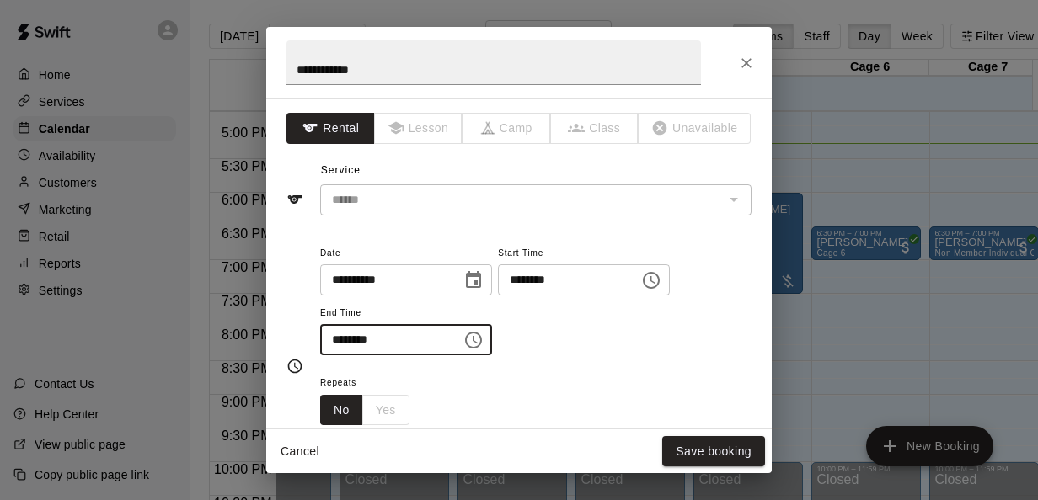
type input "********"
click at [536, 339] on div "**********" at bounding box center [535, 300] width 431 height 114
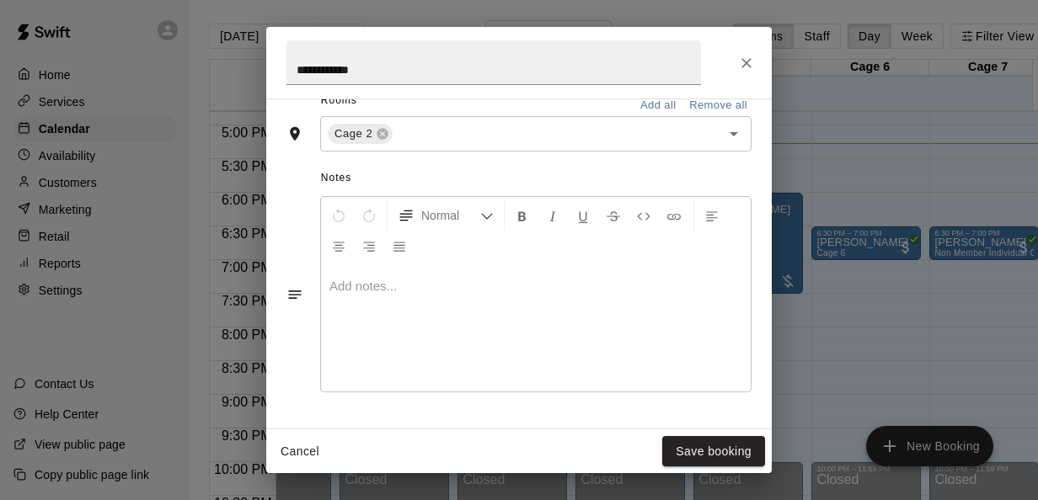
scroll to position [424, 0]
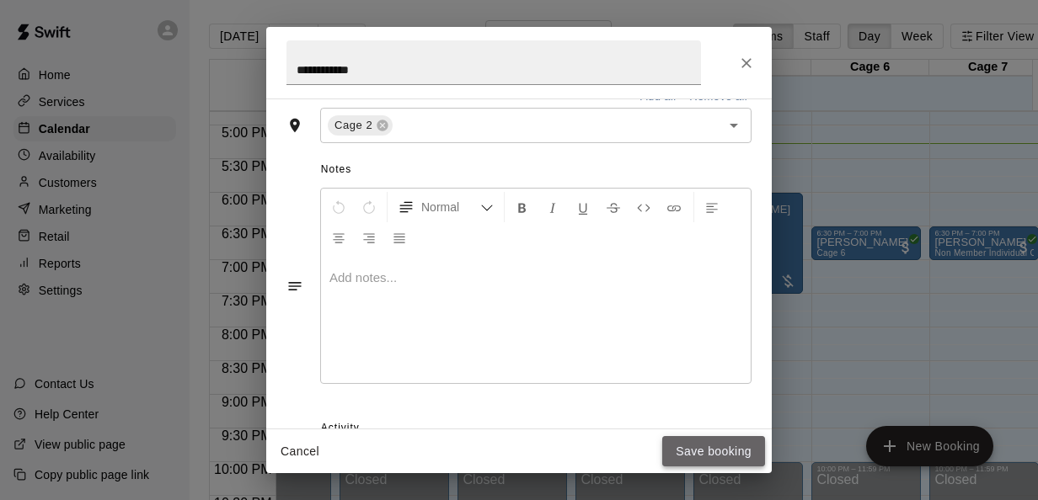
click at [724, 448] on button "Save booking" at bounding box center [713, 451] width 103 height 31
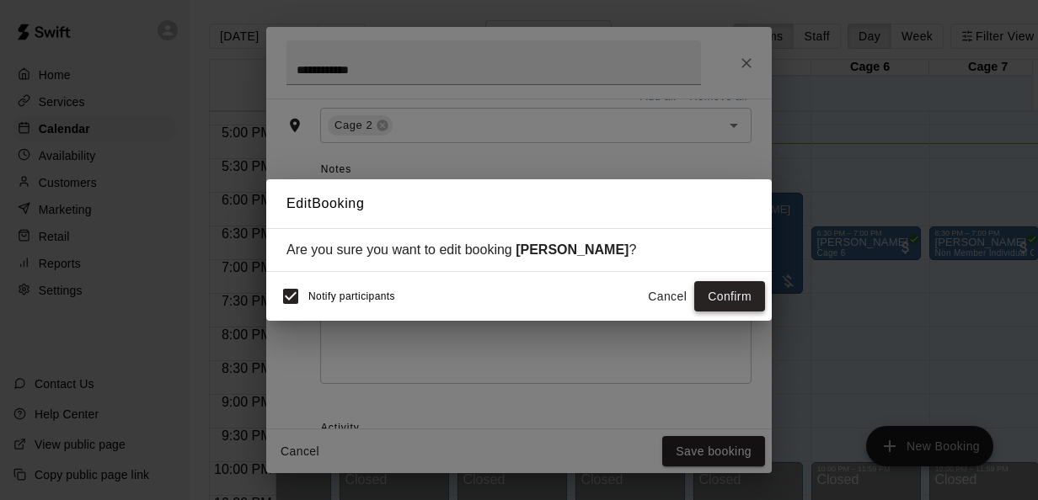
click at [711, 300] on button "Confirm" at bounding box center [729, 296] width 71 height 31
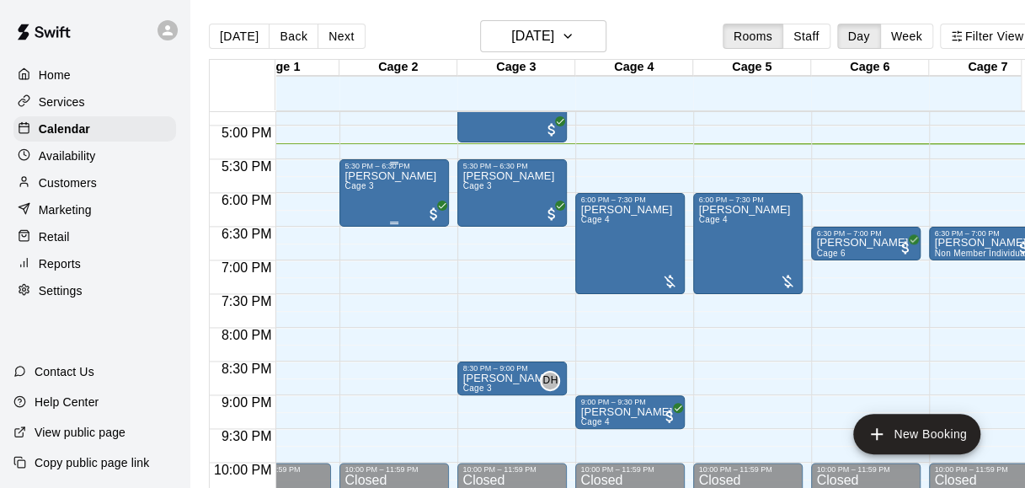
click at [415, 201] on div "[PERSON_NAME] Cage 3" at bounding box center [394, 414] width 99 height 488
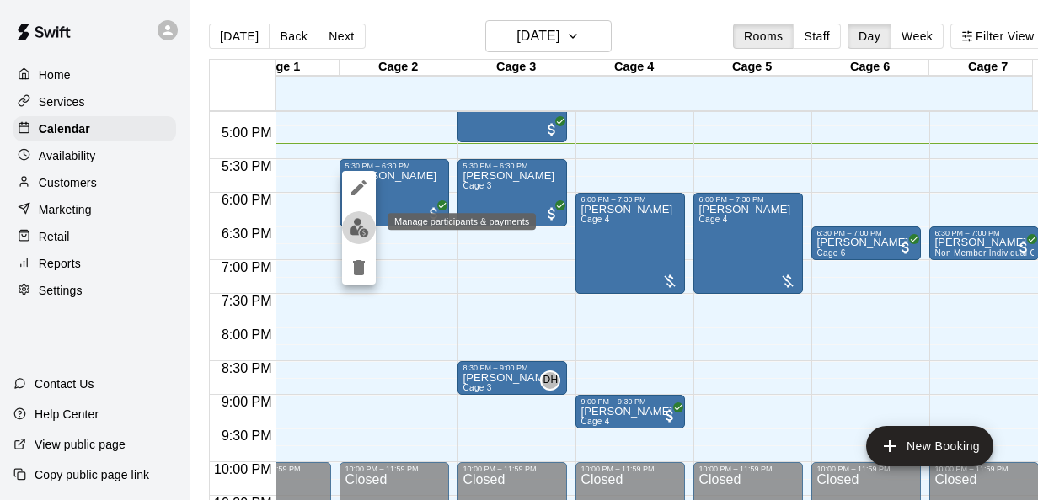
click at [363, 225] on img "edit" at bounding box center [359, 227] width 19 height 19
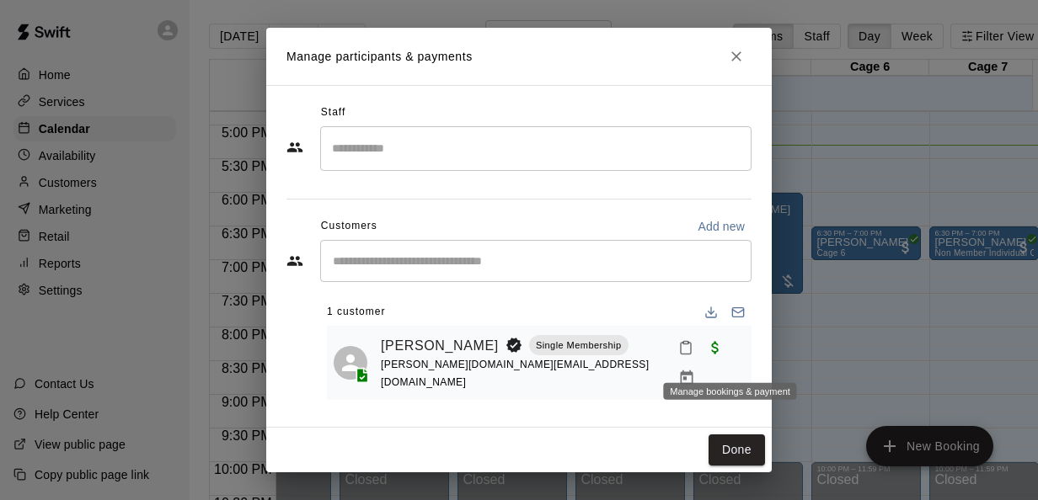
click at [695, 370] on icon "Manage bookings & payment" at bounding box center [686, 378] width 17 height 17
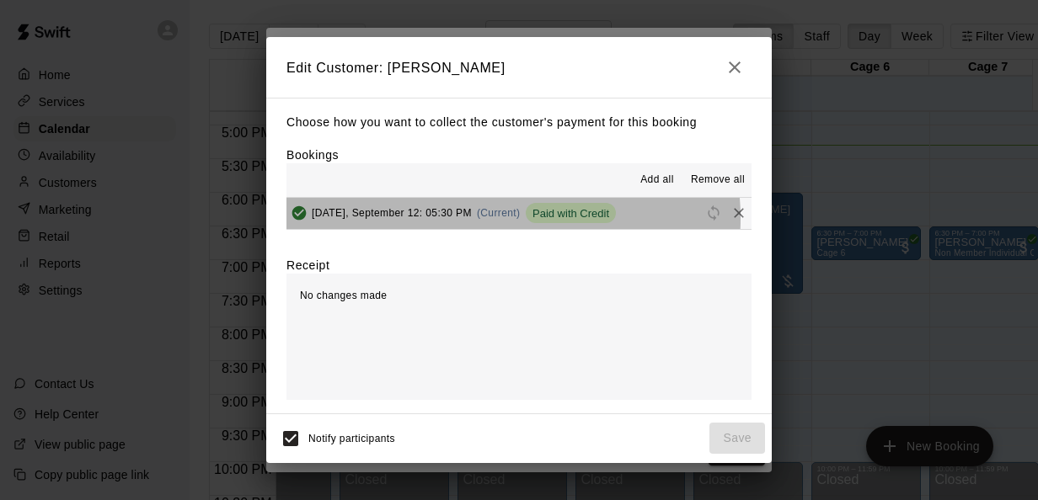
click at [498, 219] on span "(Current)" at bounding box center [499, 213] width 44 height 12
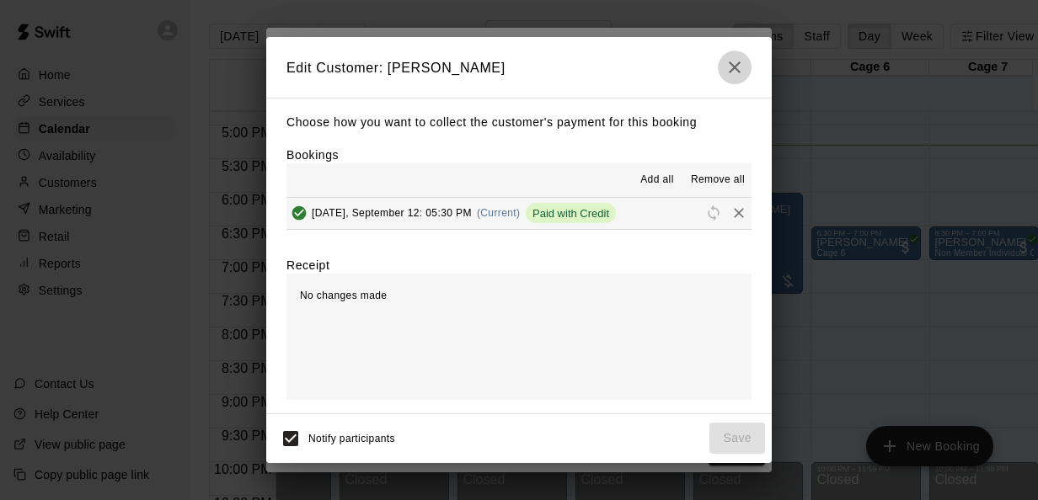
click at [729, 63] on icon "button" at bounding box center [735, 67] width 12 height 12
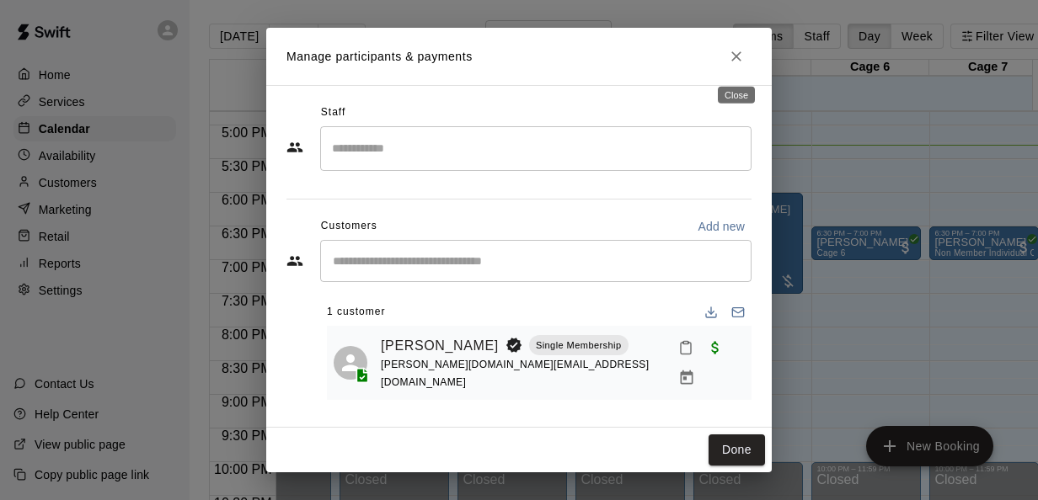
click at [737, 53] on icon "Close" at bounding box center [736, 56] width 17 height 17
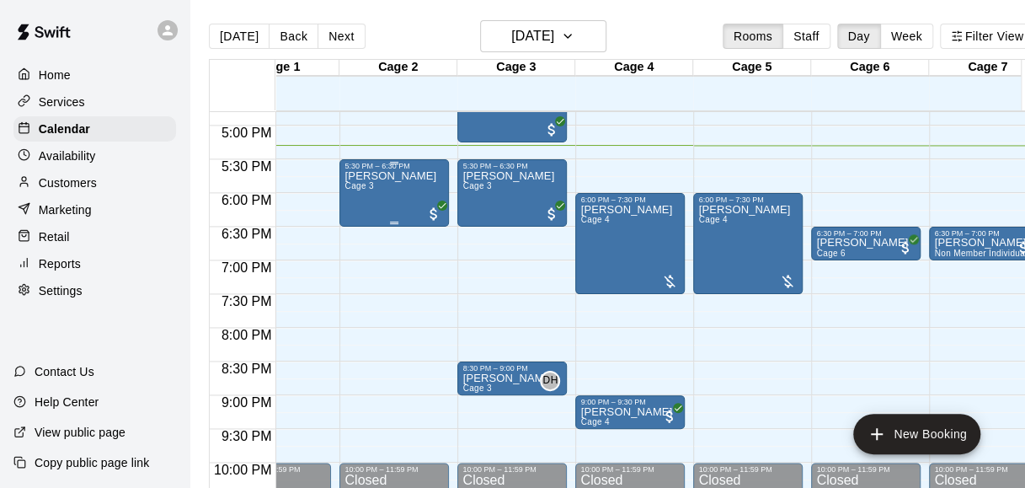
click at [386, 176] on p "[PERSON_NAME]" at bounding box center [391, 176] width 92 height 0
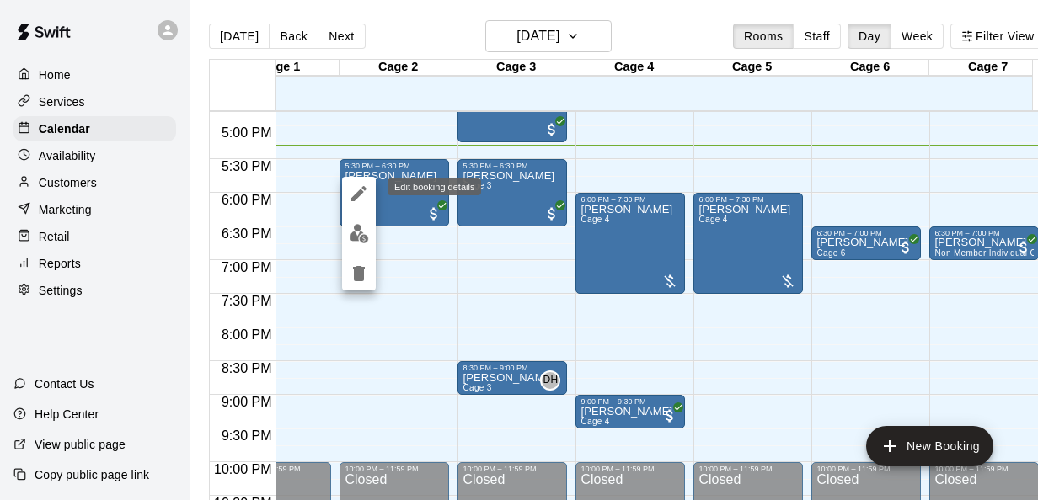
click at [359, 199] on icon "edit" at bounding box center [359, 194] width 20 height 20
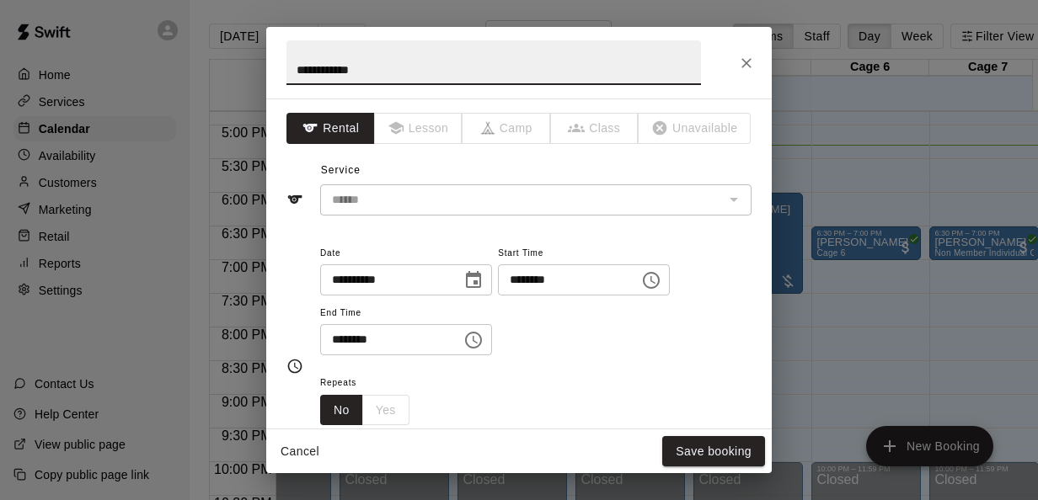
click at [557, 276] on input "********" at bounding box center [563, 279] width 130 height 31
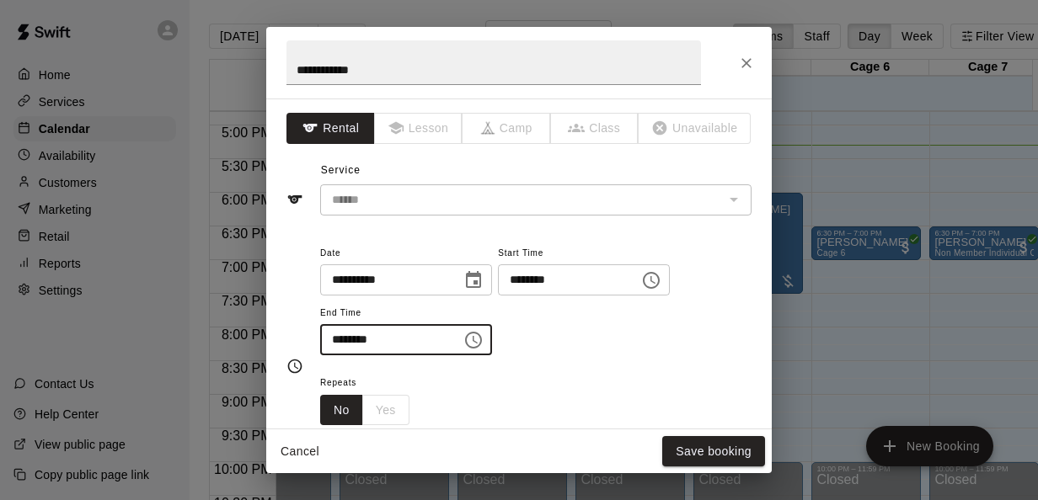
click at [361, 339] on input "********" at bounding box center [385, 339] width 130 height 31
type input "********"
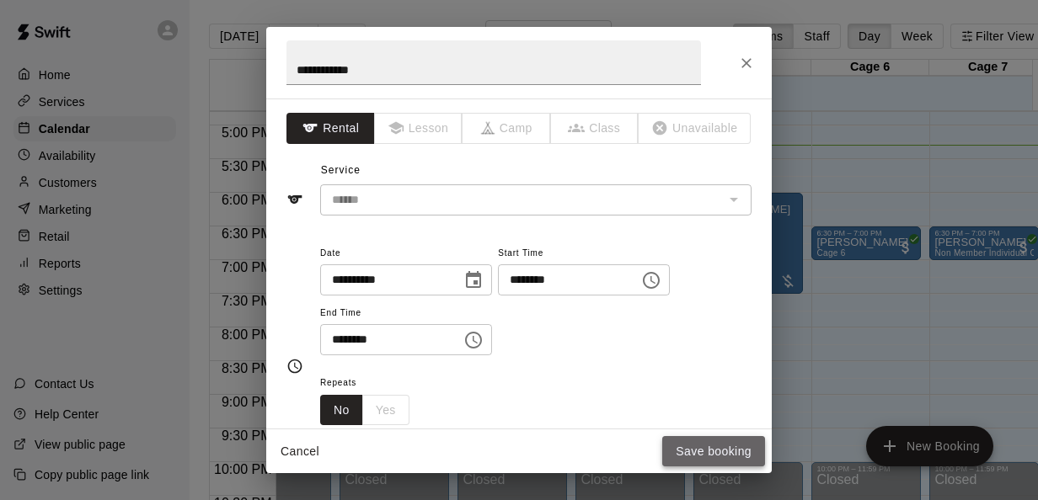
click at [697, 440] on button "Save booking" at bounding box center [713, 451] width 103 height 31
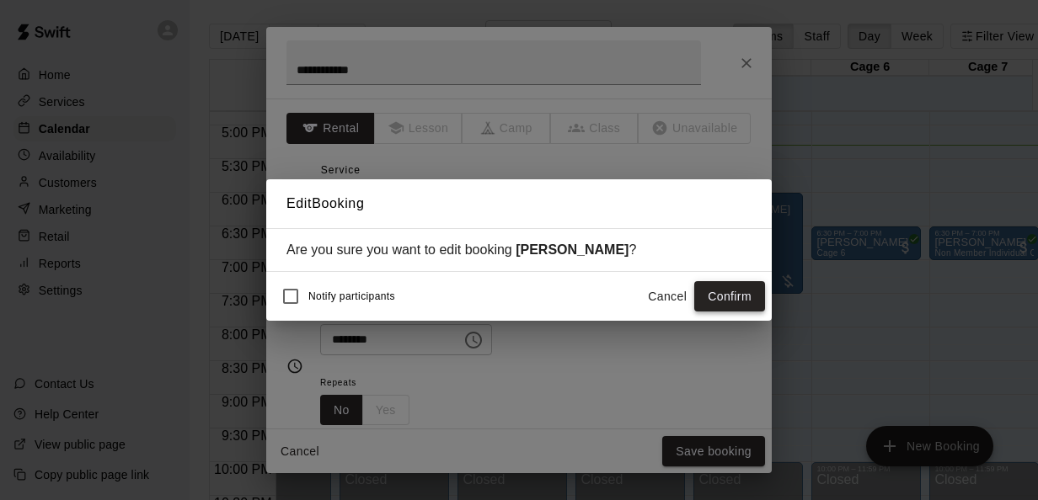
click at [744, 302] on button "Confirm" at bounding box center [729, 296] width 71 height 31
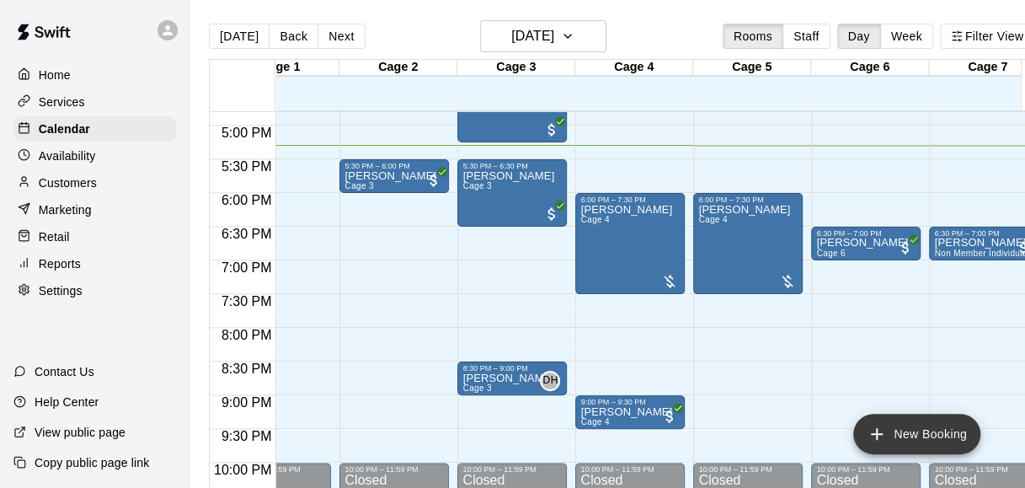
click at [905, 430] on button "New Booking" at bounding box center [916, 434] width 127 height 40
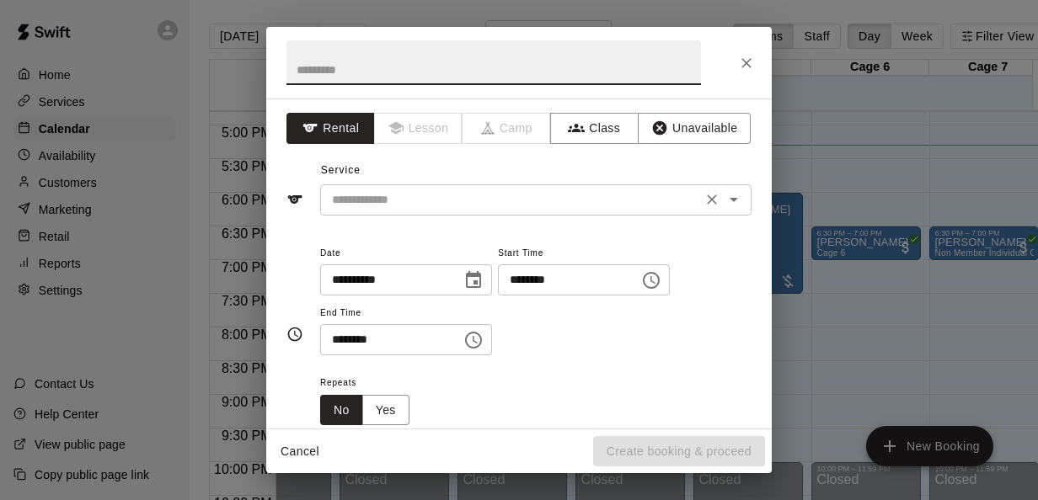
click at [532, 205] on input "text" at bounding box center [510, 200] width 371 height 21
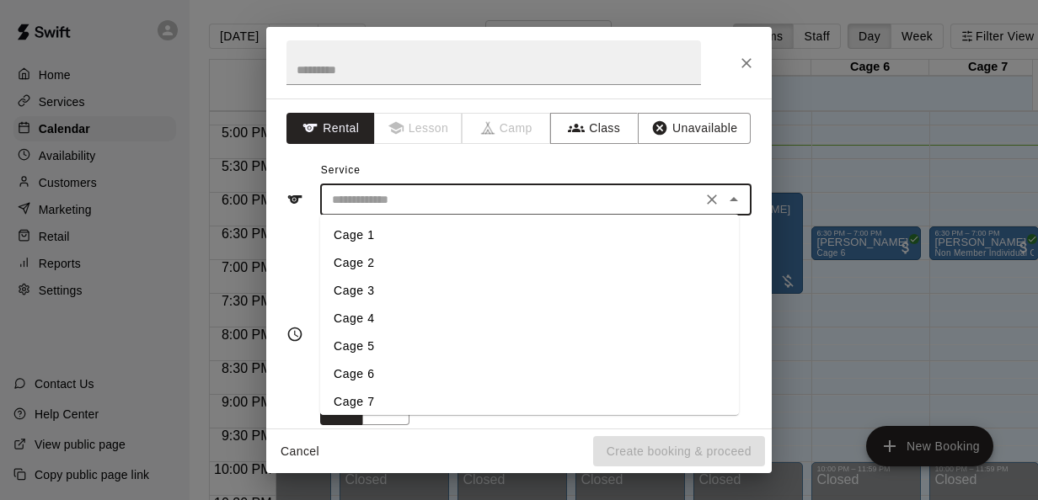
click at [389, 261] on li "Cage 2" at bounding box center [529, 263] width 419 height 28
type input "******"
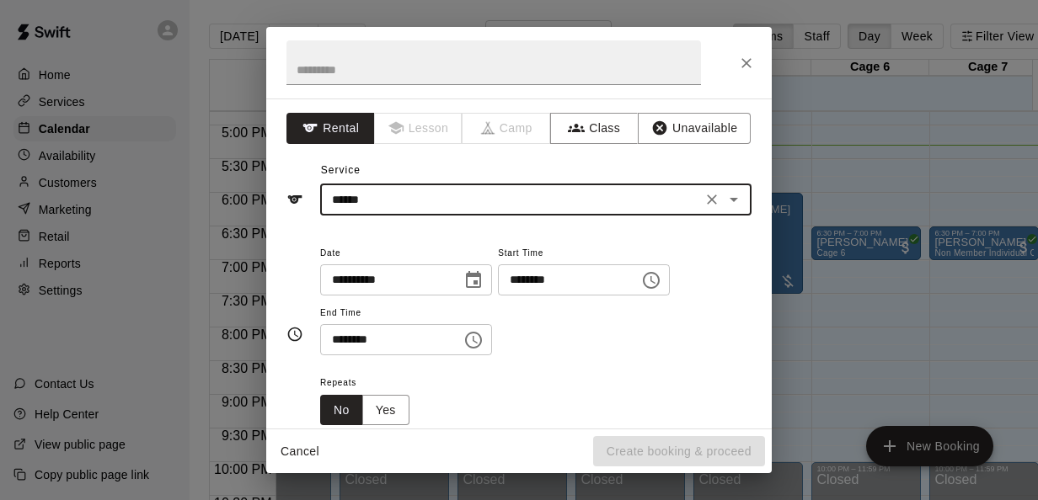
click at [535, 280] on input "********" at bounding box center [563, 279] width 130 height 31
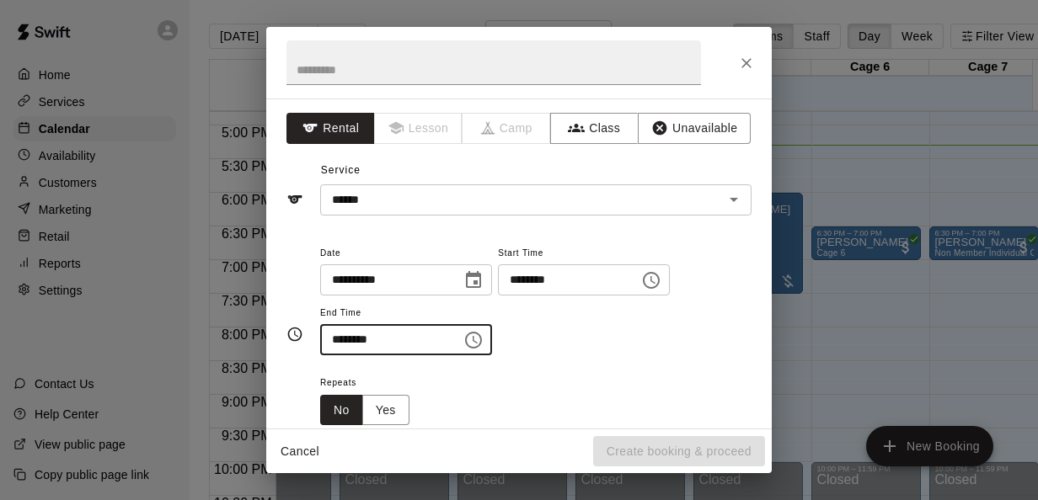
click at [341, 342] on input "********" at bounding box center [385, 339] width 130 height 31
click at [539, 273] on input "********" at bounding box center [563, 279] width 130 height 31
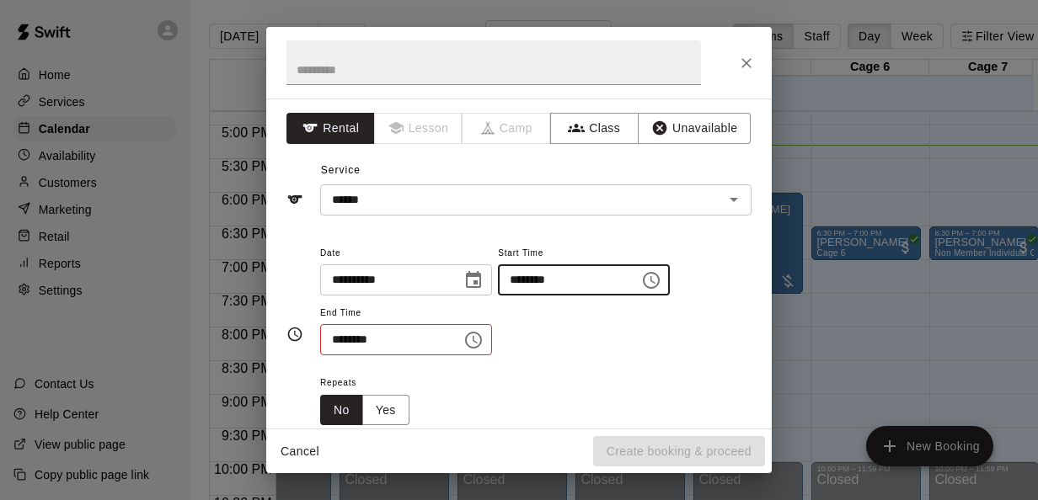
type input "********"
click at [344, 338] on input "********" at bounding box center [385, 339] width 130 height 31
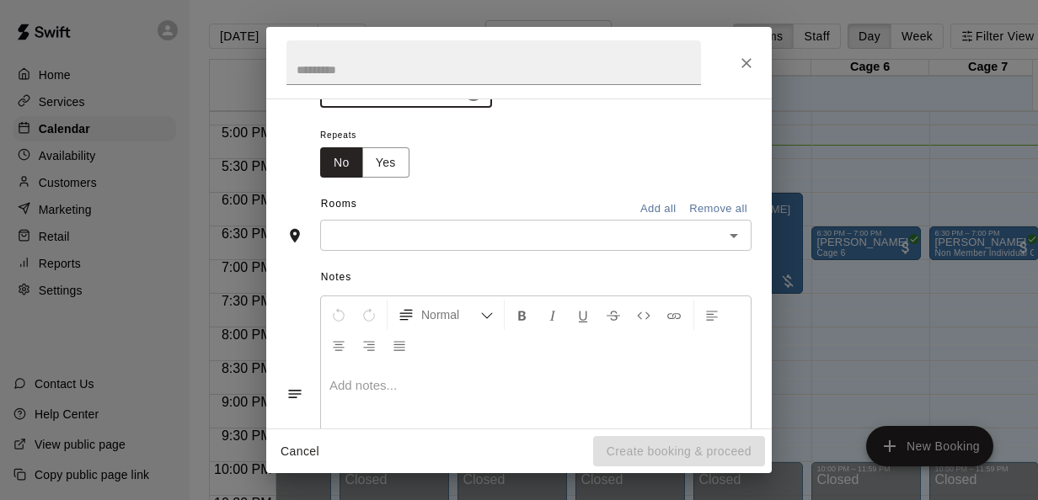
scroll to position [250, 0]
type input "********"
click at [579, 237] on input "text" at bounding box center [521, 232] width 393 height 21
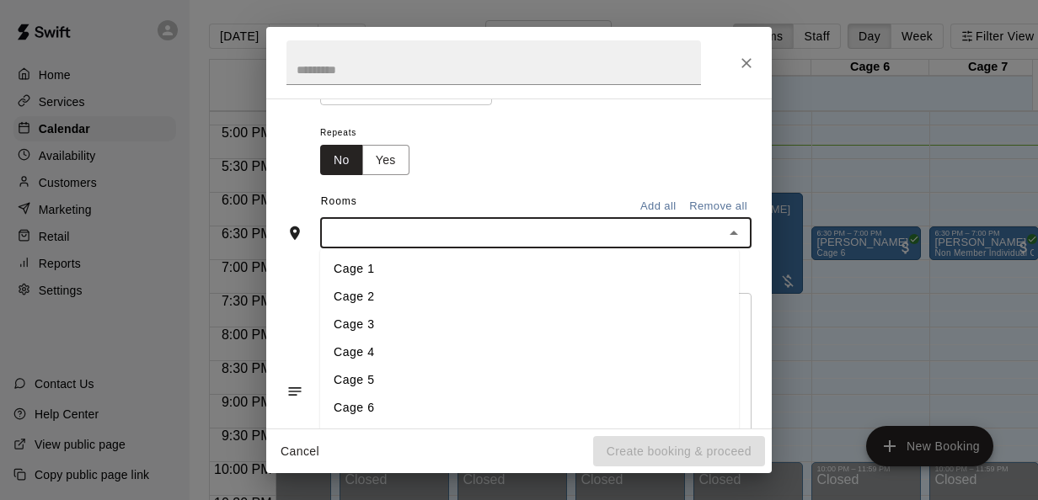
click at [403, 302] on li "Cage 2" at bounding box center [529, 298] width 419 height 28
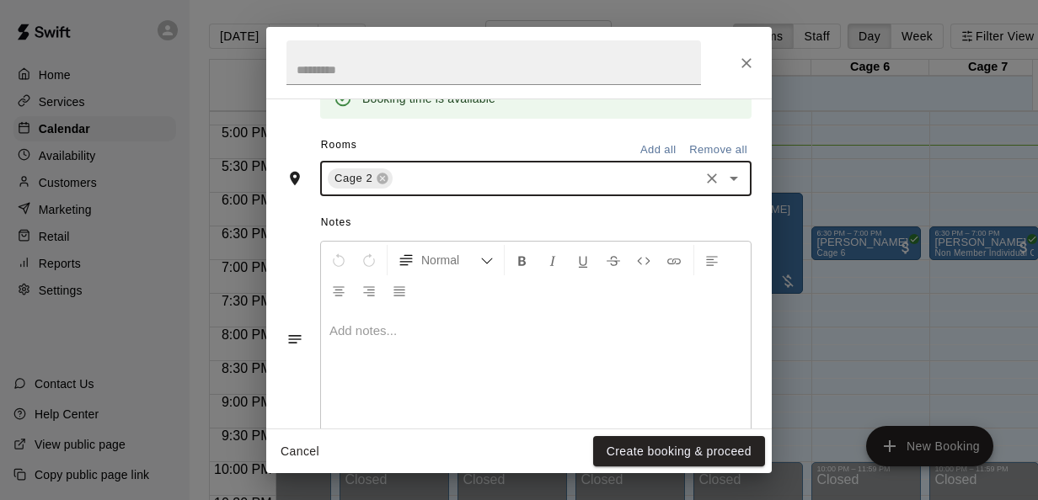
scroll to position [382, 0]
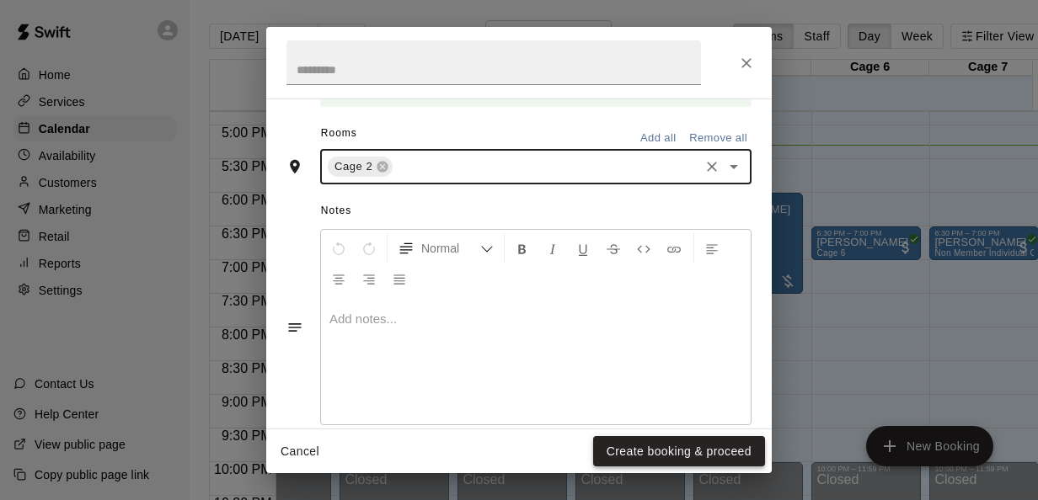
click at [716, 445] on button "Create booking & proceed" at bounding box center [679, 451] width 172 height 31
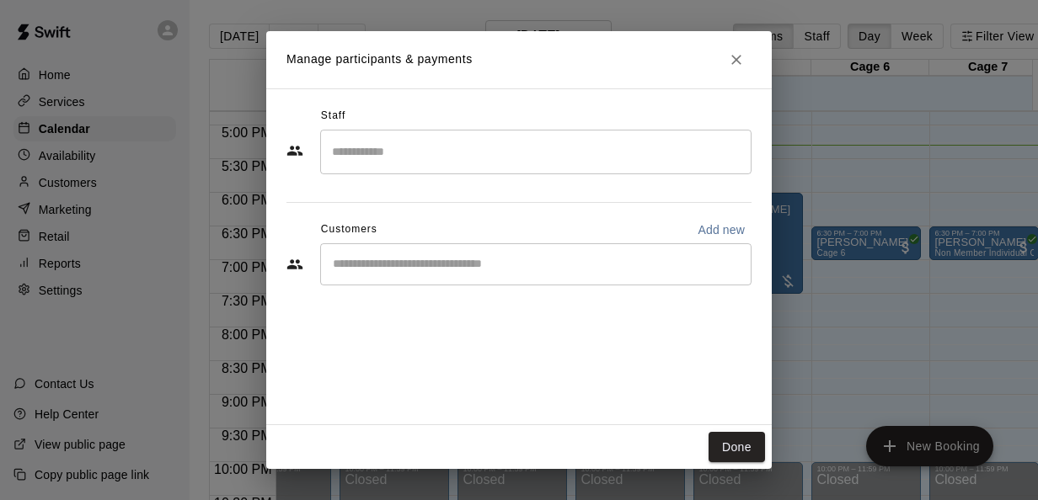
click at [646, 279] on div "​" at bounding box center [535, 264] width 431 height 42
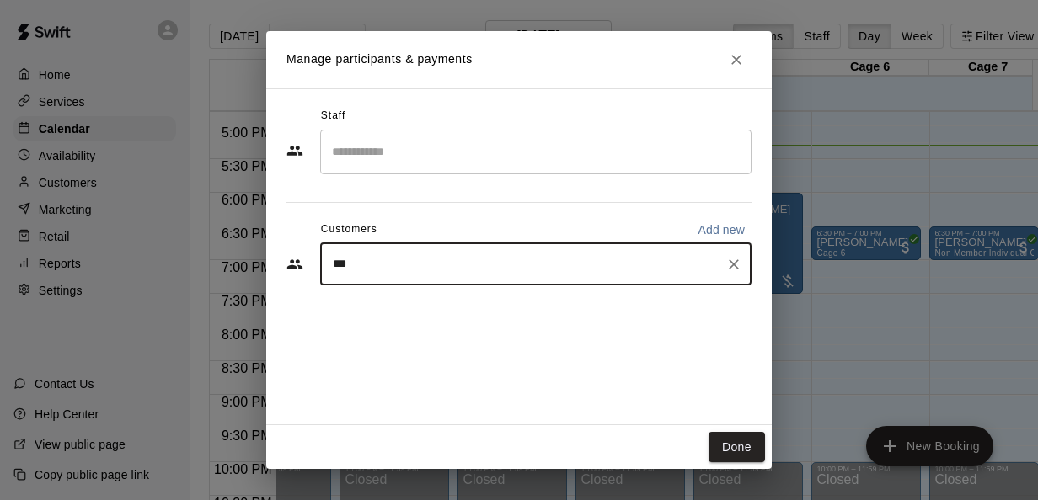
type input "****"
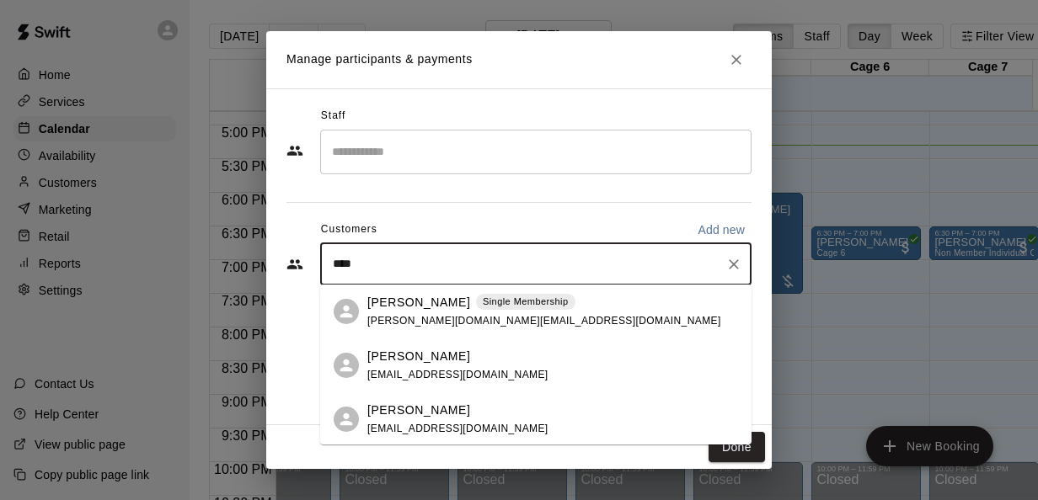
click at [622, 313] on div "[PERSON_NAME] Single Membership [PERSON_NAME][DOMAIN_NAME][EMAIL_ADDRESS][DOMAI…" at bounding box center [552, 312] width 371 height 36
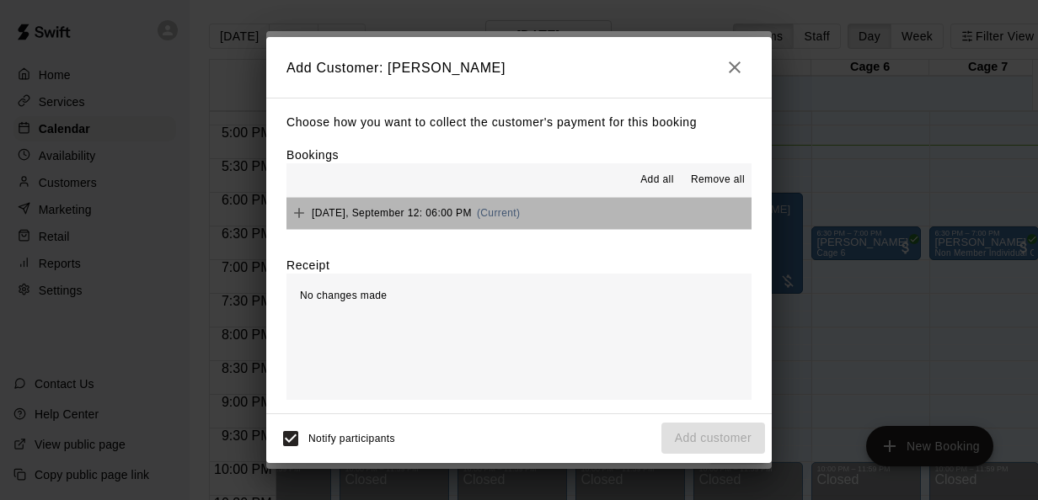
click at [573, 204] on button "[DATE], September 12: 06:00 PM (Current)" at bounding box center [518, 213] width 465 height 31
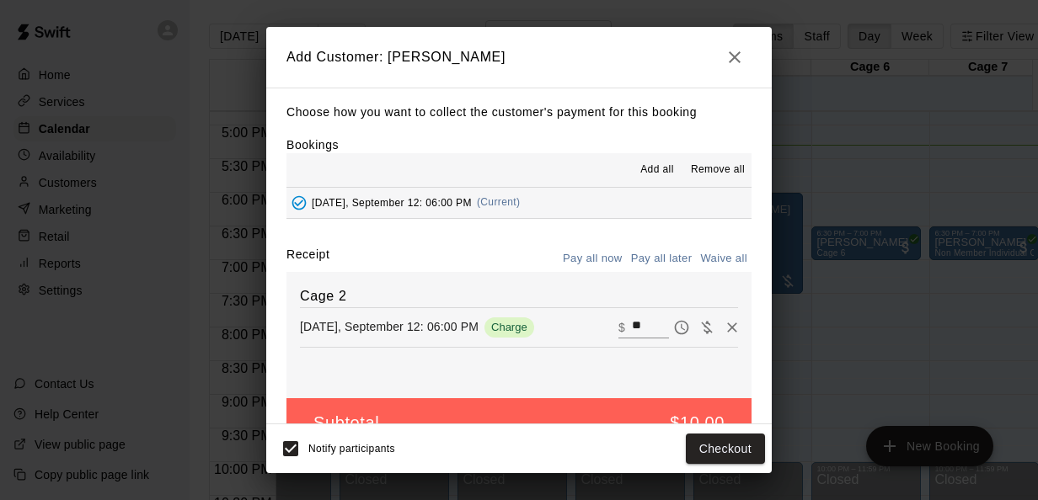
scroll to position [39, 0]
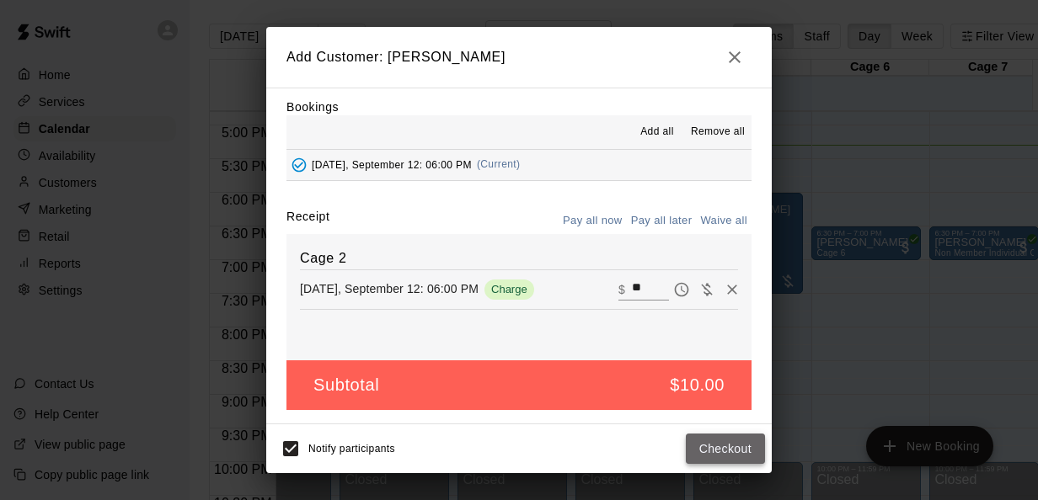
click at [730, 452] on button "Checkout" at bounding box center [725, 449] width 79 height 31
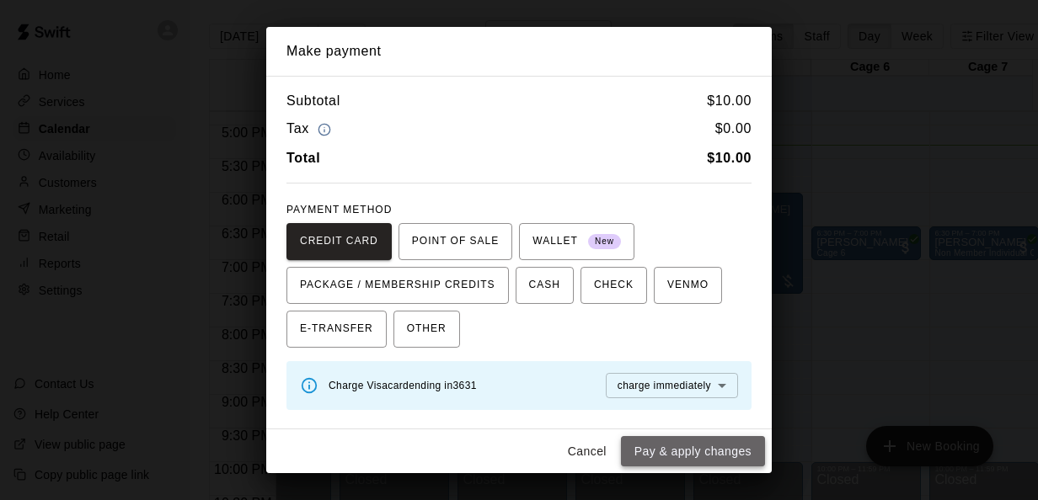
click at [727, 452] on button "Pay & apply changes" at bounding box center [693, 451] width 144 height 31
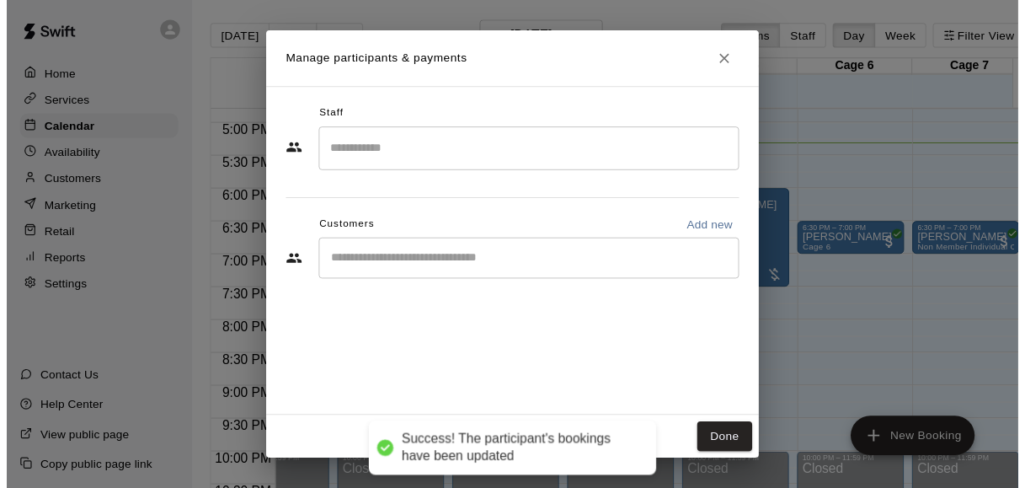
scroll to position [0, 0]
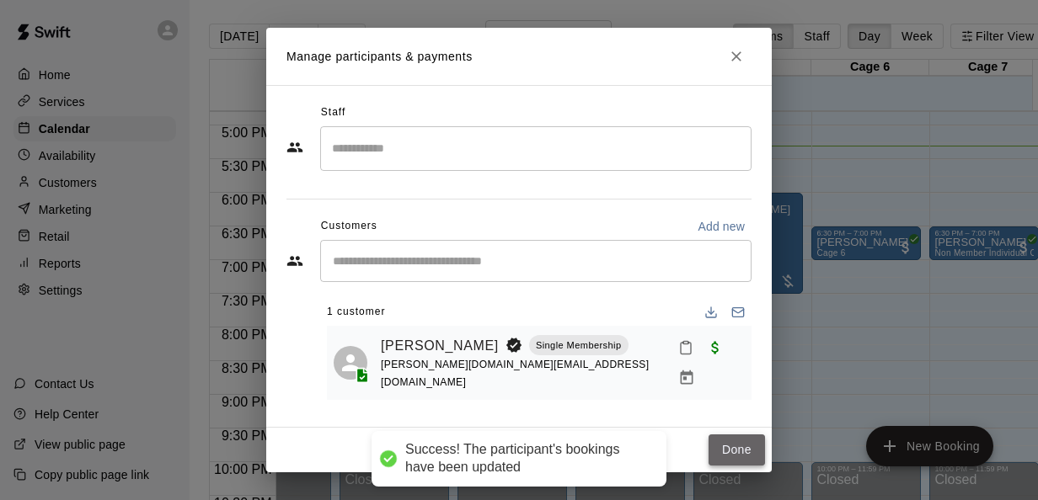
click at [745, 462] on button "Done" at bounding box center [736, 450] width 56 height 31
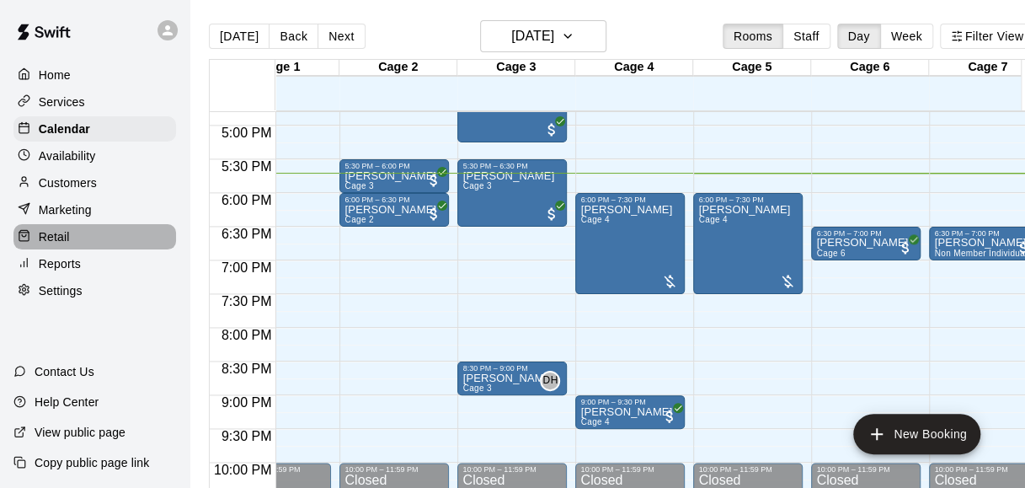
click at [81, 244] on div "Retail" at bounding box center [94, 236] width 163 height 25
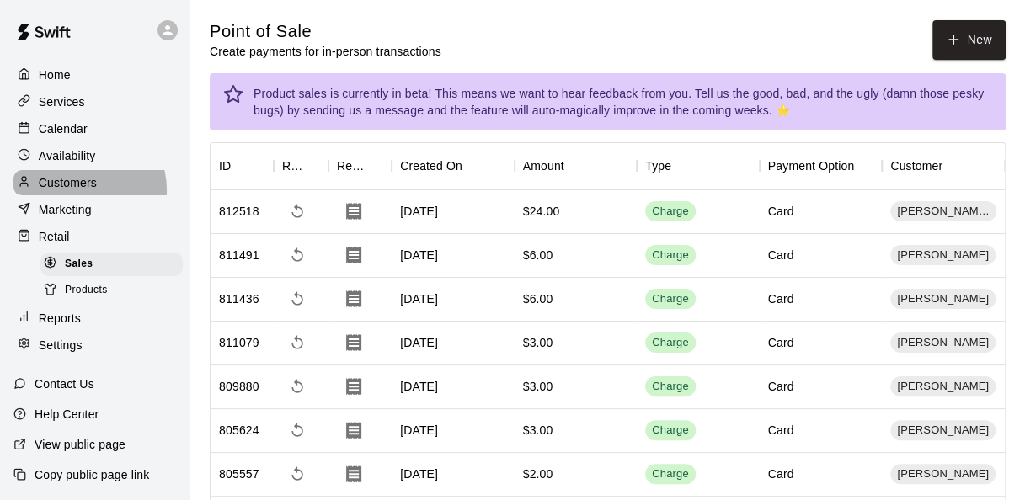
click at [77, 191] on p "Customers" at bounding box center [68, 182] width 58 height 17
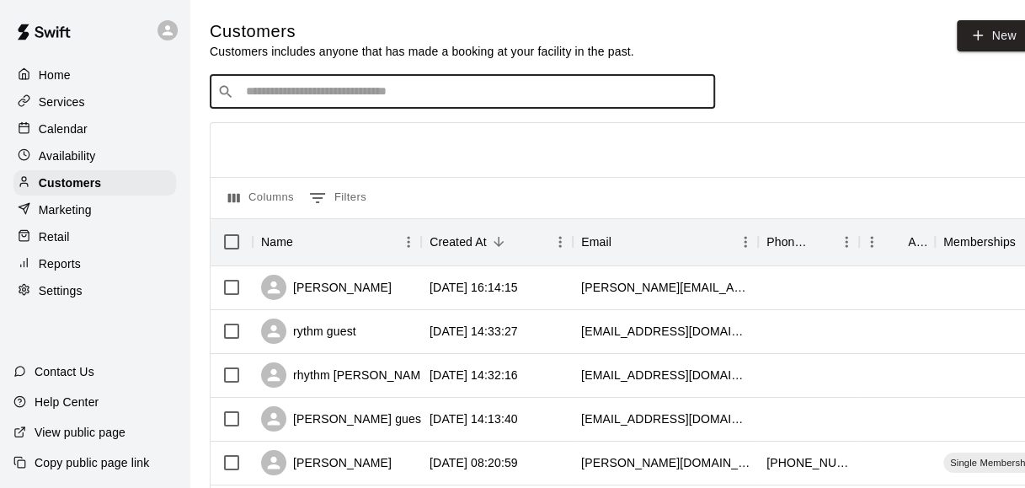
click at [564, 89] on input "Search customers by name or email" at bounding box center [474, 91] width 467 height 17
type input "****"
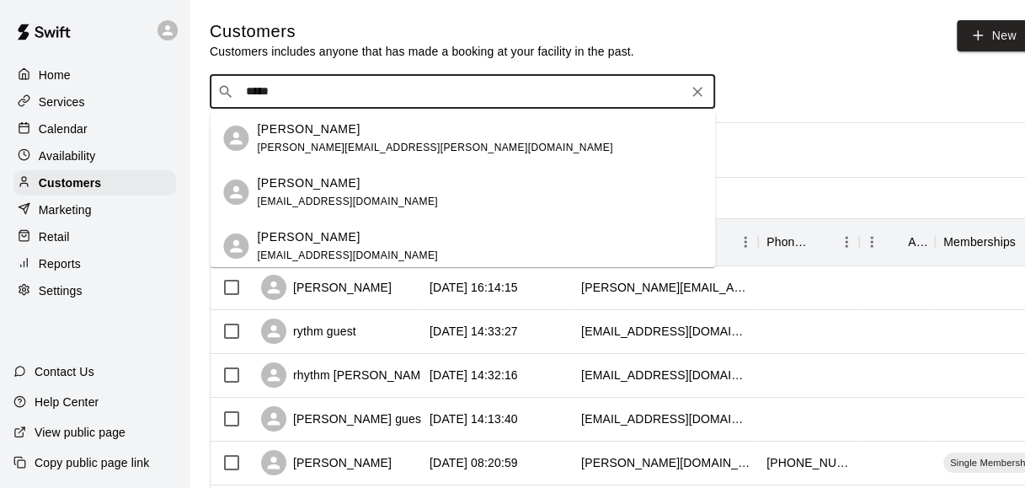
click at [477, 190] on div "[PERSON_NAME] B [EMAIL_ADDRESS][DOMAIN_NAME]" at bounding box center [479, 192] width 445 height 36
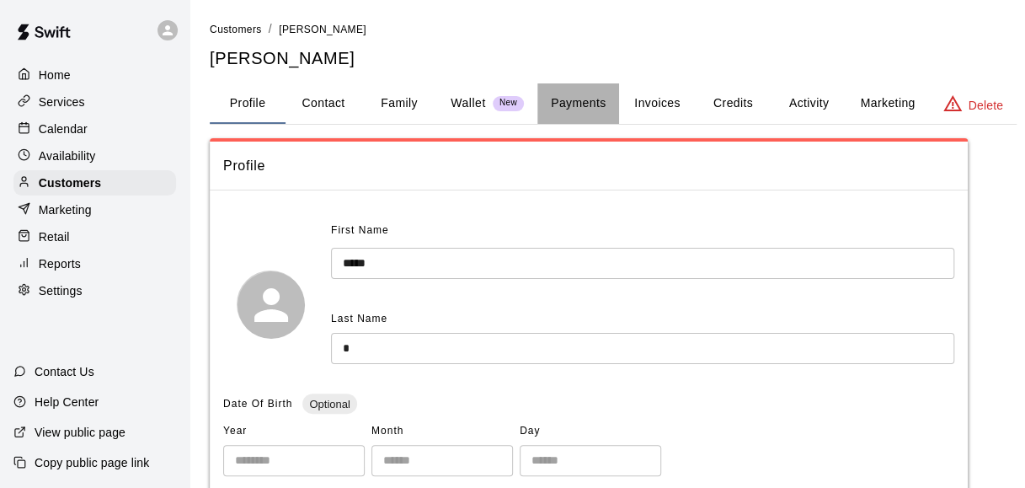
click at [605, 106] on button "Payments" at bounding box center [578, 103] width 82 height 40
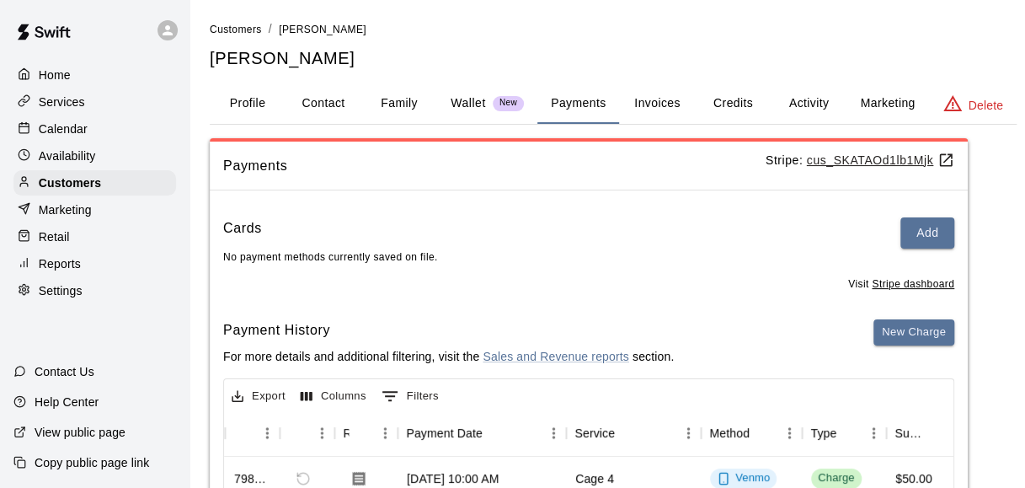
click at [104, 128] on div "Calendar" at bounding box center [94, 128] width 163 height 25
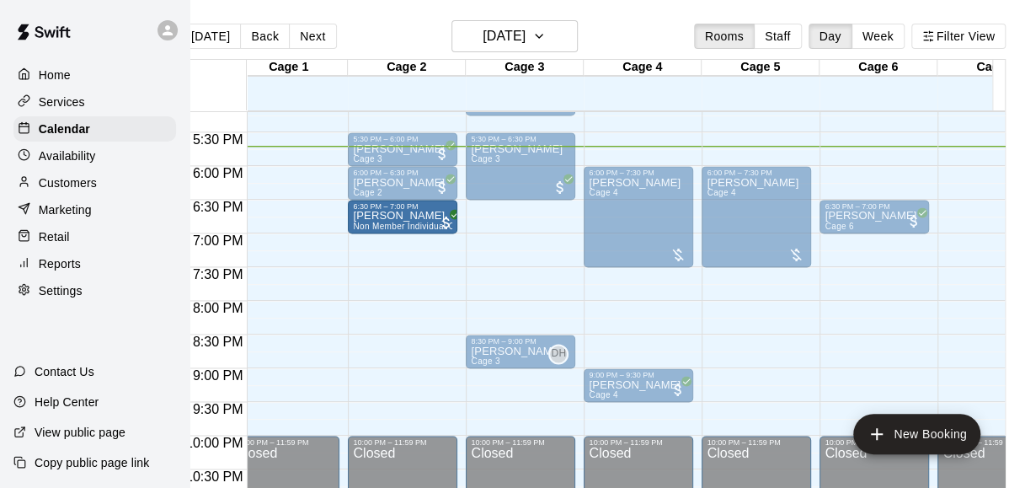
drag, startPoint x: 970, startPoint y: 219, endPoint x: 384, endPoint y: 224, distance: 586.3
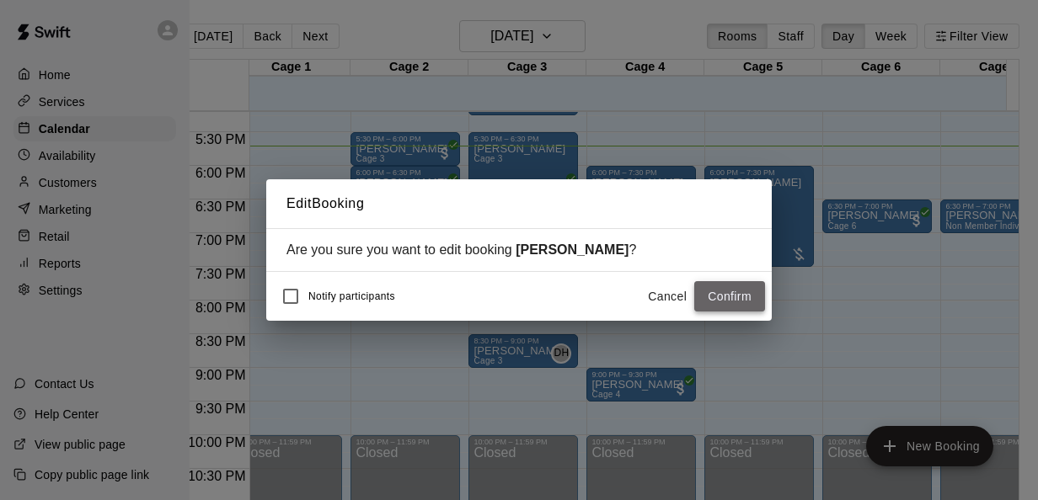
click at [745, 302] on button "Confirm" at bounding box center [729, 296] width 71 height 31
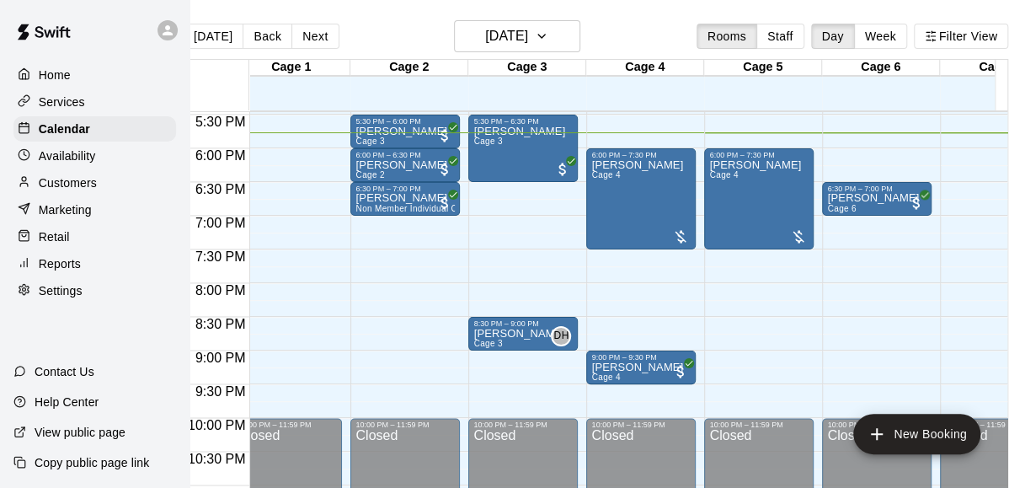
scroll to position [1175, 17]
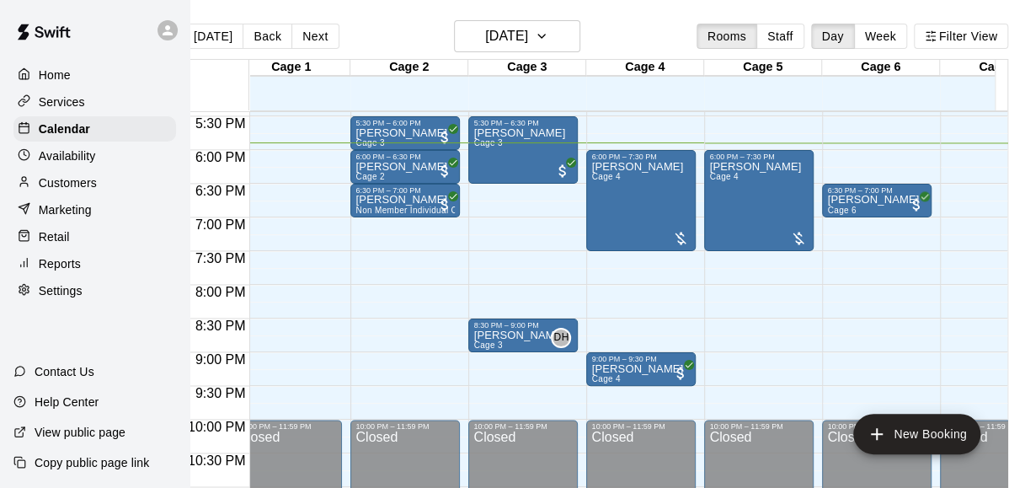
click at [647, 47] on div "[DATE] Back [DATE][DATE] Rooms Staff Day Week Filter View" at bounding box center [596, 39] width 826 height 39
